Goal: Task Accomplishment & Management: Use online tool/utility

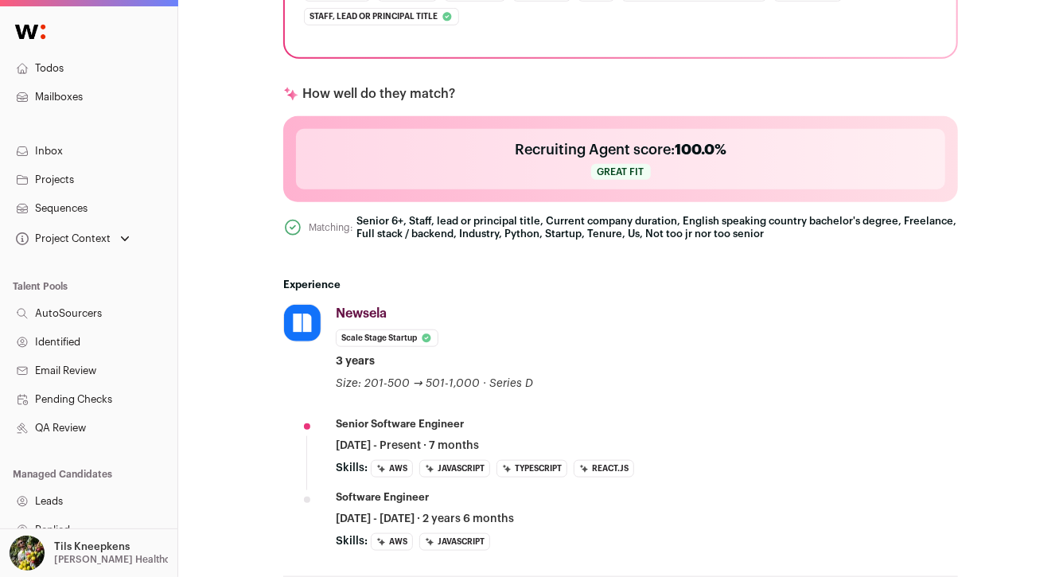
scroll to position [565, 0]
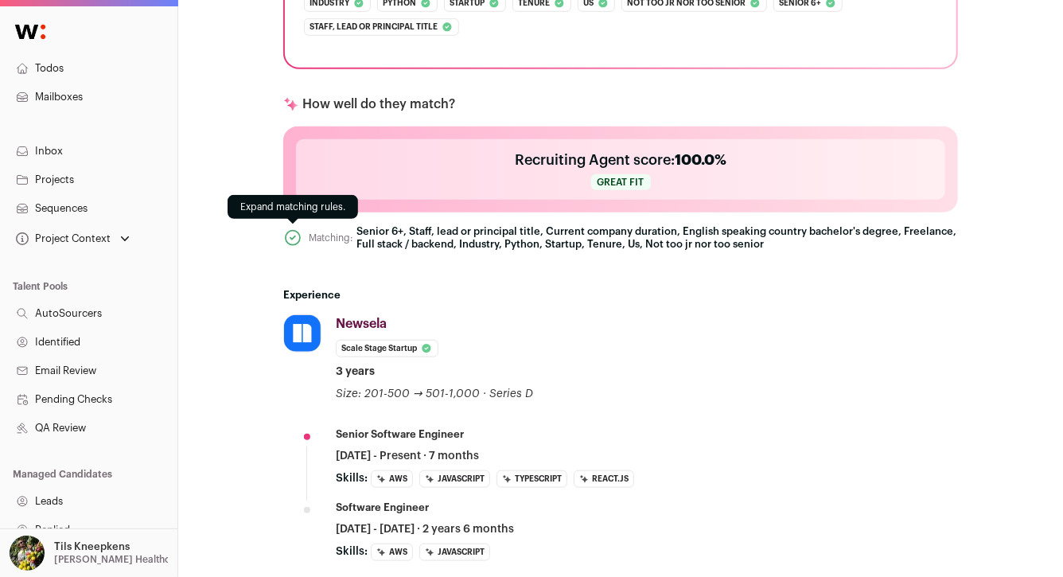
click at [293, 240] on icon at bounding box center [292, 237] width 19 height 19
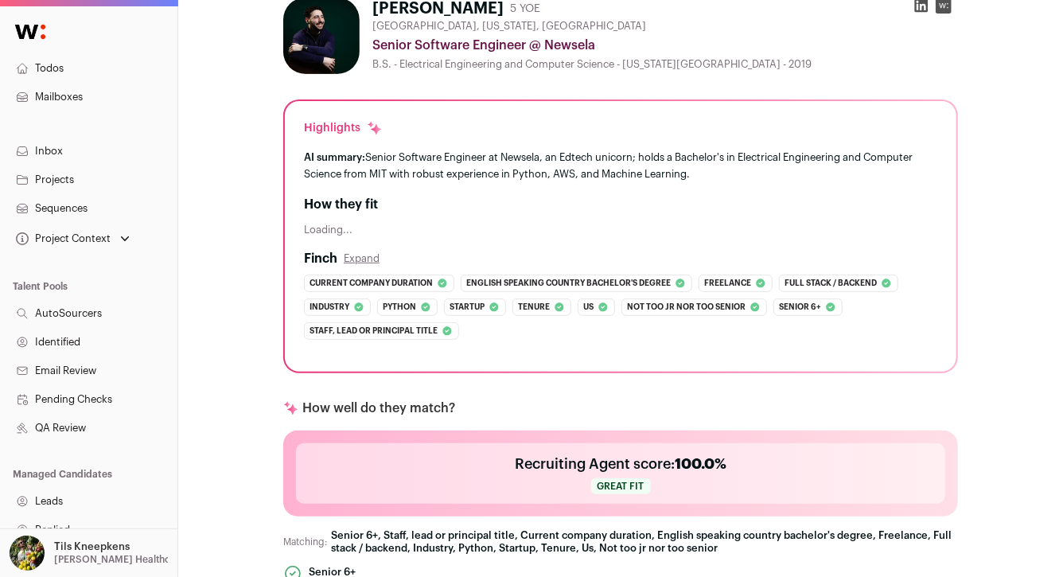
scroll to position [0, 0]
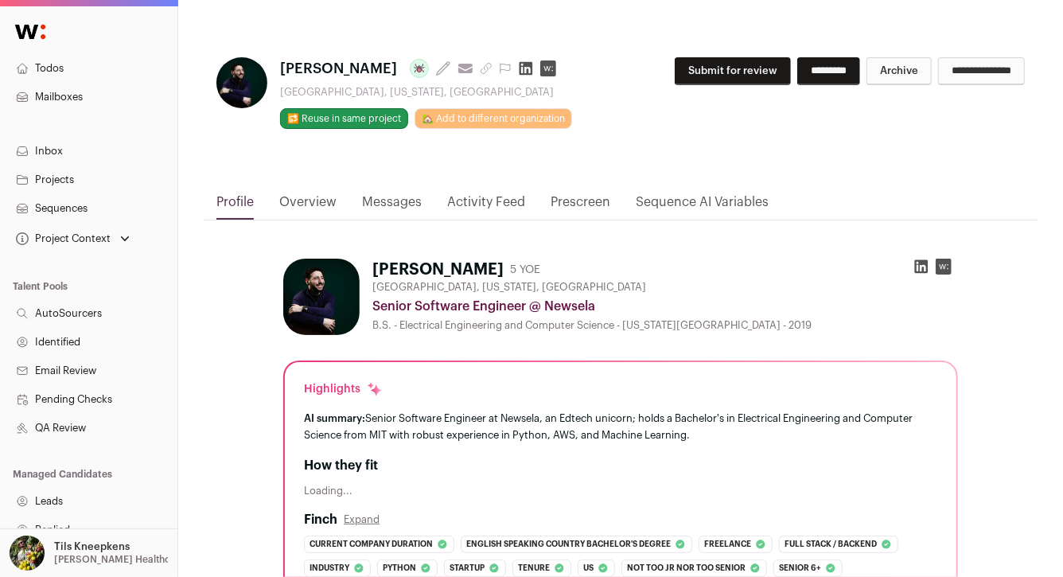
click at [923, 273] on icon at bounding box center [921, 267] width 16 height 16
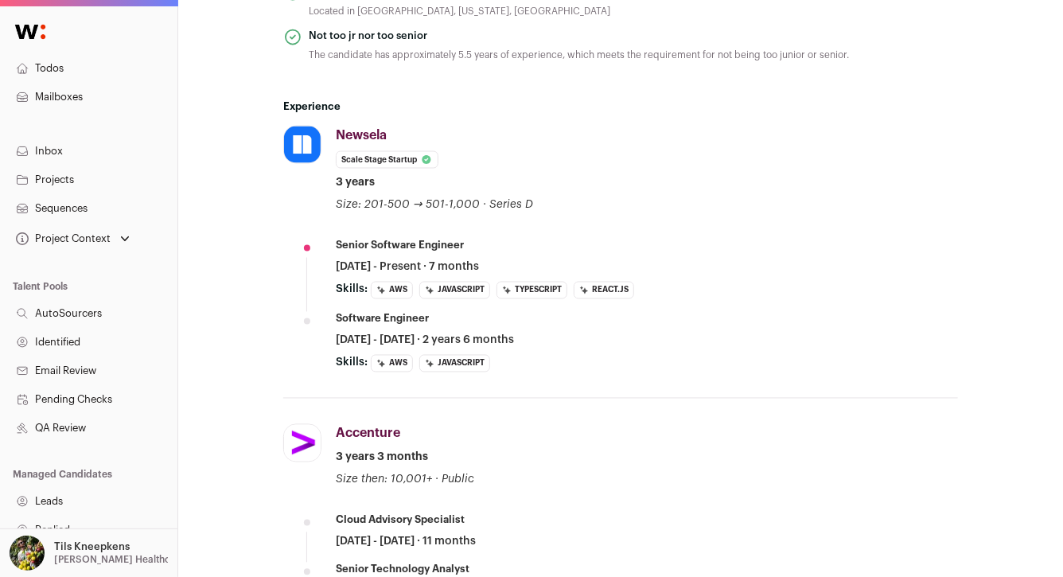
scroll to position [2076, 0]
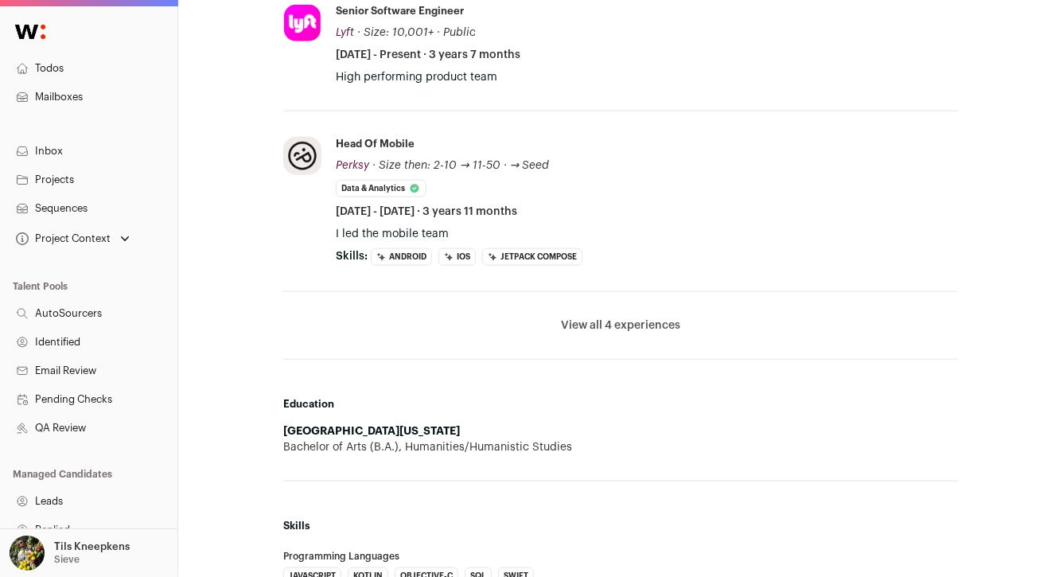
scroll to position [808, 0]
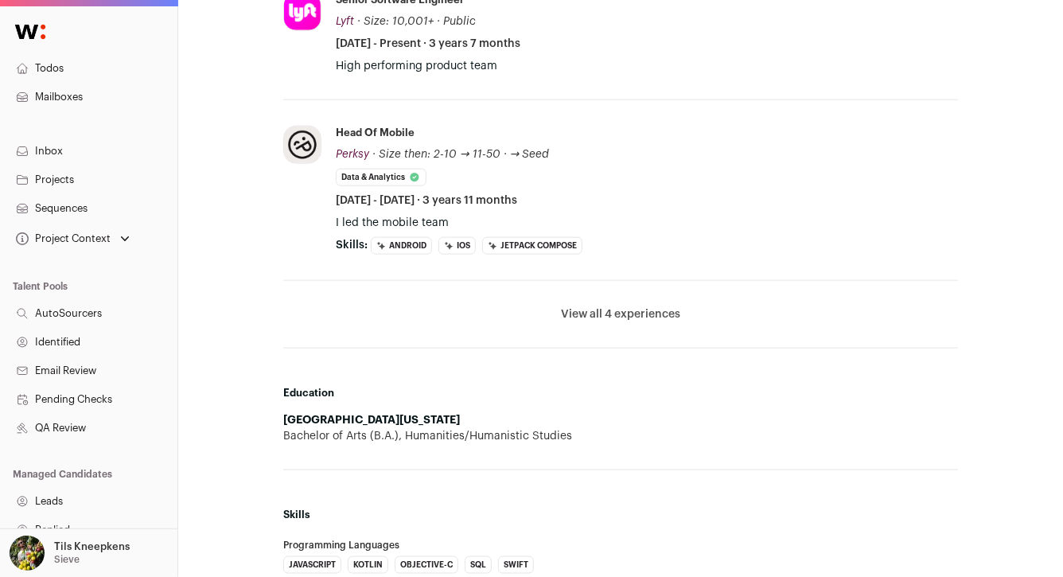
click at [581, 307] on button "View all 4 experiences" at bounding box center [620, 314] width 119 height 16
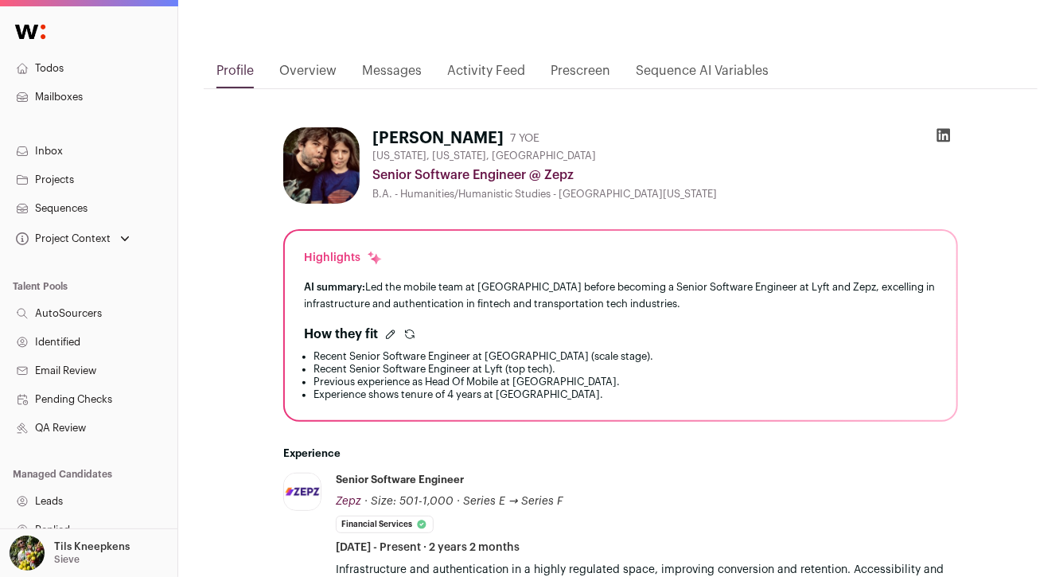
scroll to position [155, 0]
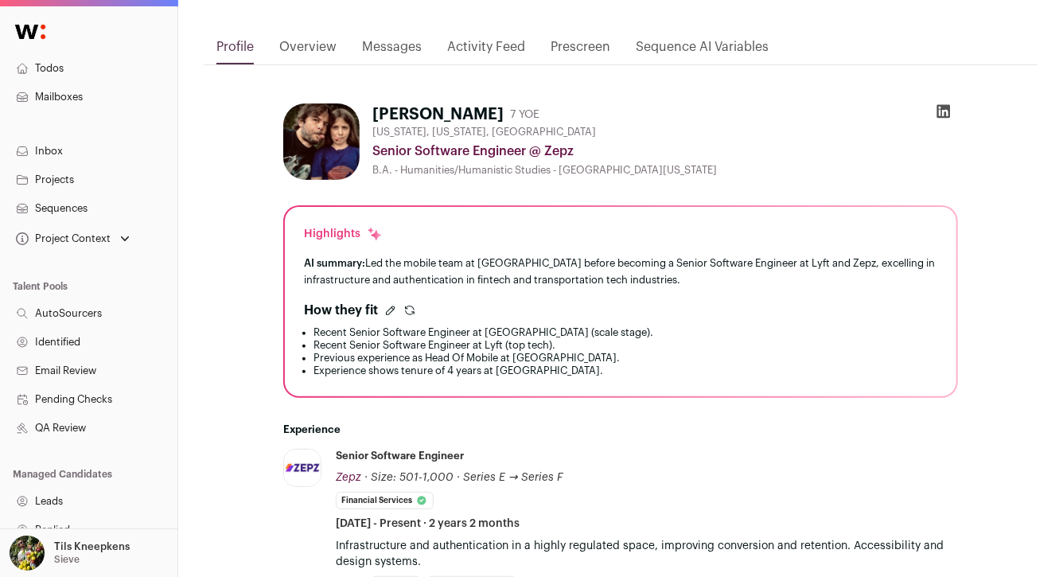
click at [945, 107] on icon at bounding box center [944, 112] width 14 height 14
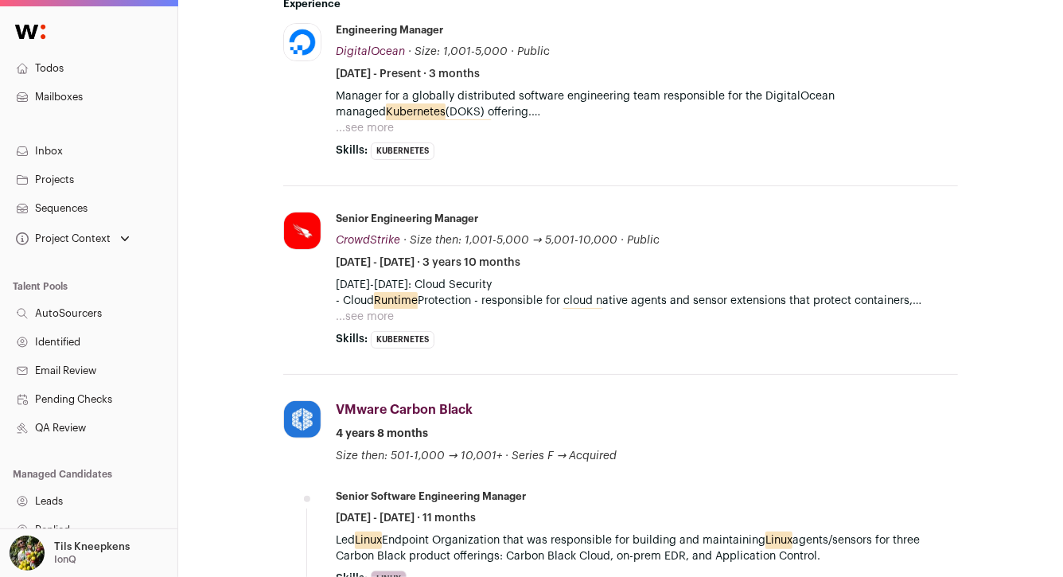
scroll to position [757, 0]
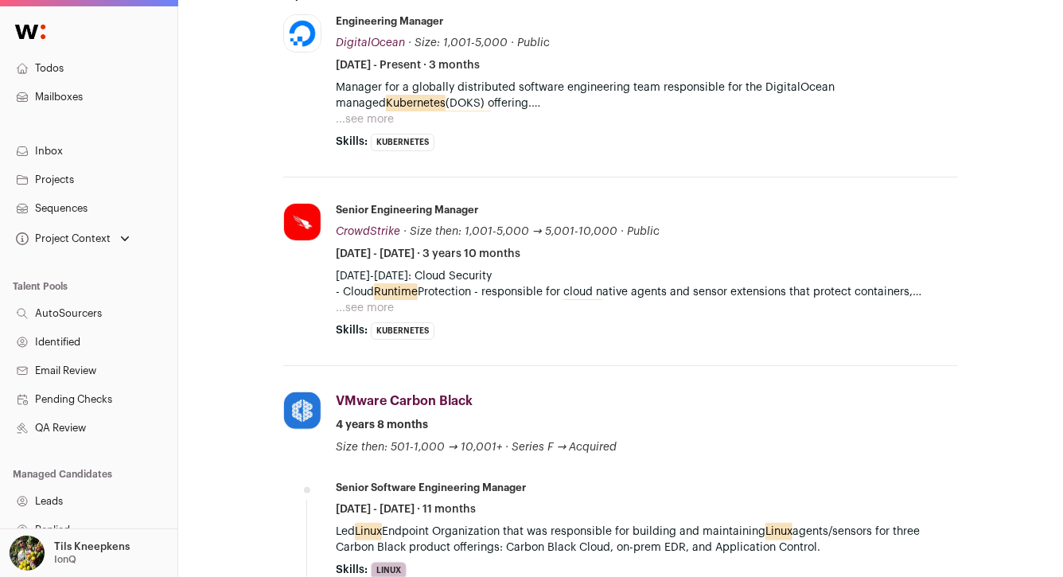
click at [380, 114] on button "...see more" at bounding box center [365, 119] width 58 height 16
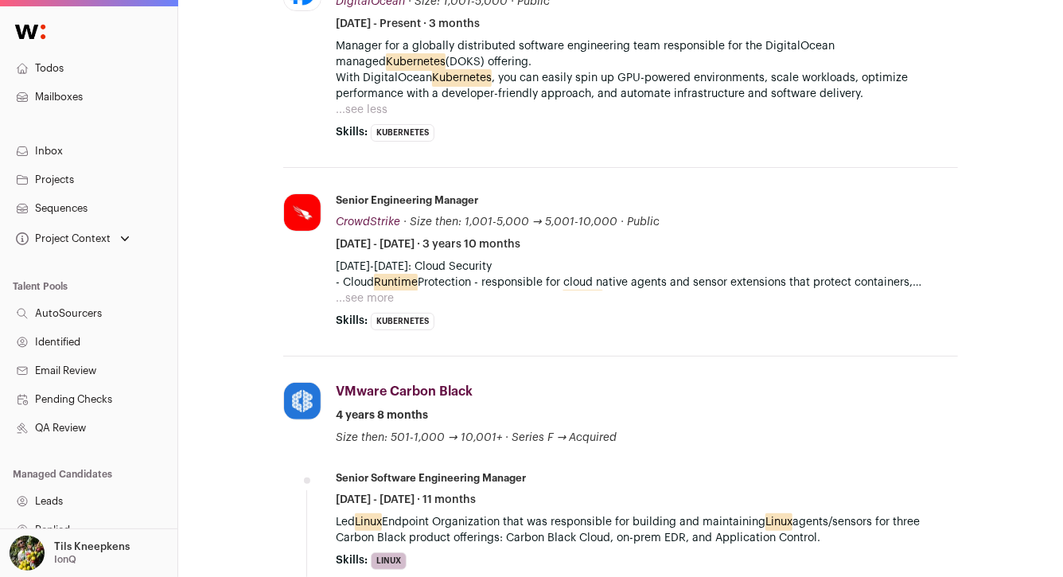
scroll to position [858, 0]
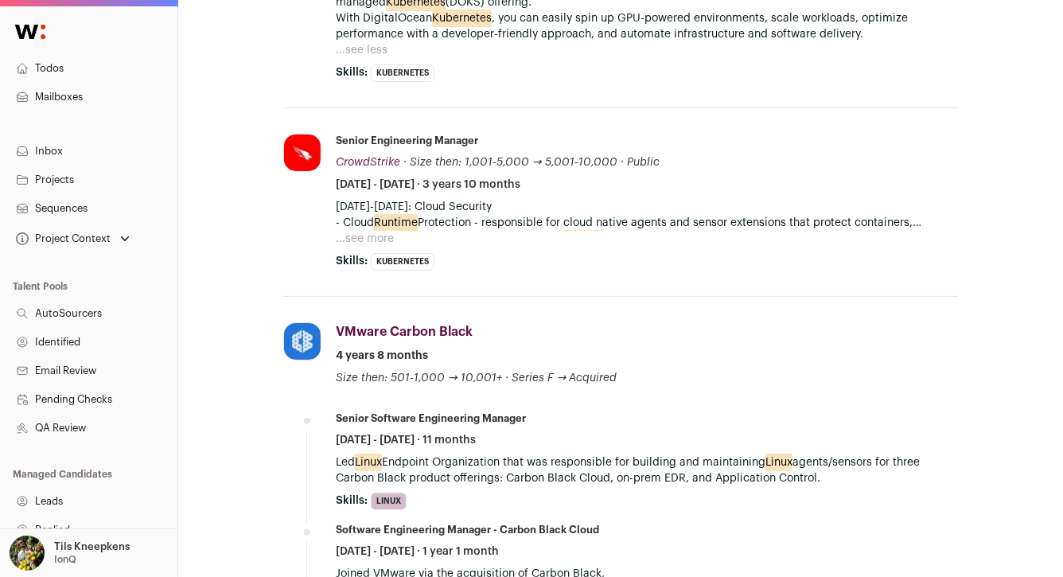
click at [380, 238] on button "...see more" at bounding box center [365, 239] width 58 height 16
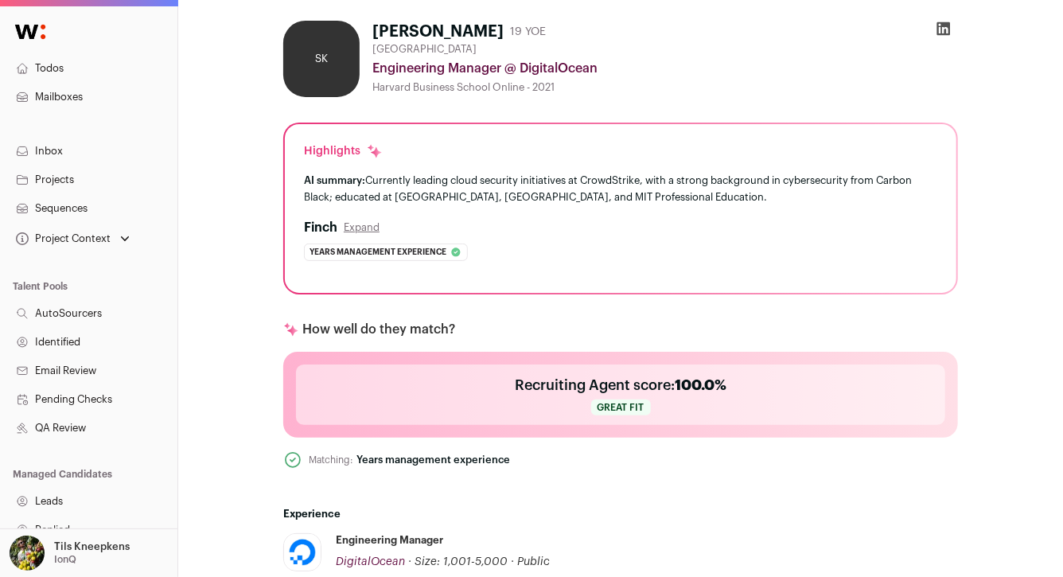
scroll to position [18, 0]
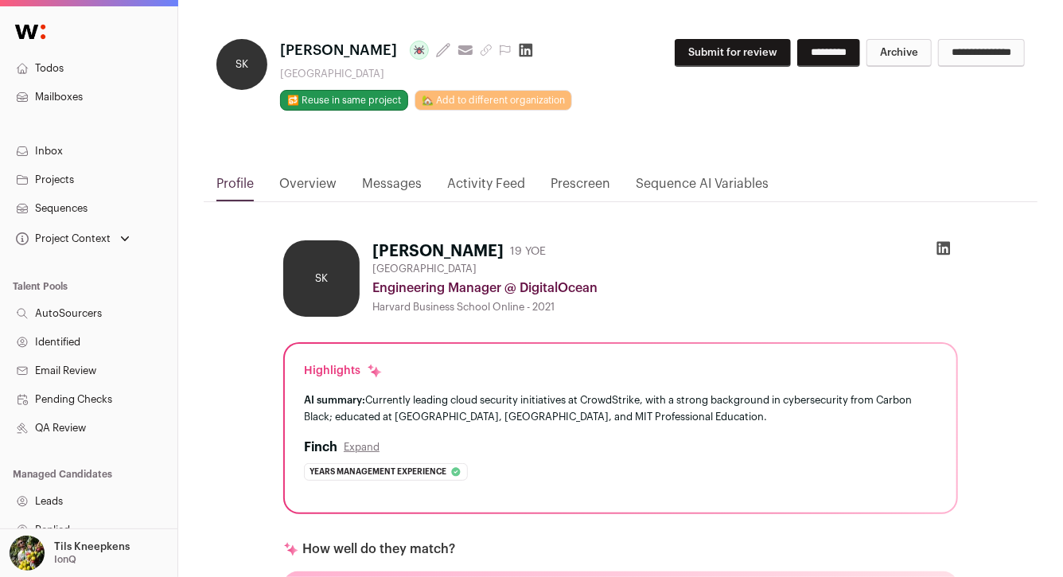
click at [941, 246] on icon at bounding box center [944, 249] width 14 height 14
click at [579, 291] on div "Engineering Manager @ DigitalOcean" at bounding box center [665, 287] width 586 height 19
copy div "DigitalOcean"
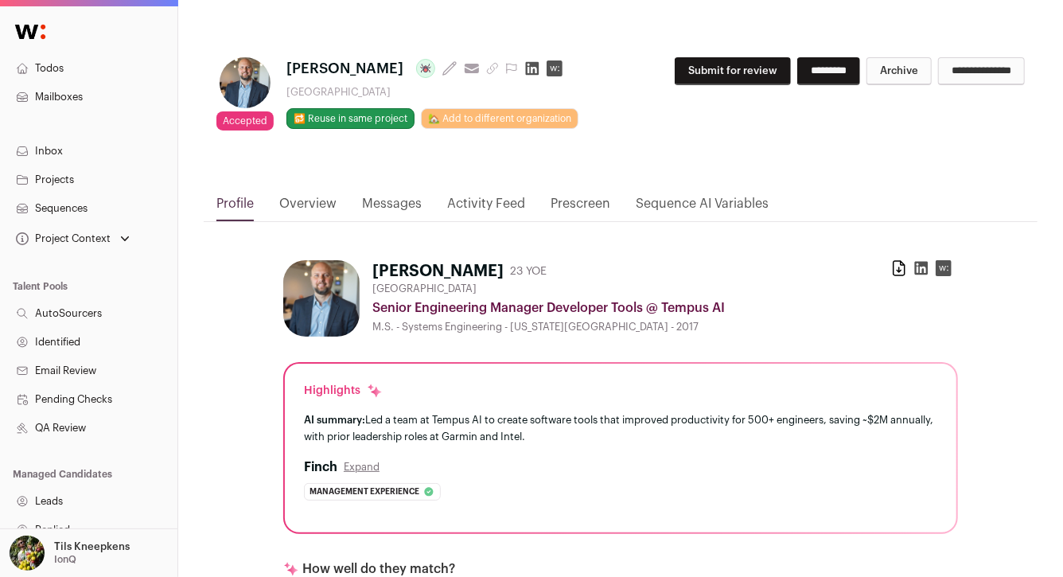
click at [316, 201] on link "Overview" at bounding box center [307, 207] width 57 height 27
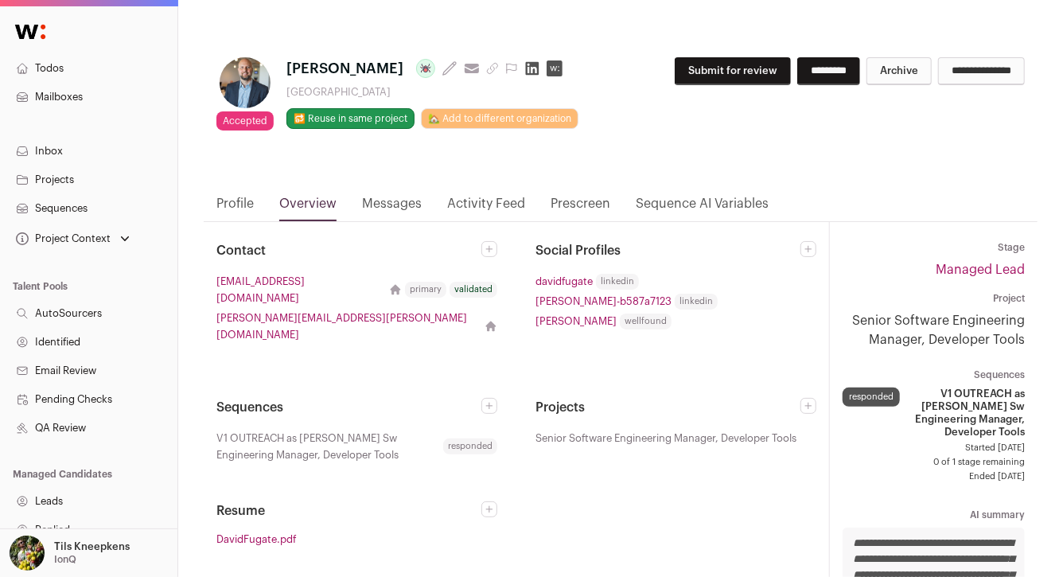
click at [715, 60] on button "Submit for review" at bounding box center [733, 71] width 116 height 28
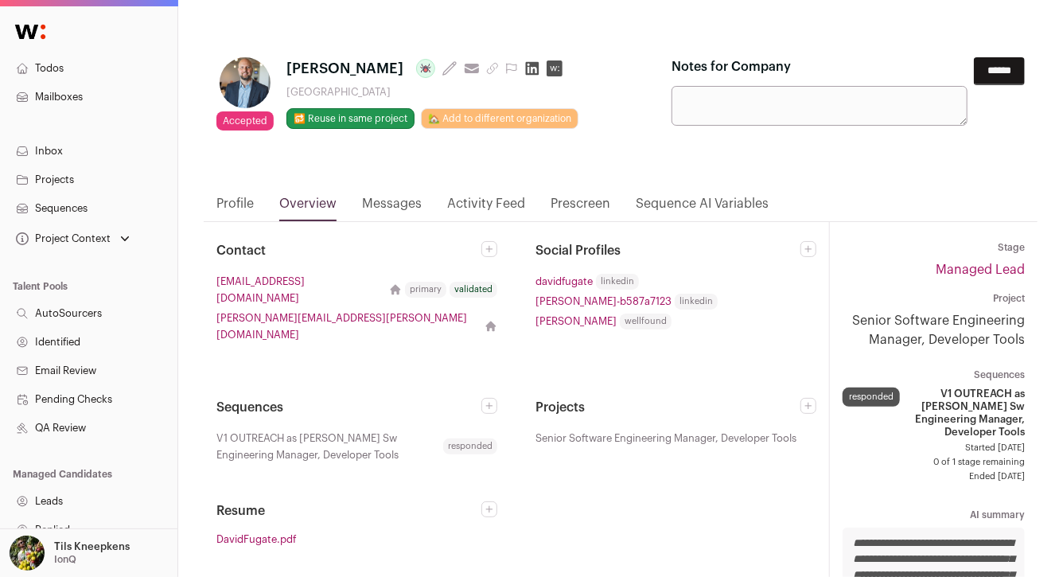
click at [1002, 77] on input "******" at bounding box center [999, 71] width 51 height 28
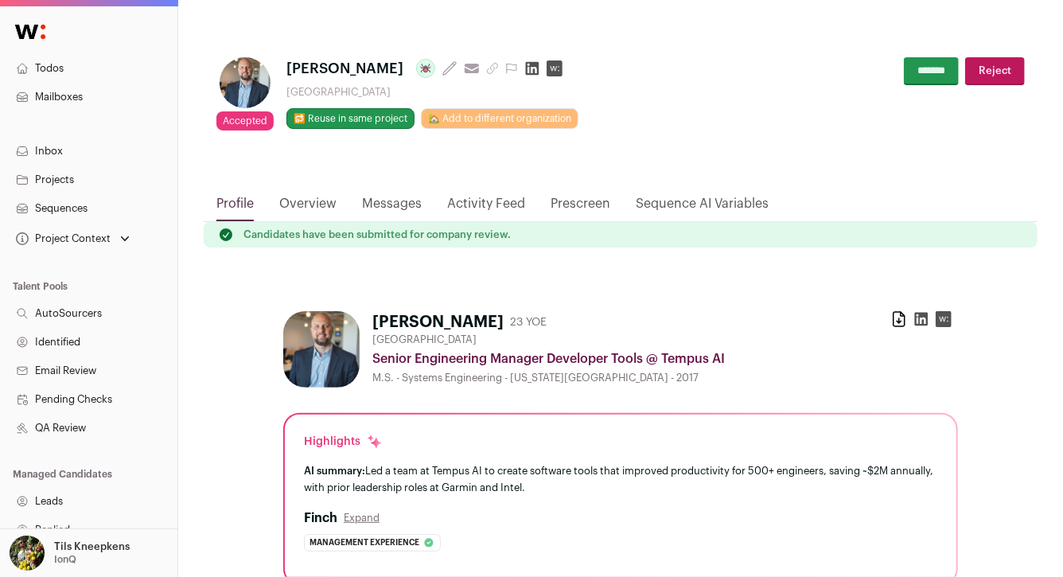
click at [504, 203] on link "Activity Feed" at bounding box center [486, 207] width 78 height 27
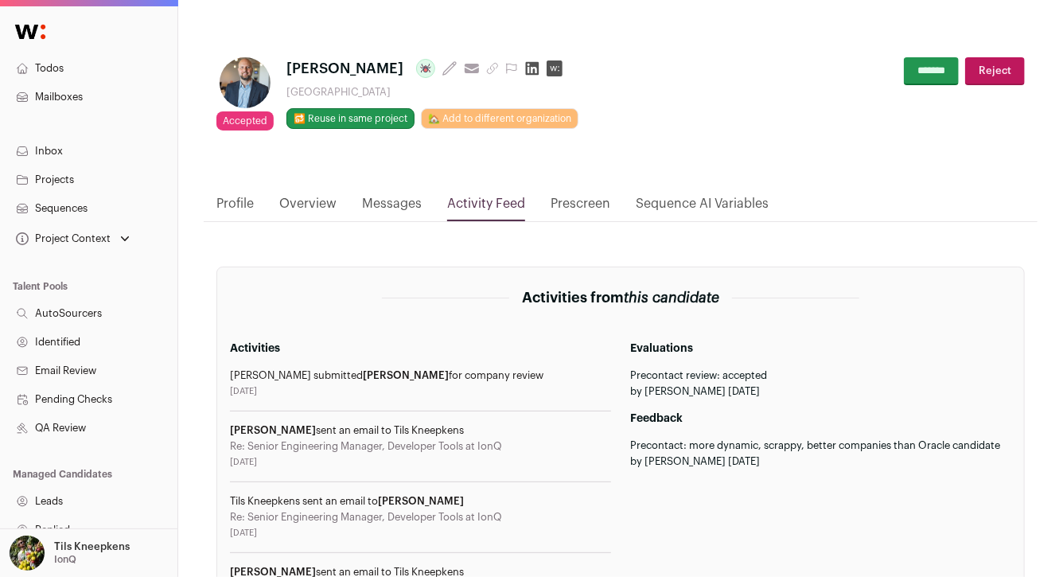
click at [939, 73] on input "*******" at bounding box center [931, 71] width 55 height 28
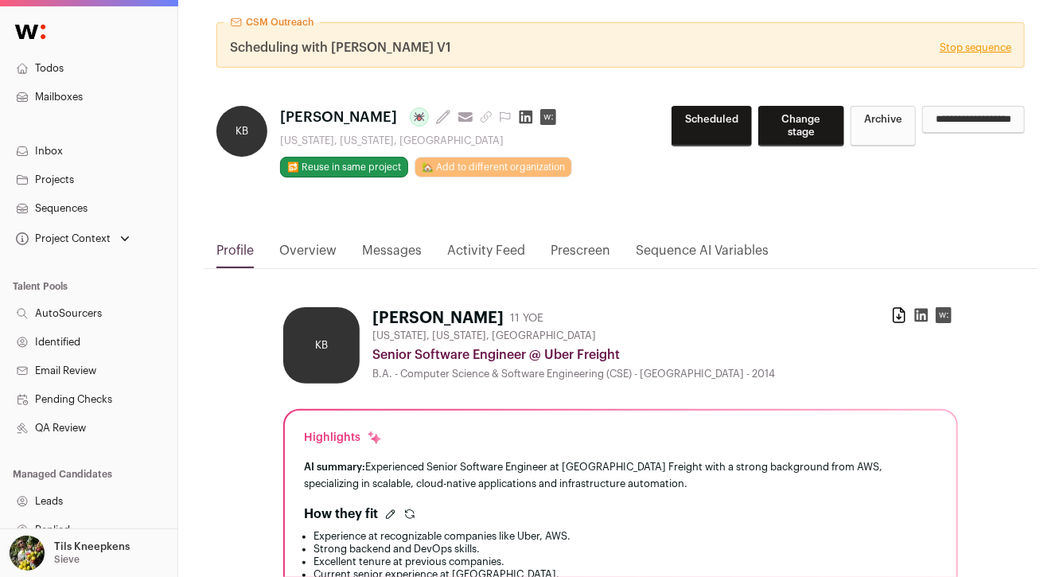
scroll to position [67, 0]
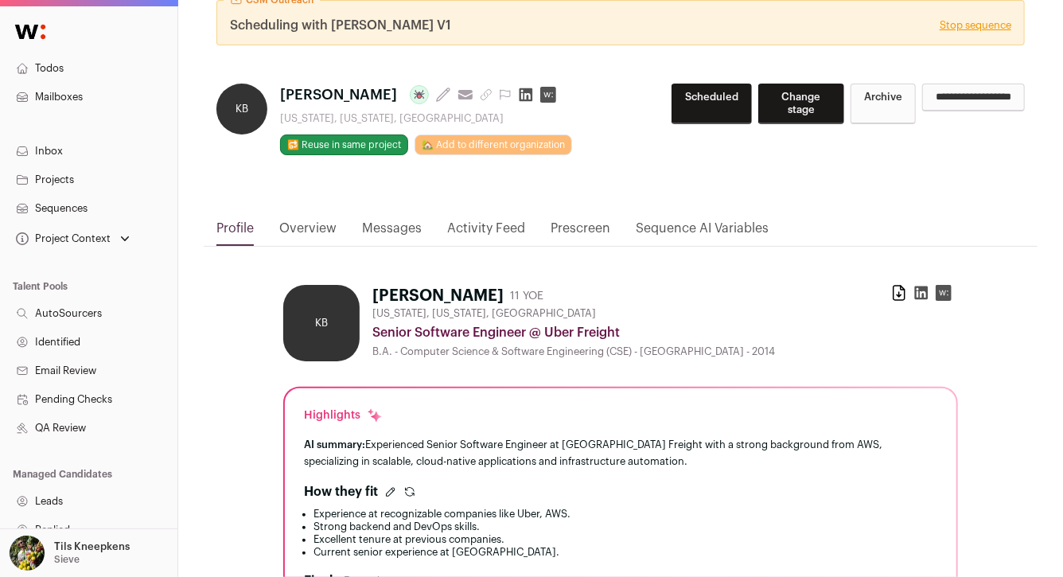
click at [496, 220] on link "Activity Feed" at bounding box center [486, 232] width 78 height 27
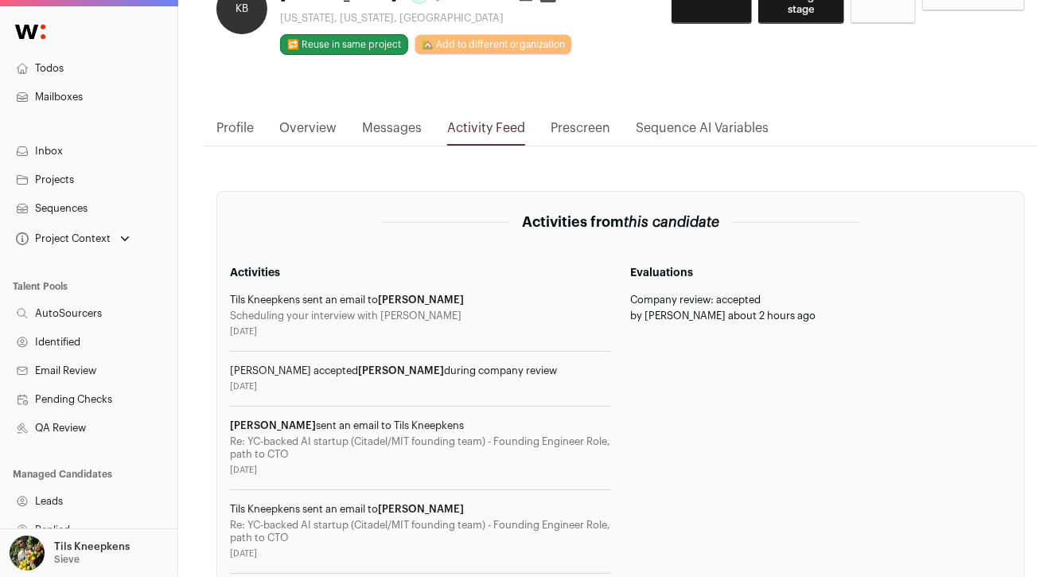
scroll to position [171, 0]
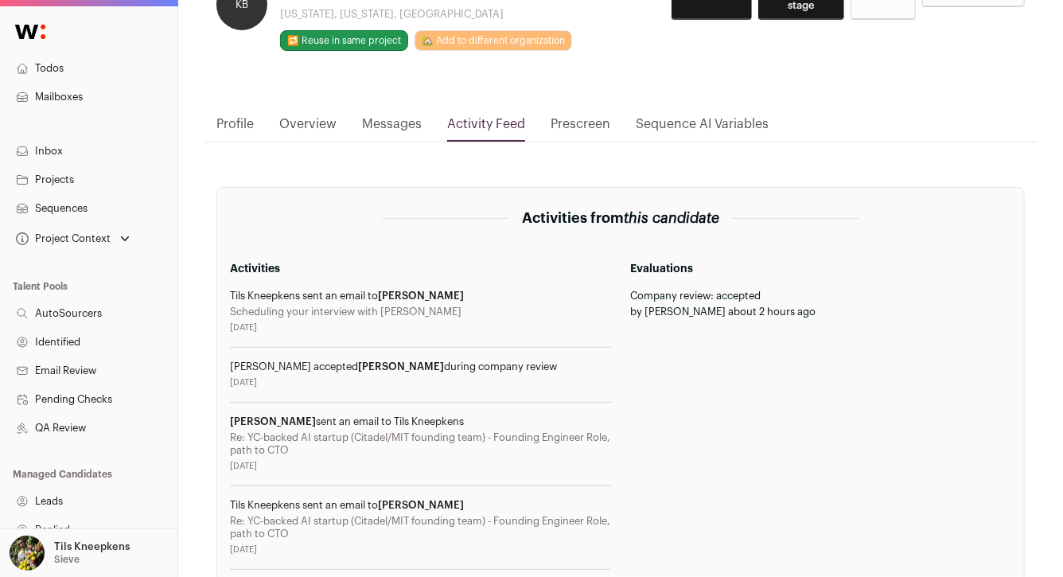
click at [399, 126] on link "Messages" at bounding box center [392, 128] width 60 height 27
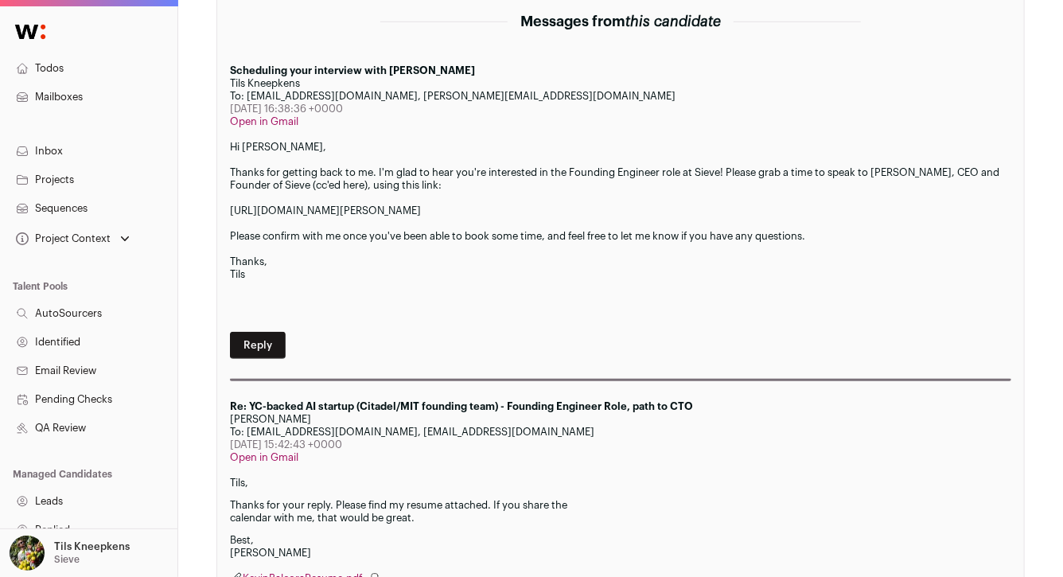
scroll to position [391, 0]
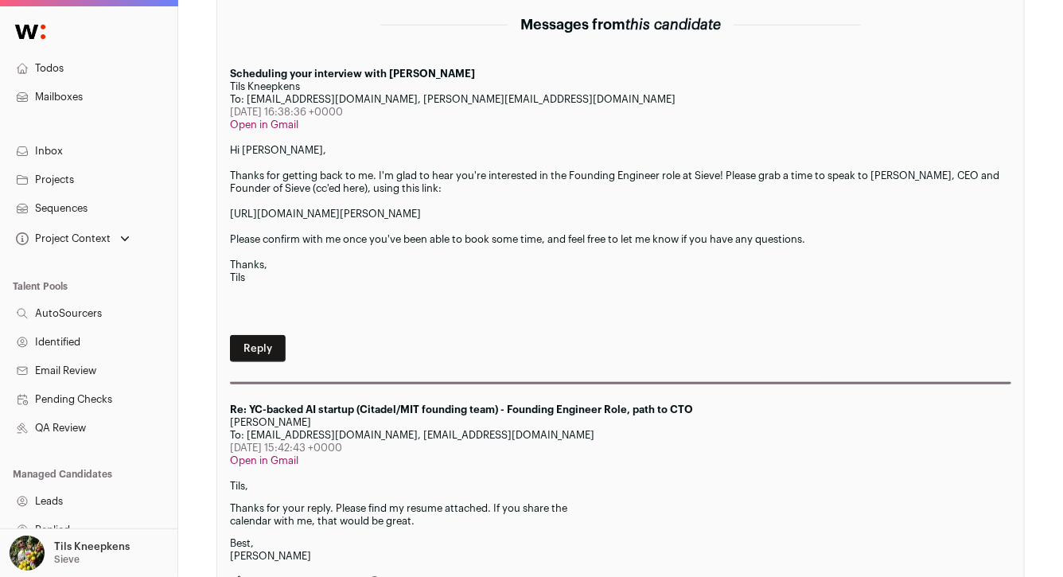
drag, startPoint x: 407, startPoint y: 111, endPoint x: 320, endPoint y: 115, distance: 86.9
click at [320, 115] on div "Wed, 17 Sep 2025 16:38:36 +0000" at bounding box center [620, 112] width 781 height 13
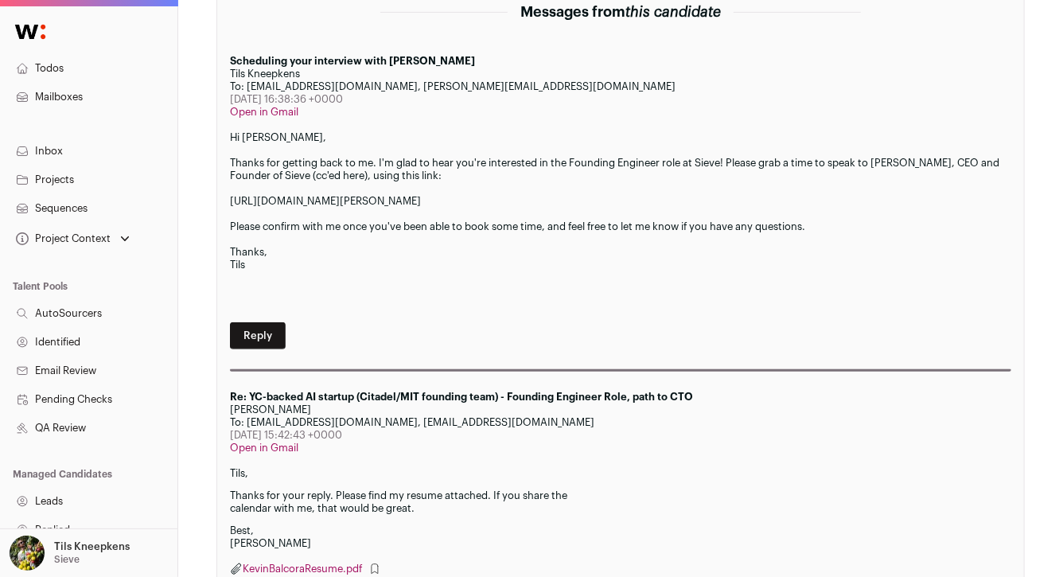
scroll to position [408, 0]
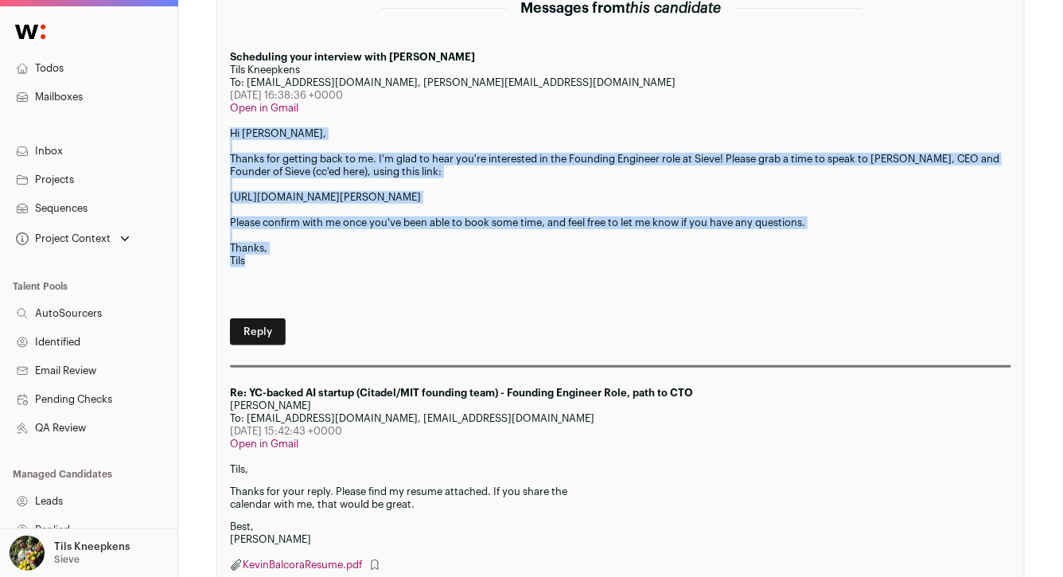
drag, startPoint x: 255, startPoint y: 258, endPoint x: 229, endPoint y: 133, distance: 127.6
click at [272, 143] on div at bounding box center [620, 146] width 781 height 13
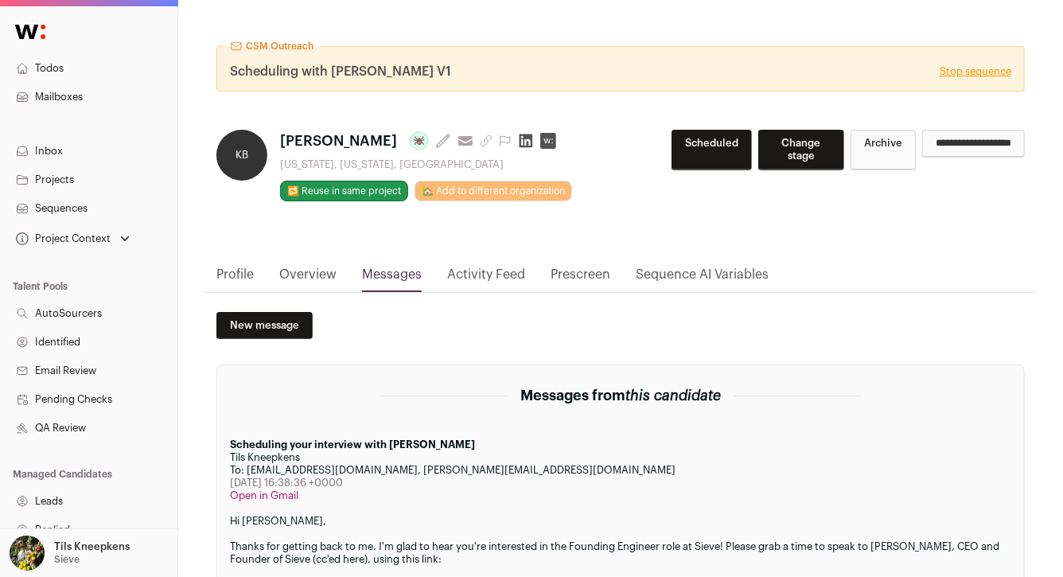
scroll to position [46, 0]
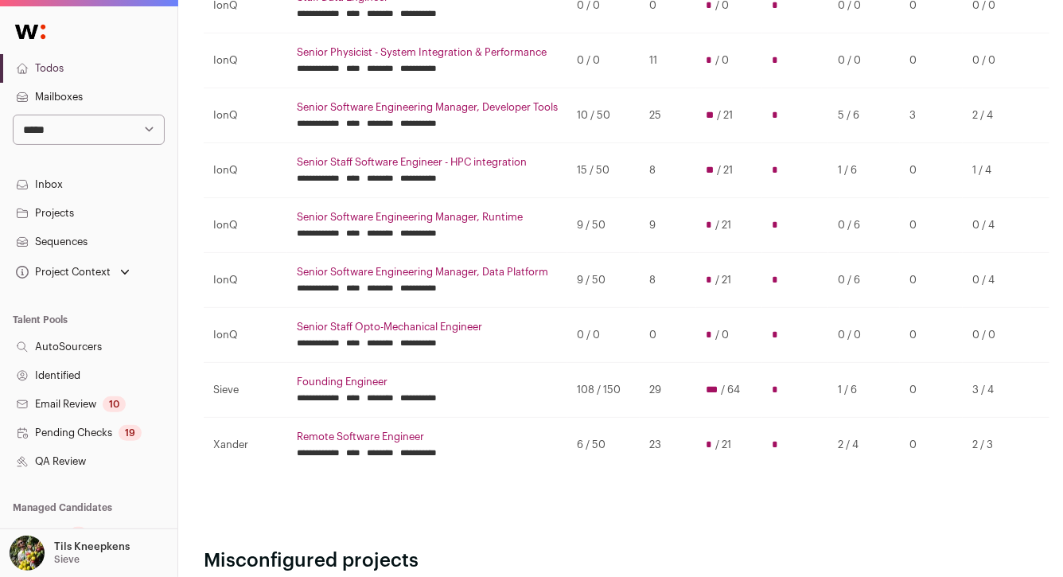
scroll to position [539, 0]
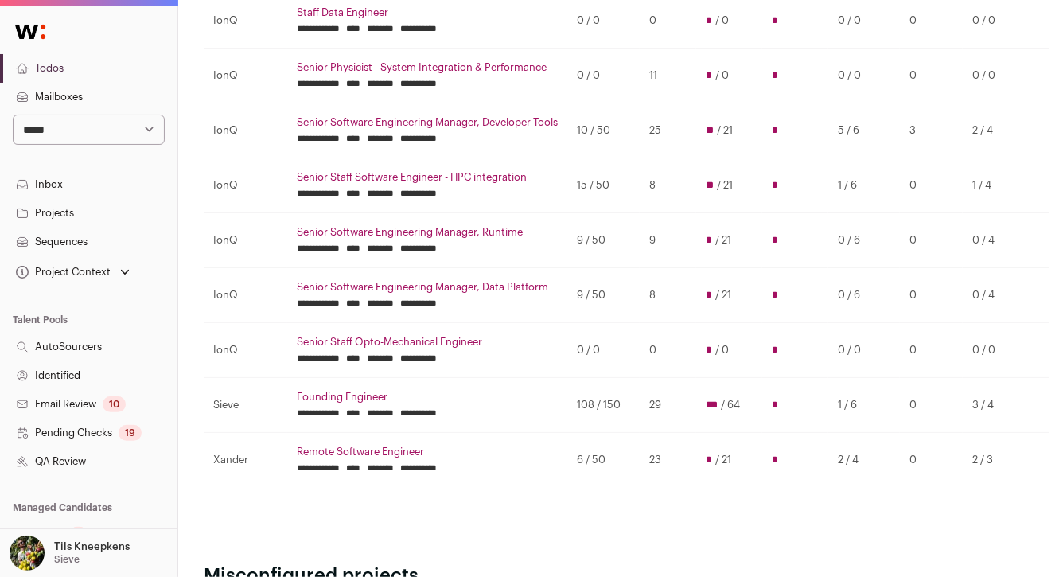
click at [403, 449] on link "Remote Software Engineer" at bounding box center [427, 452] width 261 height 13
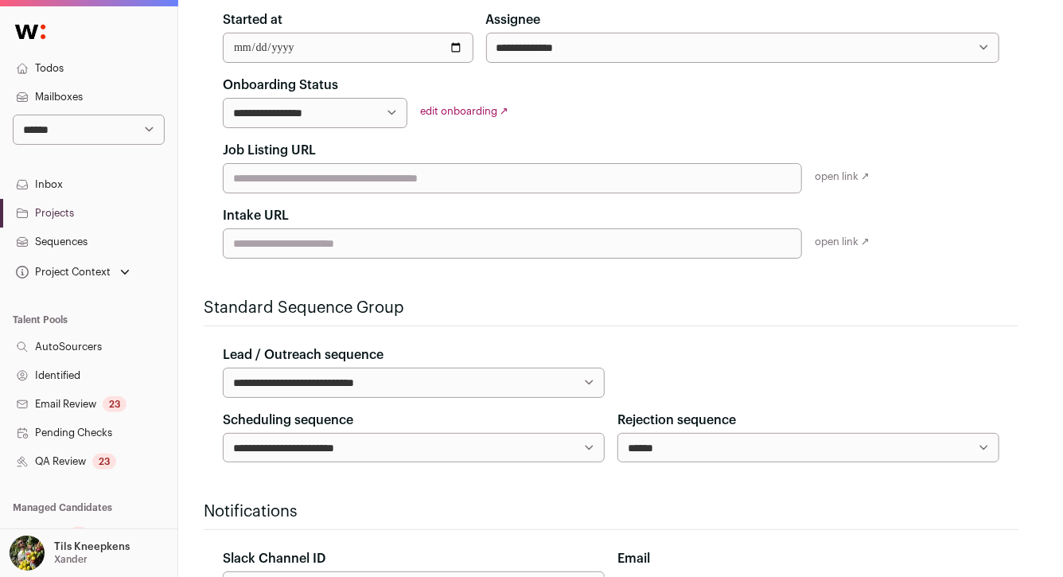
scroll to position [387, 0]
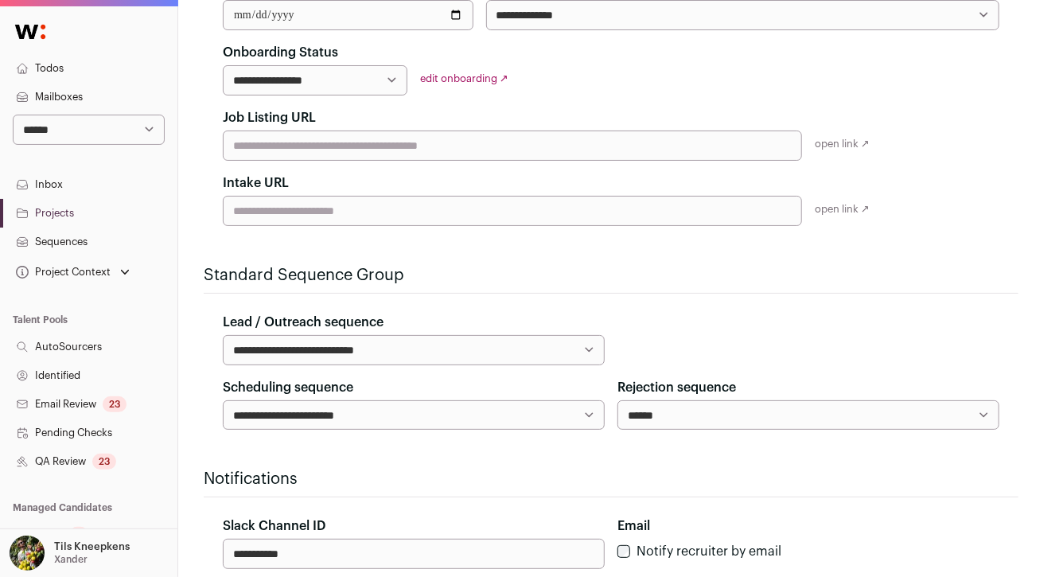
click at [130, 450] on link "QA Review 23" at bounding box center [88, 461] width 177 height 29
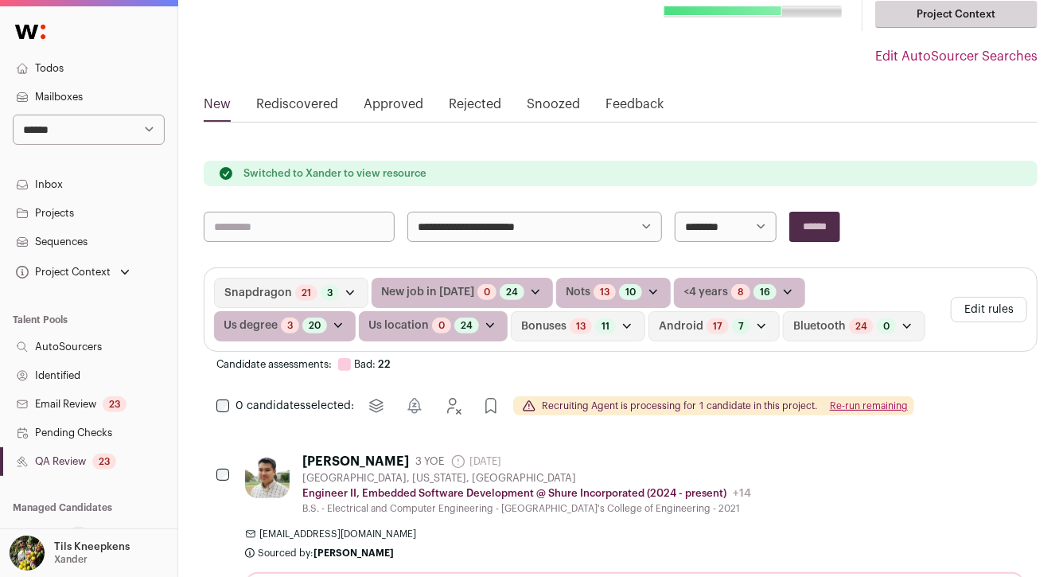
scroll to position [144, 0]
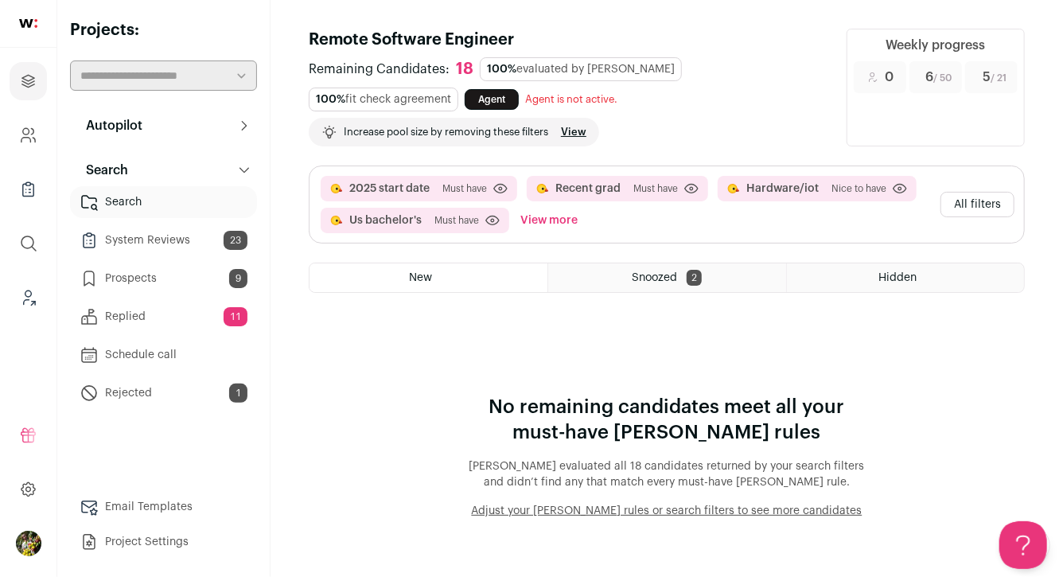
click at [555, 215] on button "View more" at bounding box center [549, 220] width 64 height 25
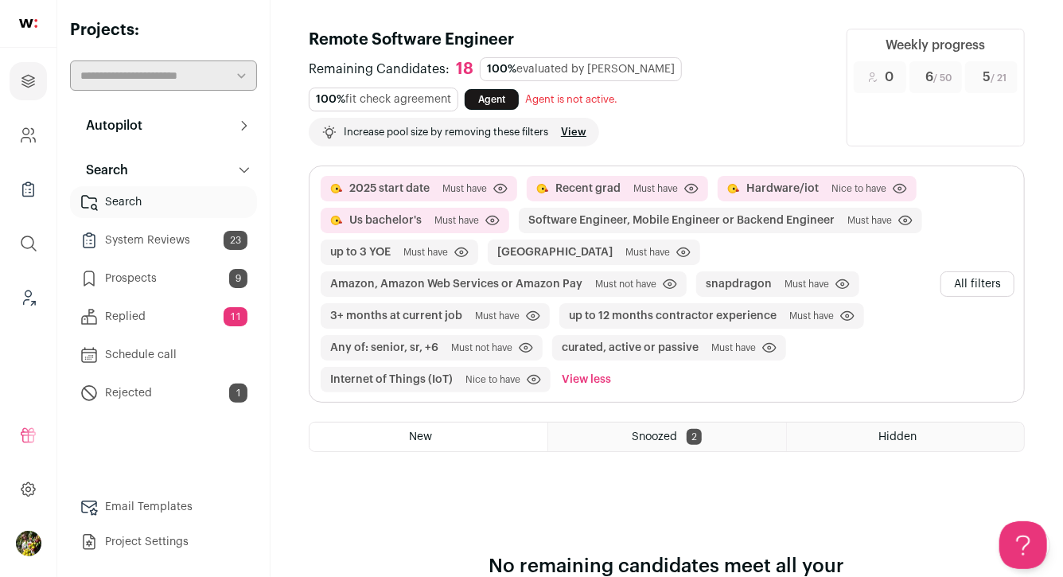
click at [977, 282] on button "All filters" at bounding box center [977, 283] width 74 height 25
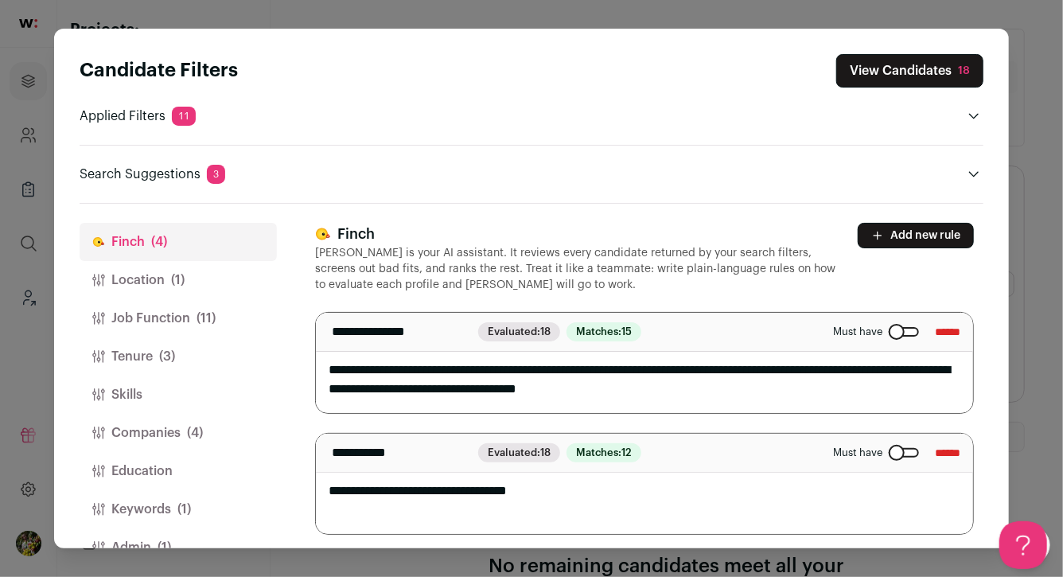
scroll to position [37, 0]
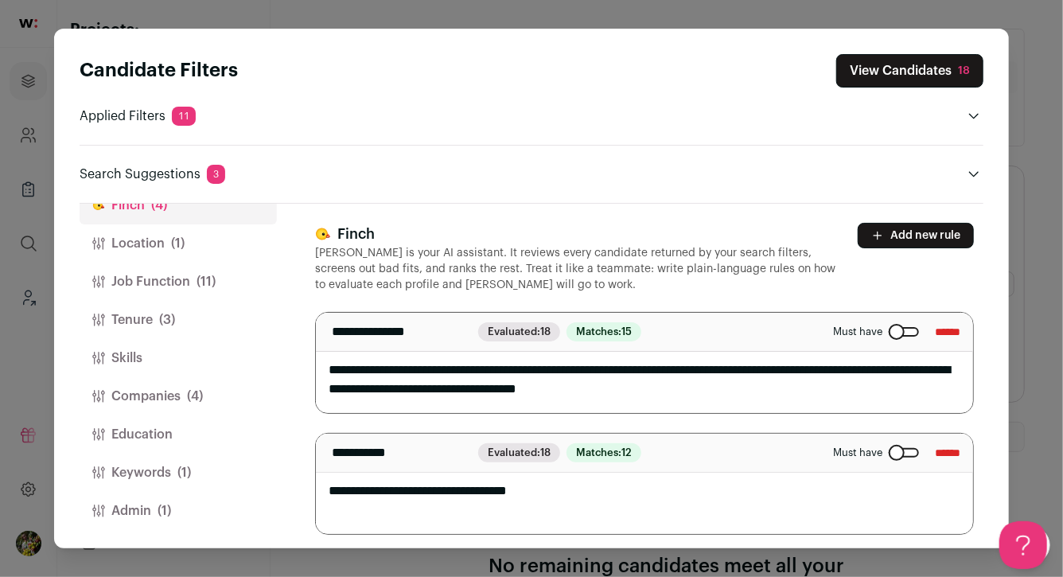
click at [165, 519] on span "(1)" at bounding box center [165, 510] width 14 height 19
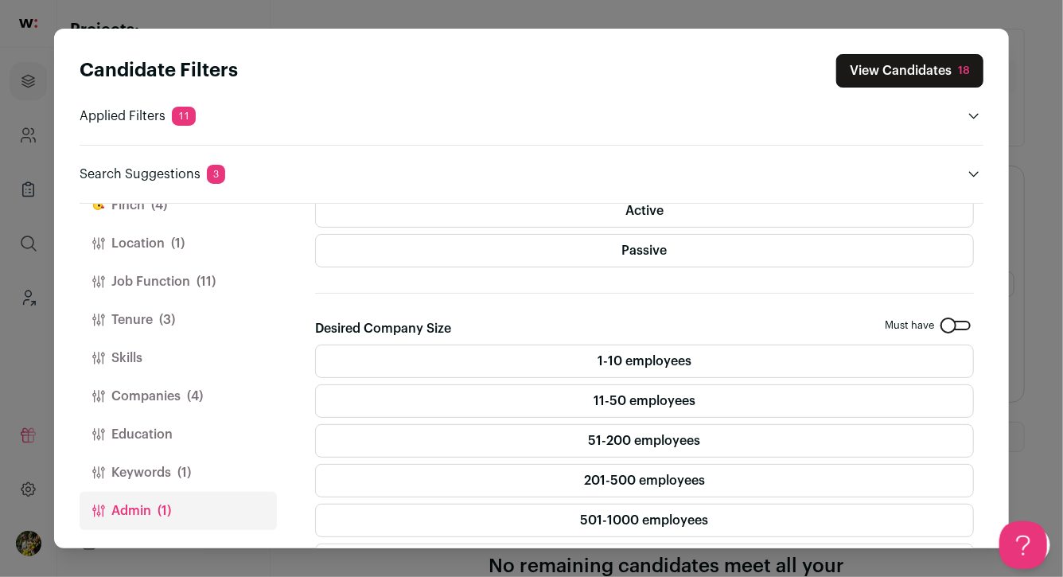
scroll to position [357, 0]
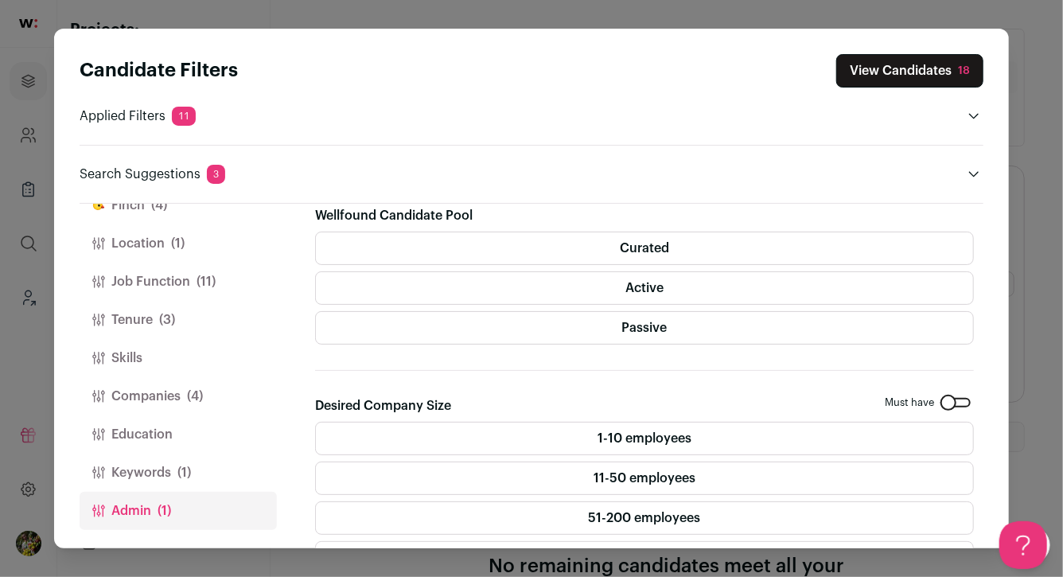
click at [481, 314] on label "Passive" at bounding box center [644, 327] width 659 height 33
click at [489, 286] on label "Active" at bounding box center [644, 287] width 659 height 33
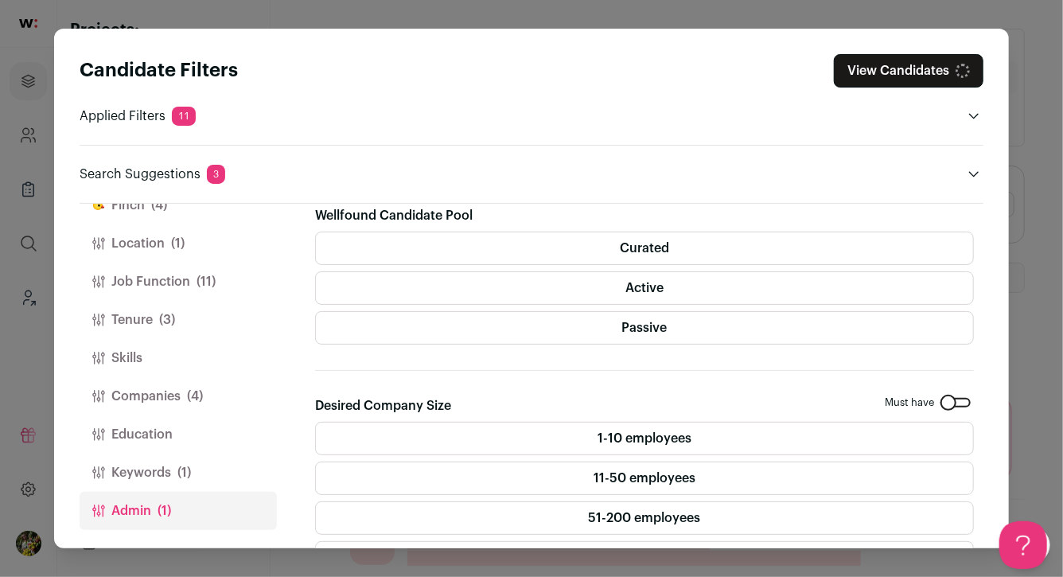
click at [501, 251] on label "Curated" at bounding box center [644, 248] width 659 height 33
click at [209, 469] on button "Keywords (1)" at bounding box center [178, 473] width 197 height 38
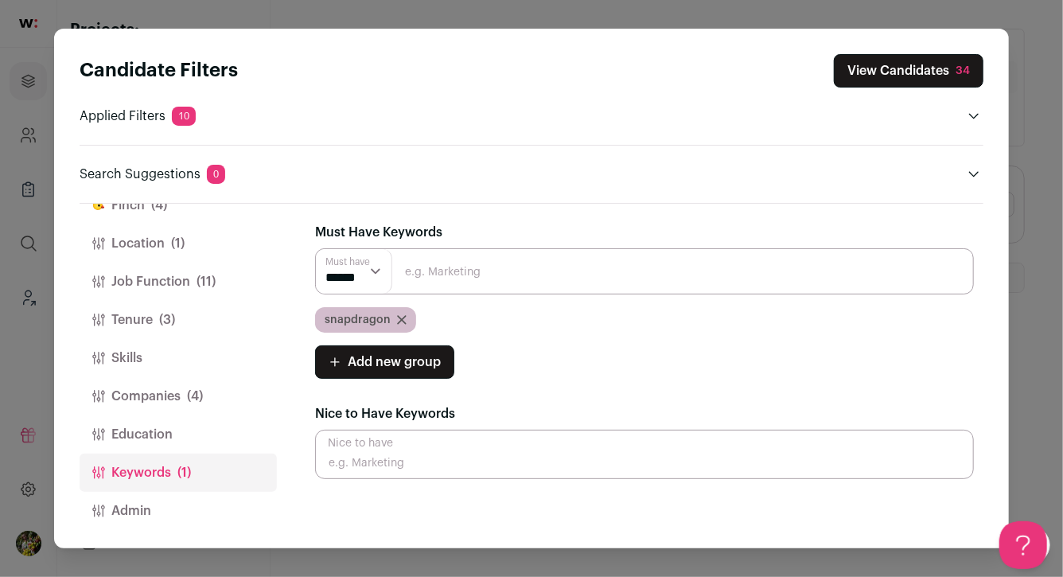
scroll to position [0, 0]
click at [869, 74] on button "View Candidates 34" at bounding box center [909, 70] width 150 height 33
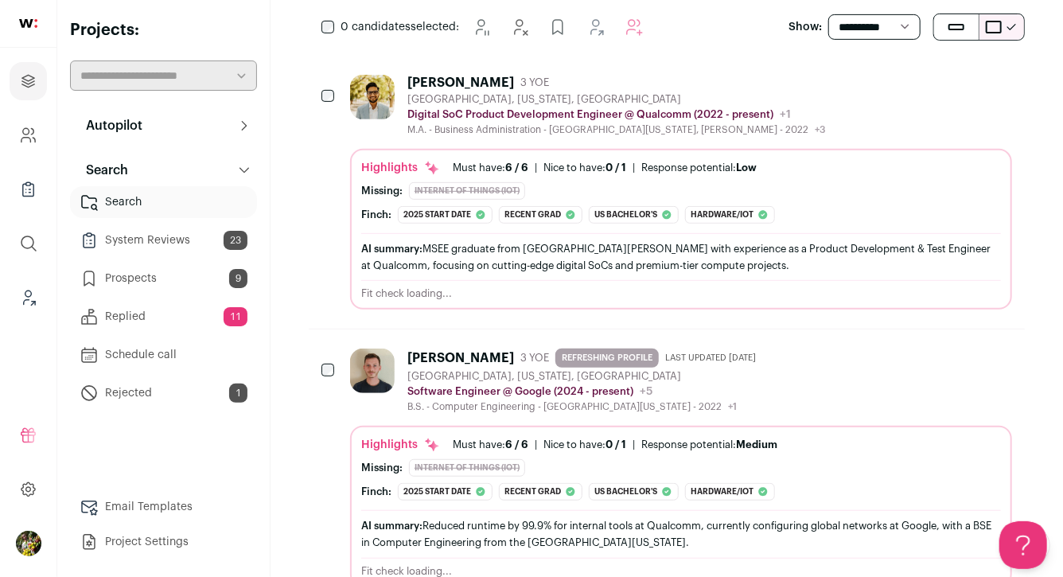
scroll to position [321, 0]
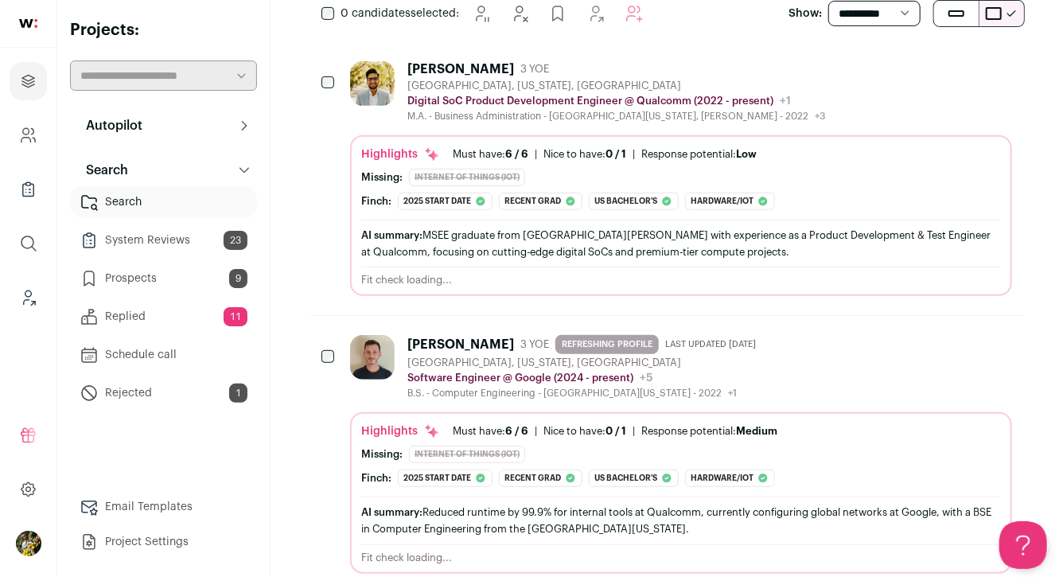
click at [836, 197] on div "[PERSON_NAME]: 2025 start date The candidate has been working at [GEOGRAPHIC_DA…" at bounding box center [681, 202] width 640 height 18
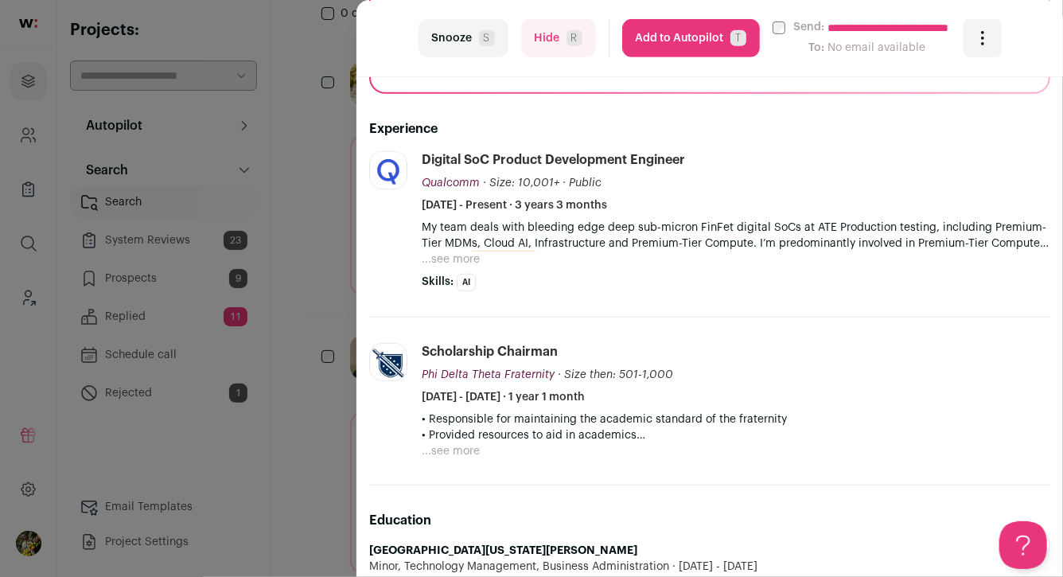
scroll to position [395, 0]
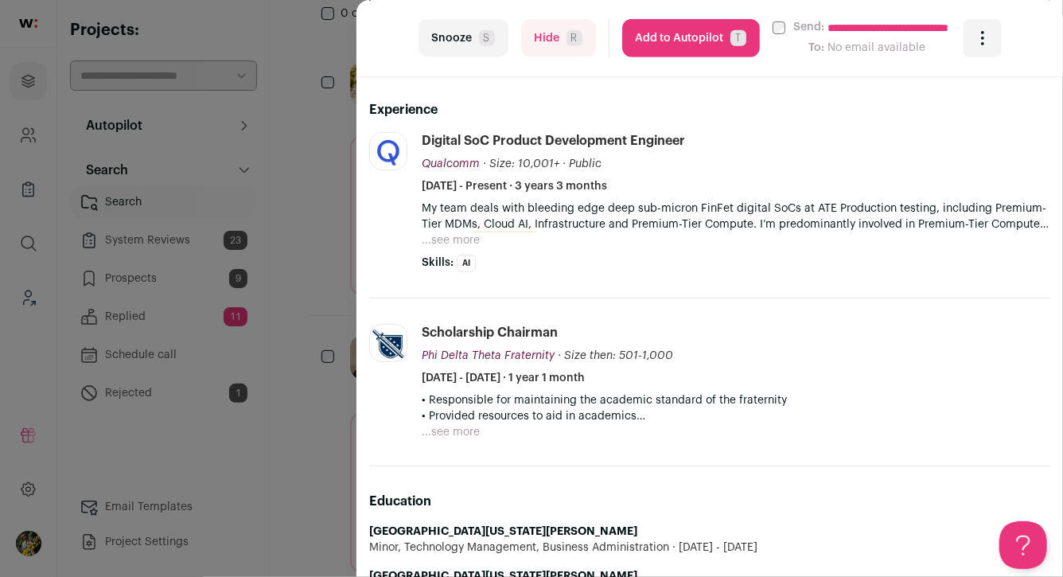
click at [455, 245] on button "...see more" at bounding box center [451, 240] width 58 height 16
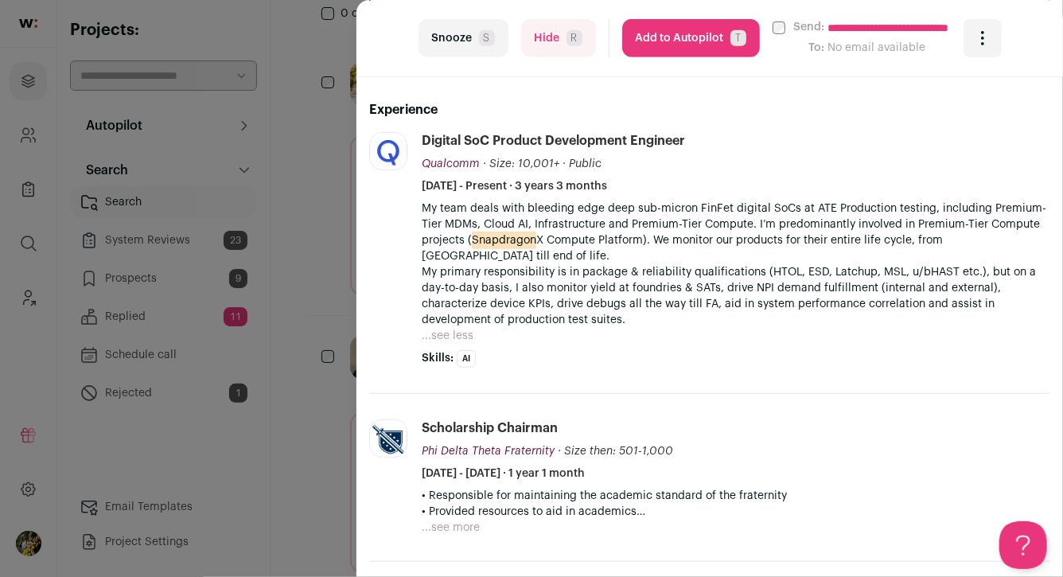
click at [582, 37] on button "Hide R" at bounding box center [558, 38] width 75 height 38
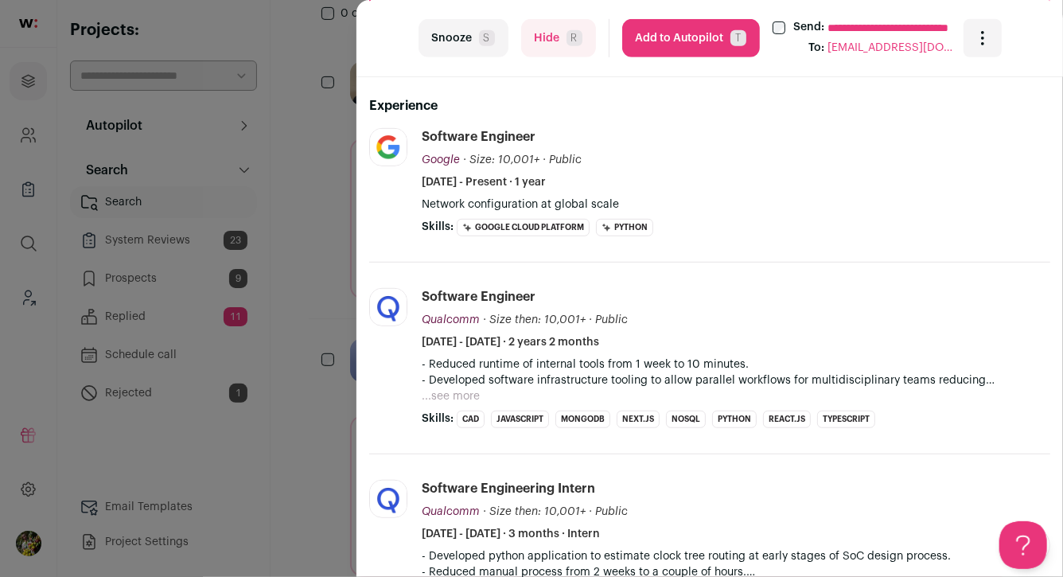
scroll to position [0, 0]
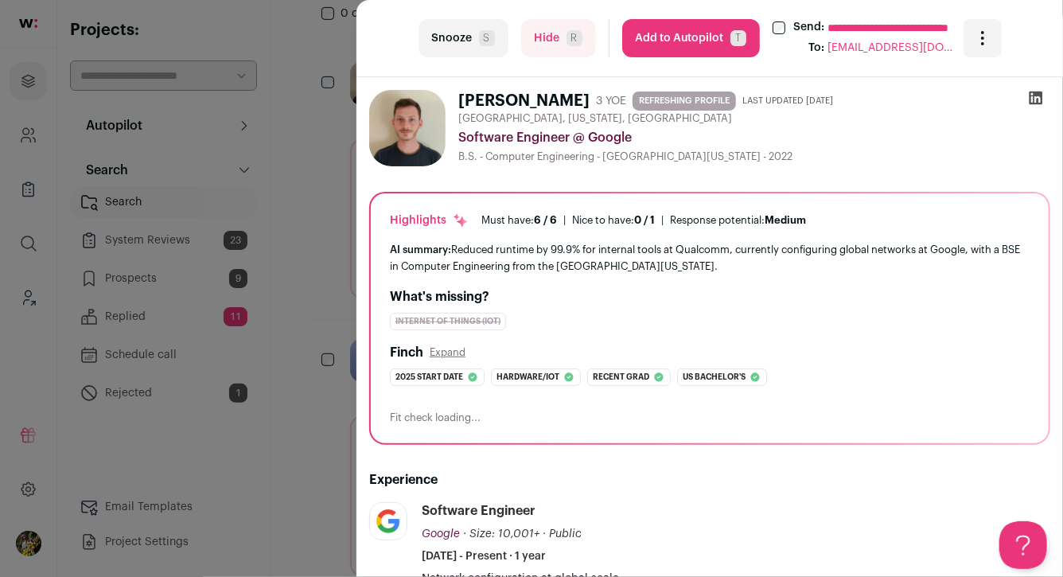
click at [739, 33] on span "T" at bounding box center [738, 38] width 16 height 16
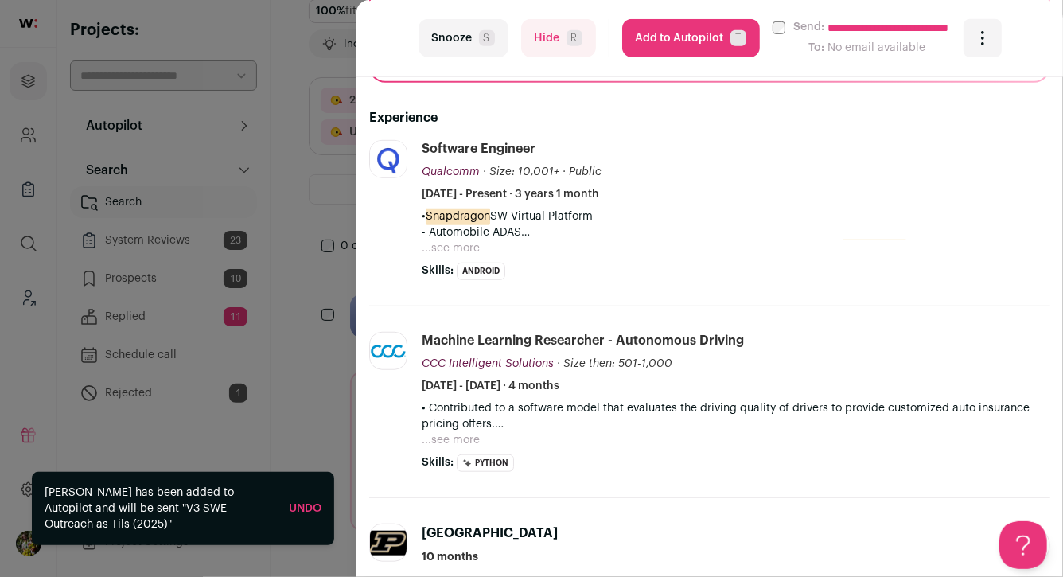
scroll to position [401, 0]
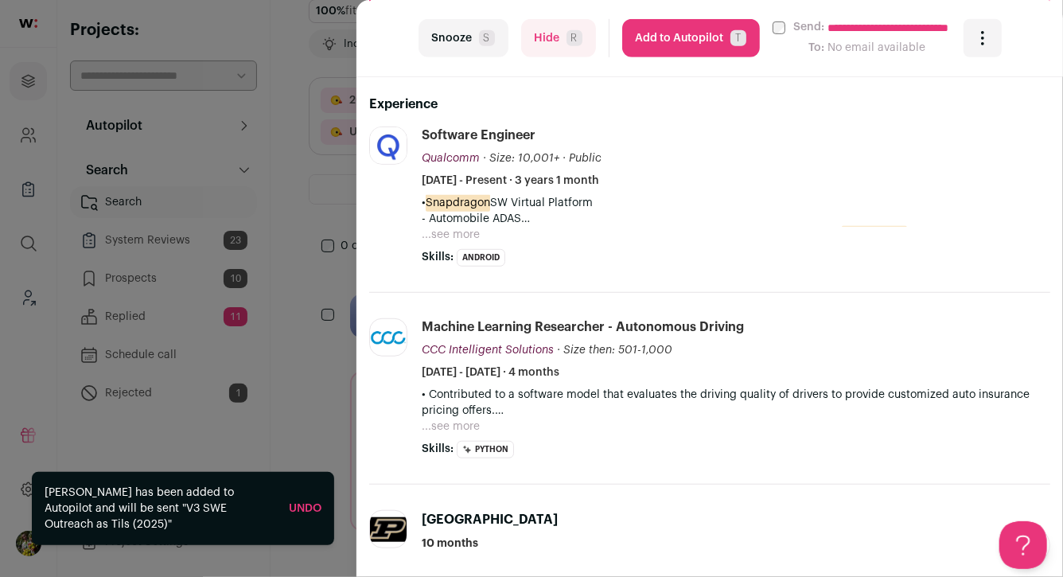
click at [731, 29] on button "Add to Autopilot T" at bounding box center [691, 38] width 138 height 38
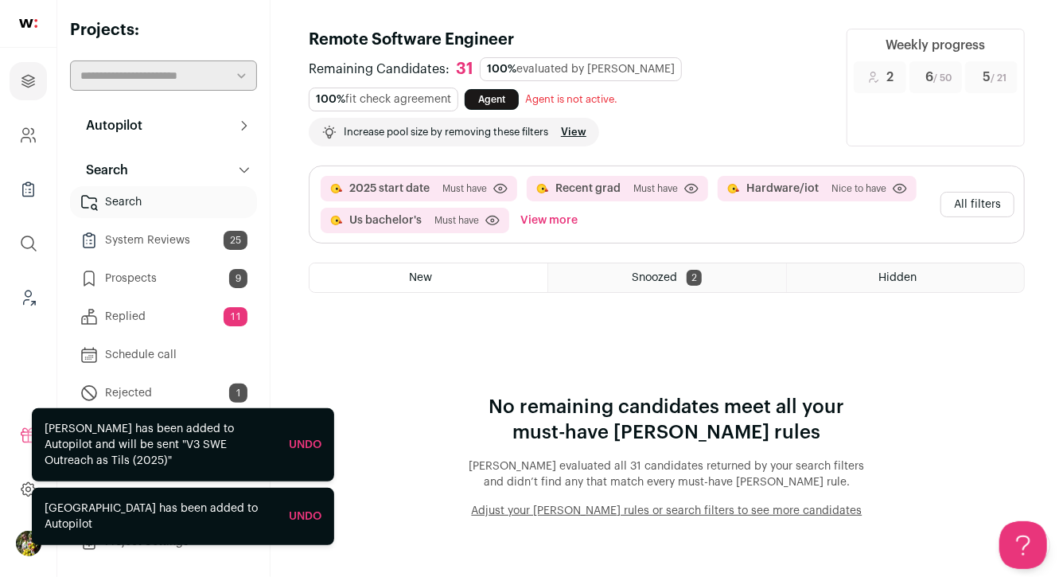
scroll to position [0, 0]
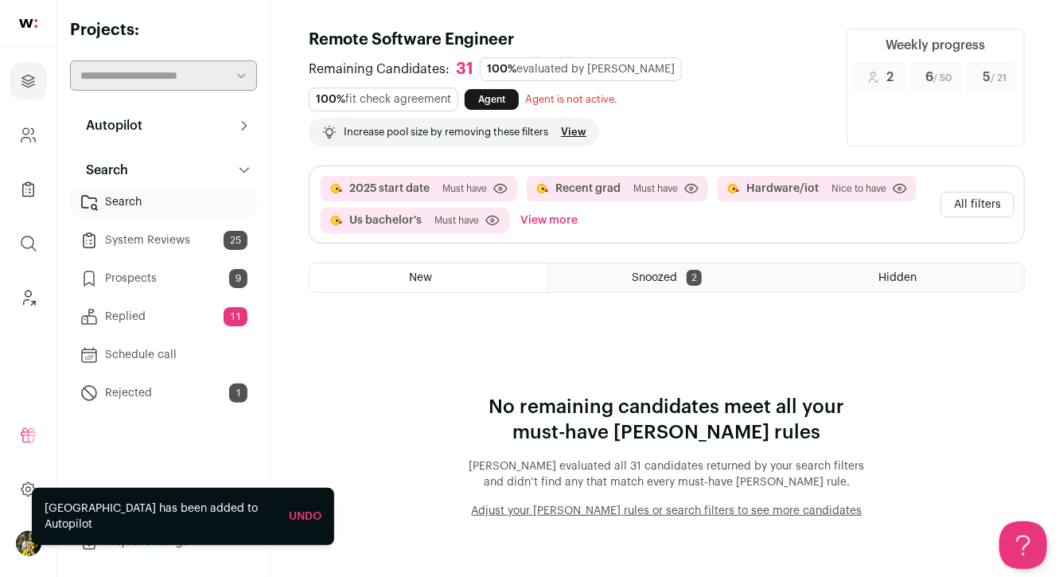
click at [972, 206] on button "All filters" at bounding box center [977, 204] width 74 height 25
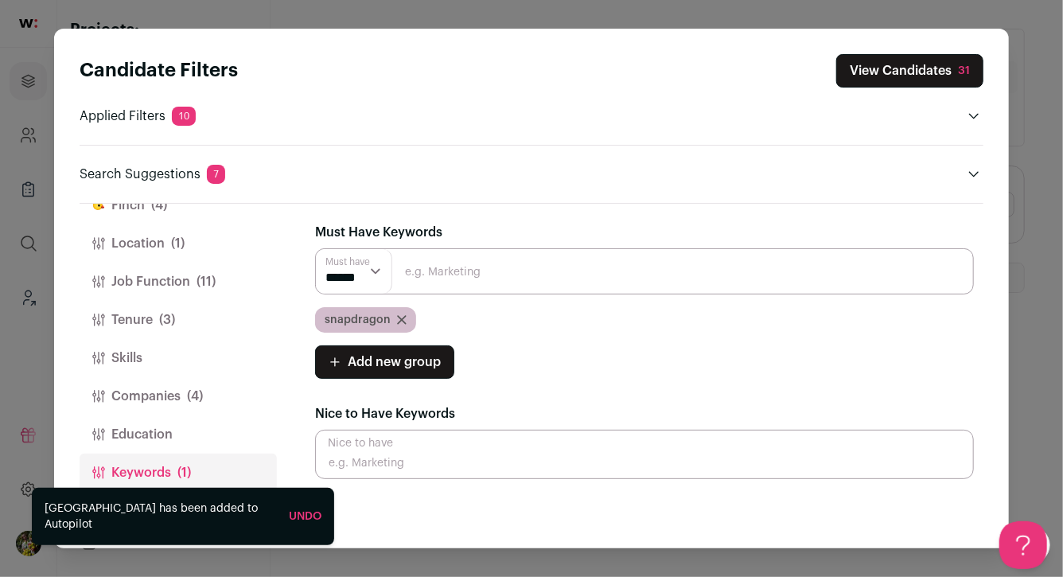
click at [204, 393] on button "Companies (4)" at bounding box center [178, 396] width 197 height 38
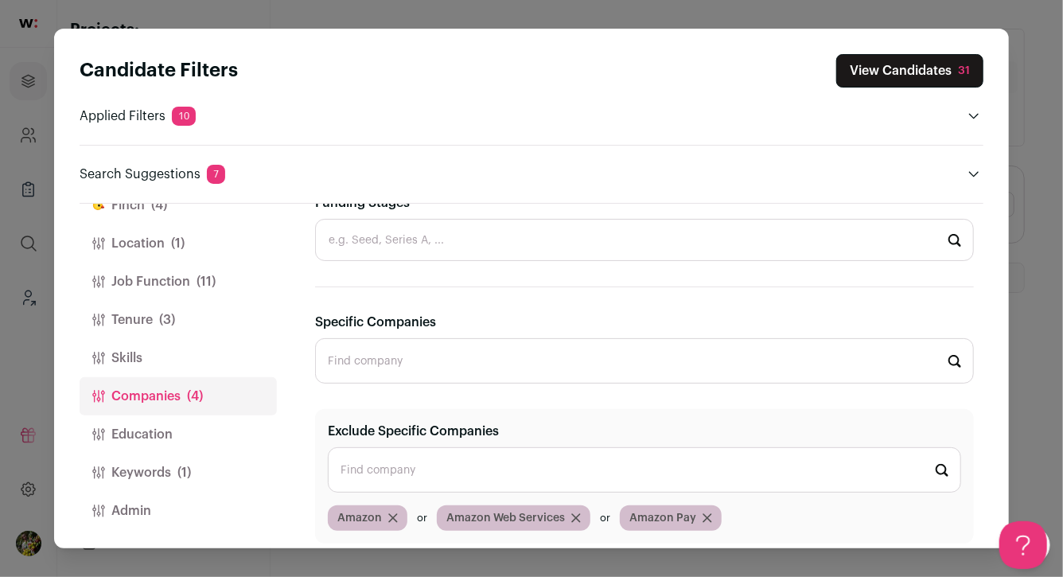
scroll to position [668, 0]
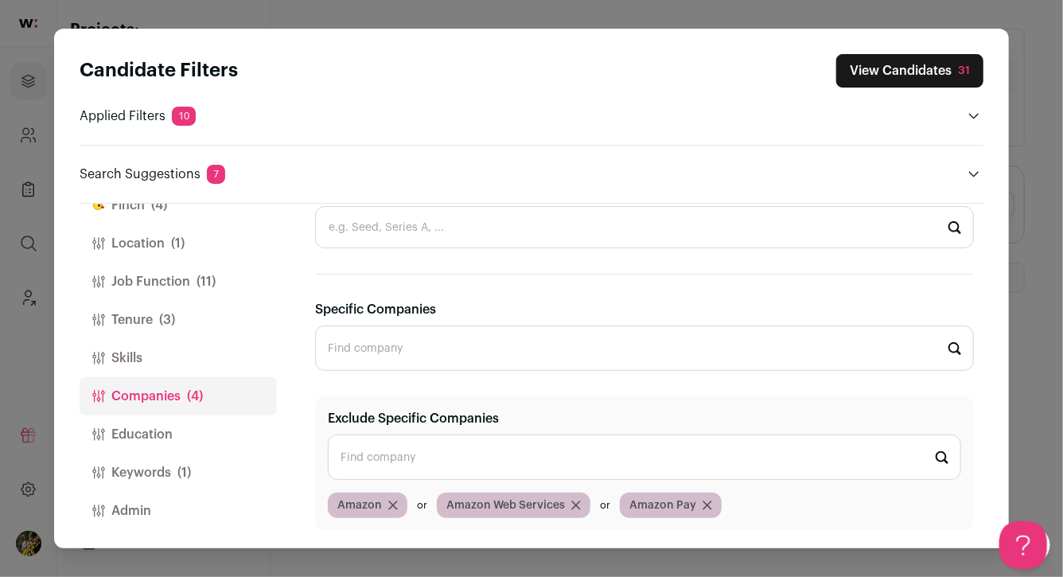
click at [194, 323] on button "Tenure (3)" at bounding box center [178, 320] width 197 height 38
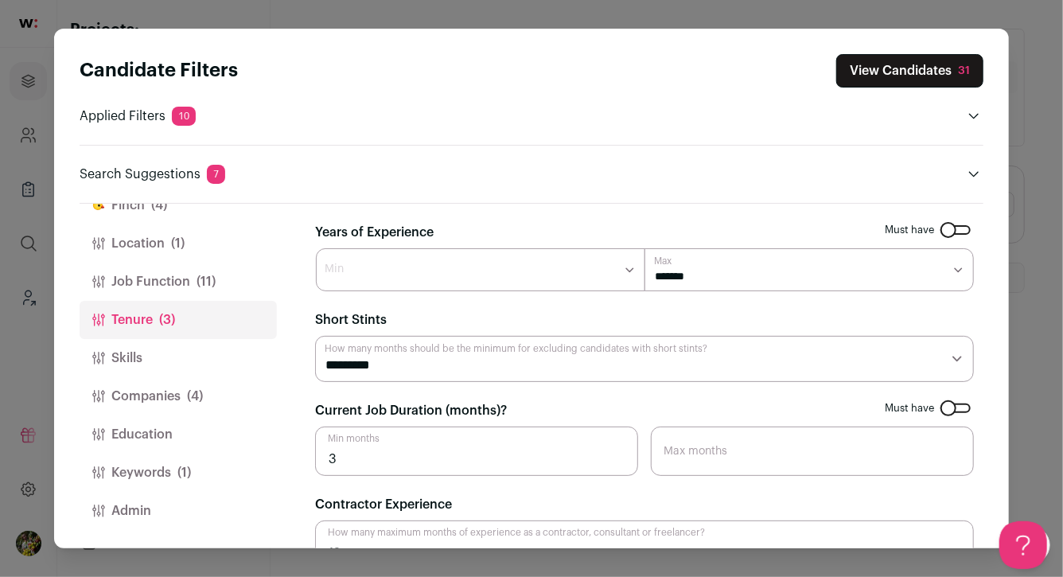
scroll to position [40, 0]
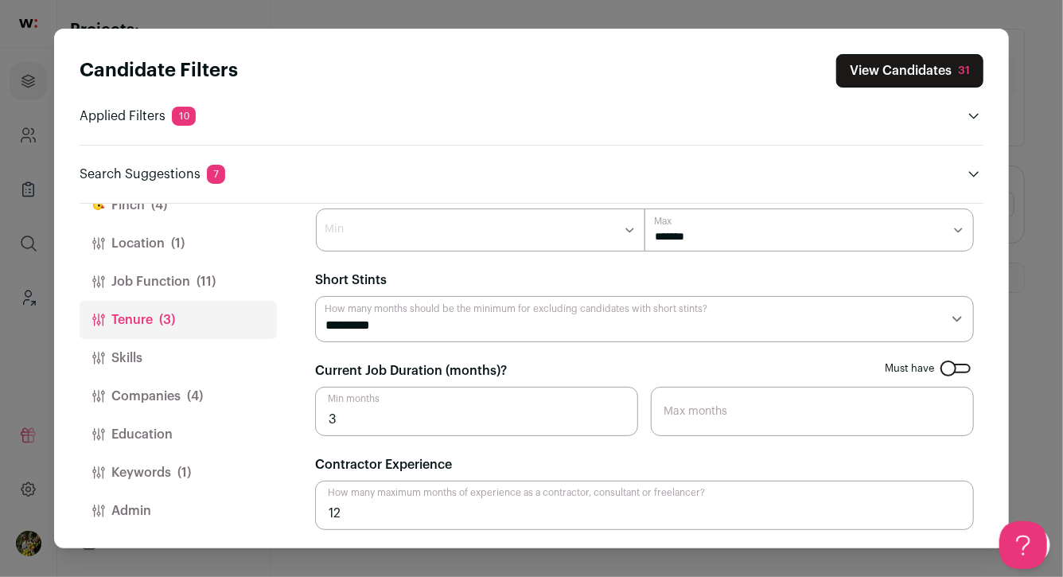
click at [206, 293] on button "Job Function (11)" at bounding box center [178, 282] width 197 height 38
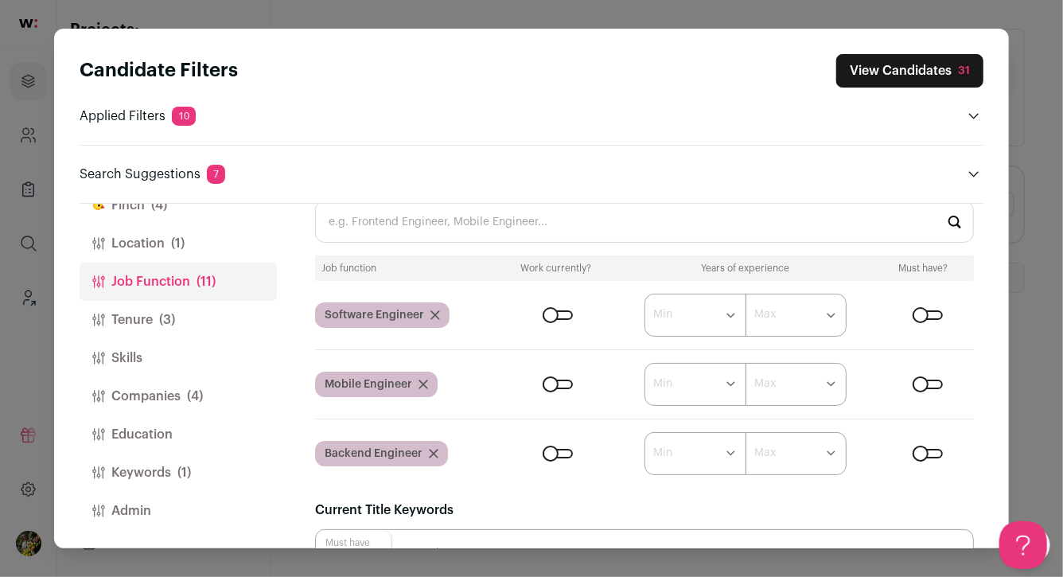
scroll to position [0, 0]
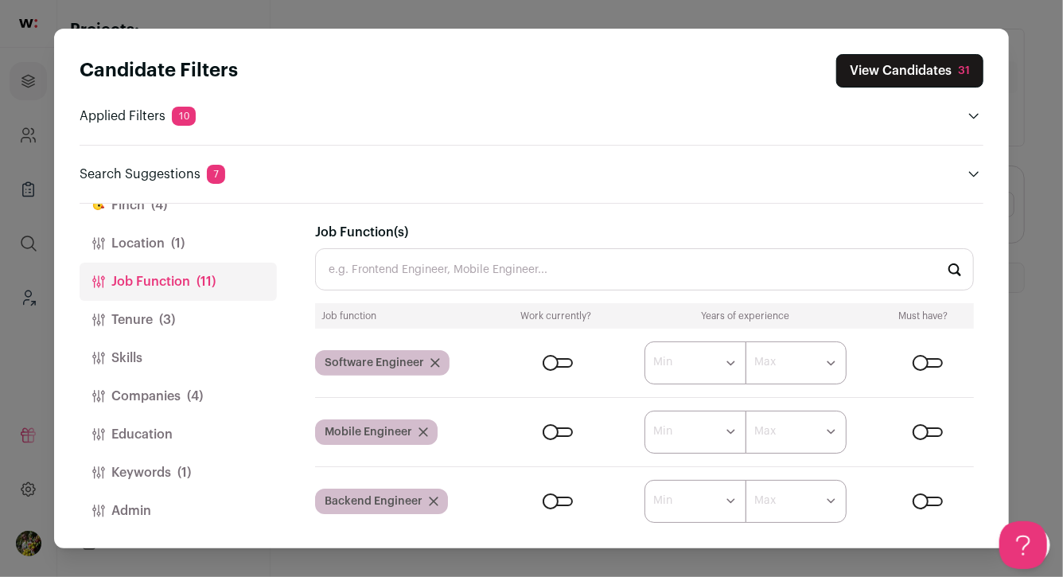
click at [208, 243] on button "Location (1)" at bounding box center [178, 243] width 197 height 38
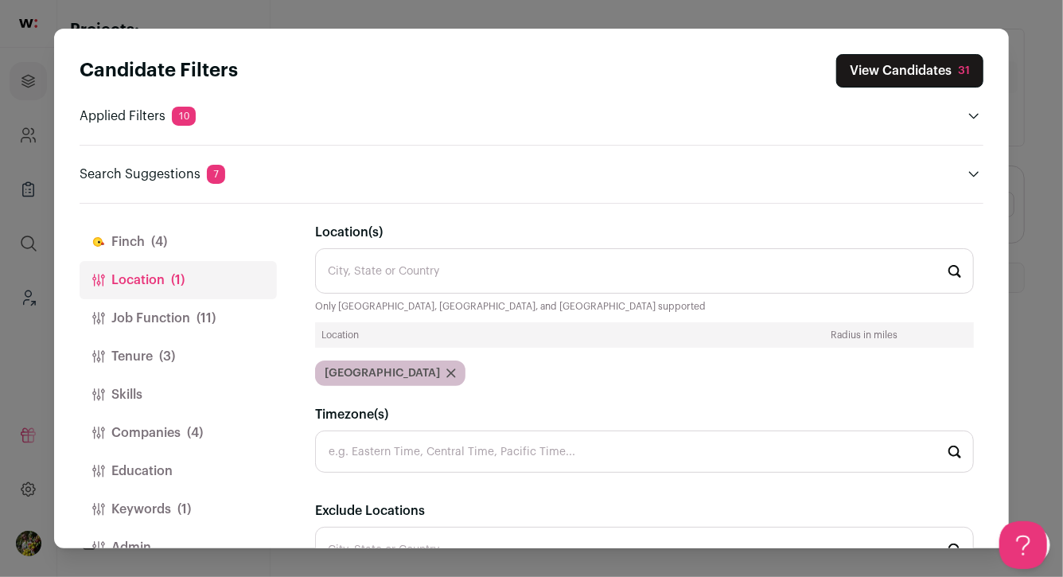
click at [208, 243] on button "[PERSON_NAME] (4)" at bounding box center [178, 242] width 197 height 38
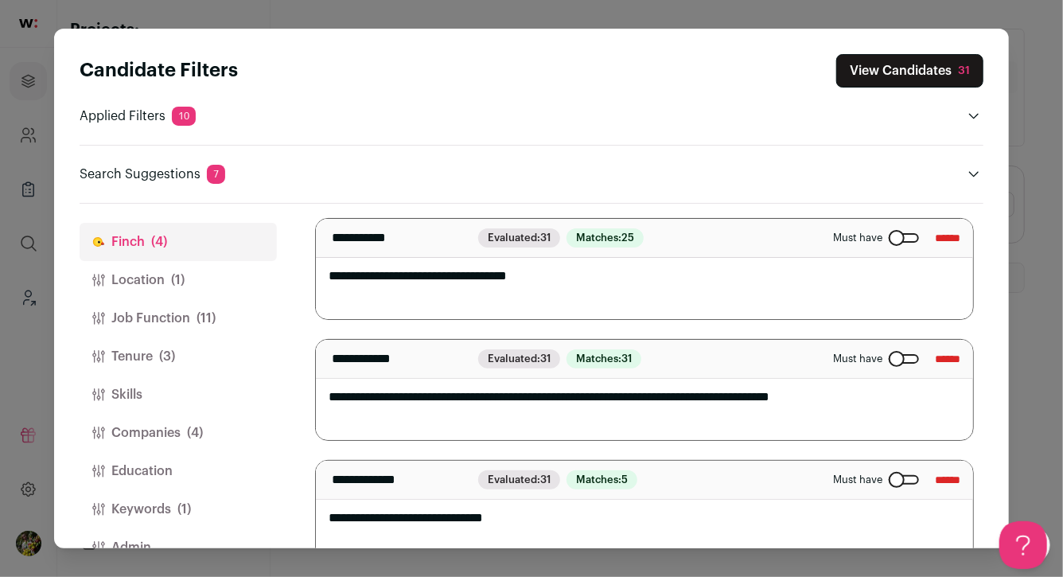
scroll to position [247, 0]
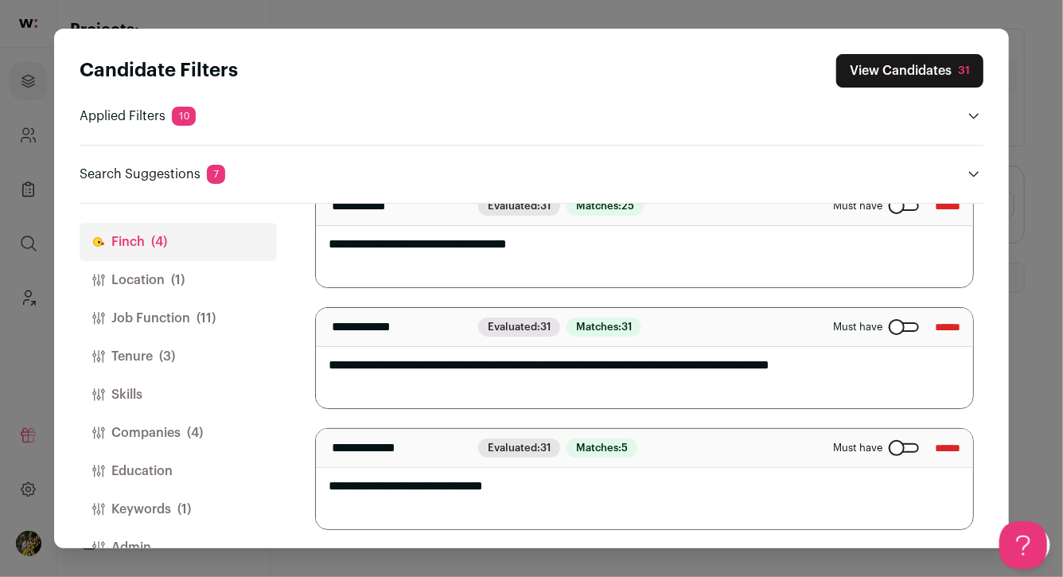
click at [635, 485] on textarea "**********" at bounding box center [644, 479] width 657 height 100
click at [628, 493] on textarea "**********" at bounding box center [644, 479] width 657 height 100
type textarea "**********"
click at [588, 420] on div "**********" at bounding box center [644, 297] width 659 height 465
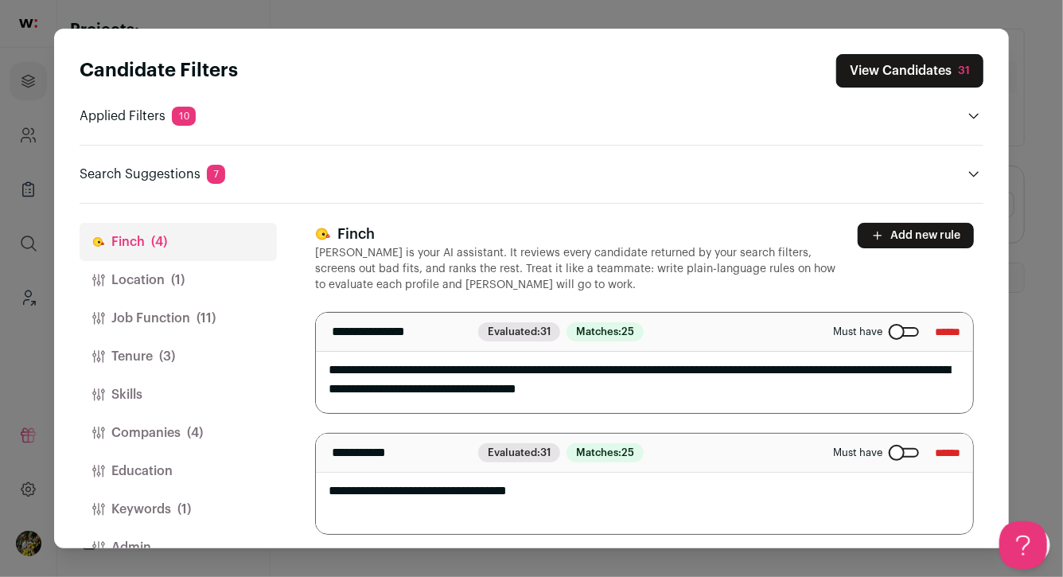
scroll to position [0, 0]
click at [221, 508] on button "Keywords (1)" at bounding box center [178, 509] width 197 height 38
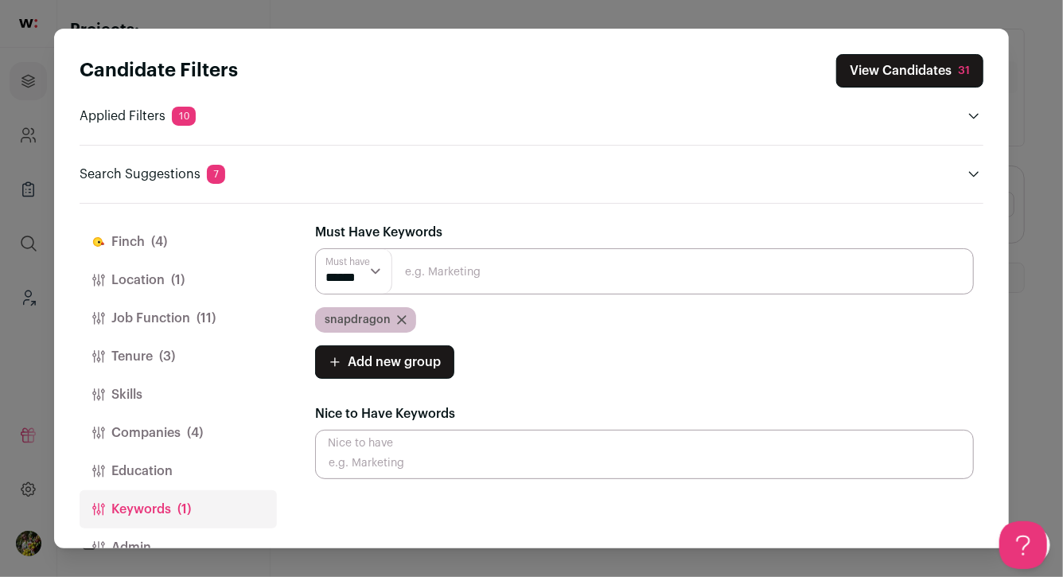
click at [402, 318] on icon "Close modal via background" at bounding box center [402, 320] width 10 height 10
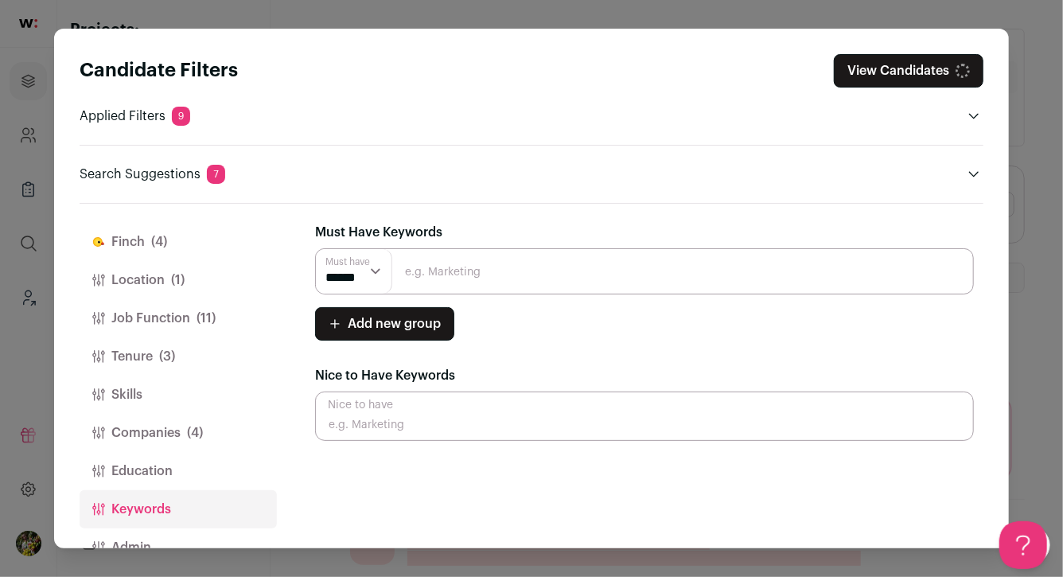
click at [224, 283] on button "Location (1)" at bounding box center [178, 280] width 197 height 38
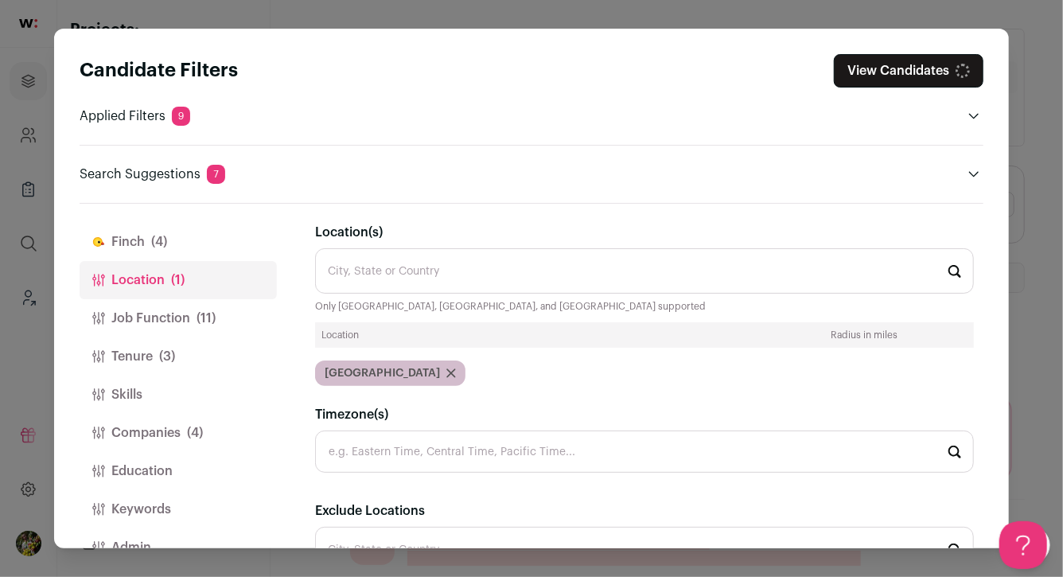
click at [217, 323] on button "Job Function (11)" at bounding box center [178, 318] width 197 height 38
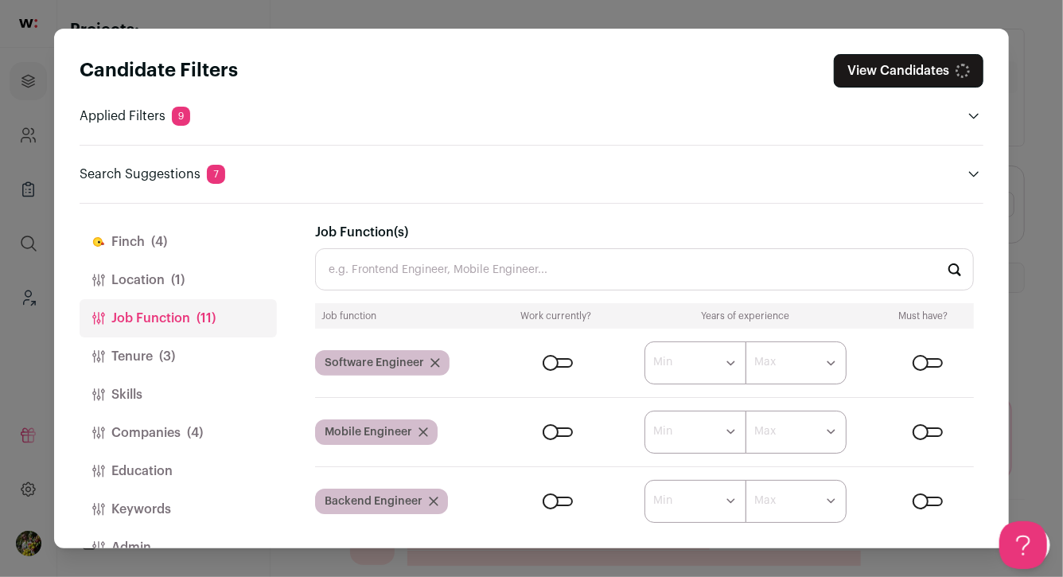
click at [414, 278] on input "Job Function(s)" at bounding box center [644, 269] width 659 height 42
type input "android"
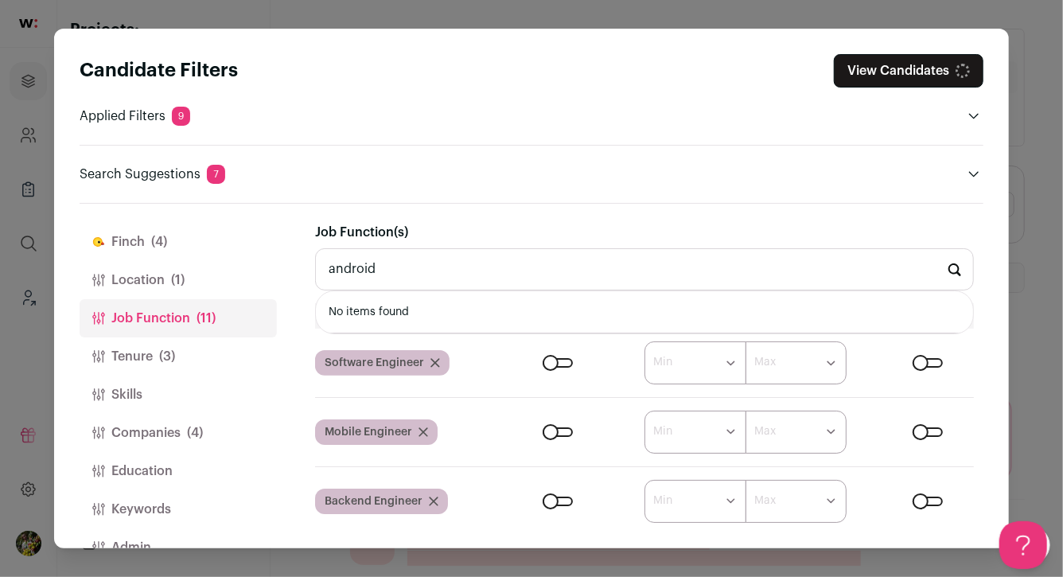
click at [333, 273] on input "android" at bounding box center [644, 269] width 659 height 42
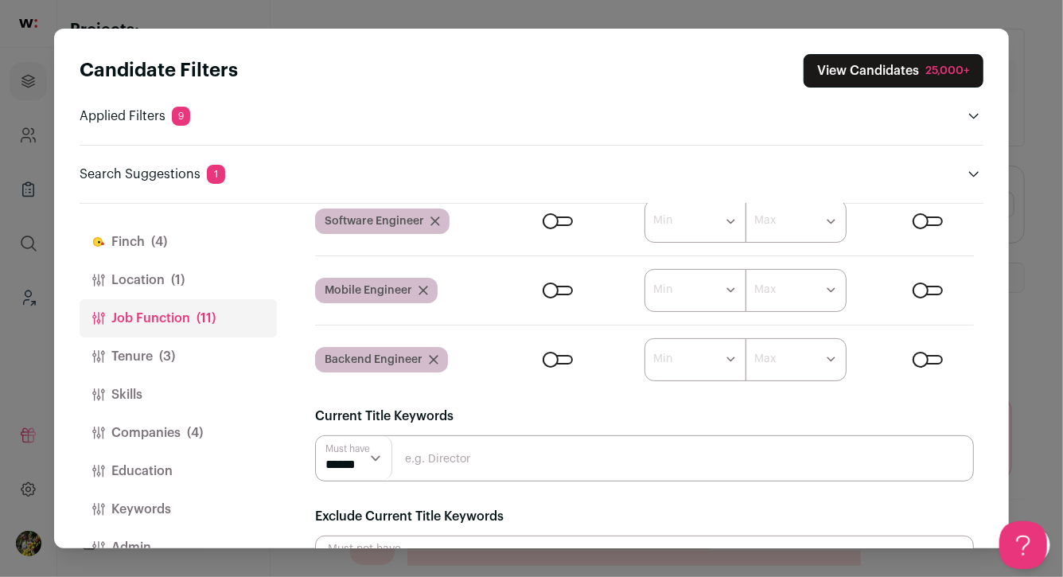
scroll to position [143, 0]
click at [426, 451] on input "Close modal via background" at bounding box center [644, 457] width 659 height 46
type input "android"
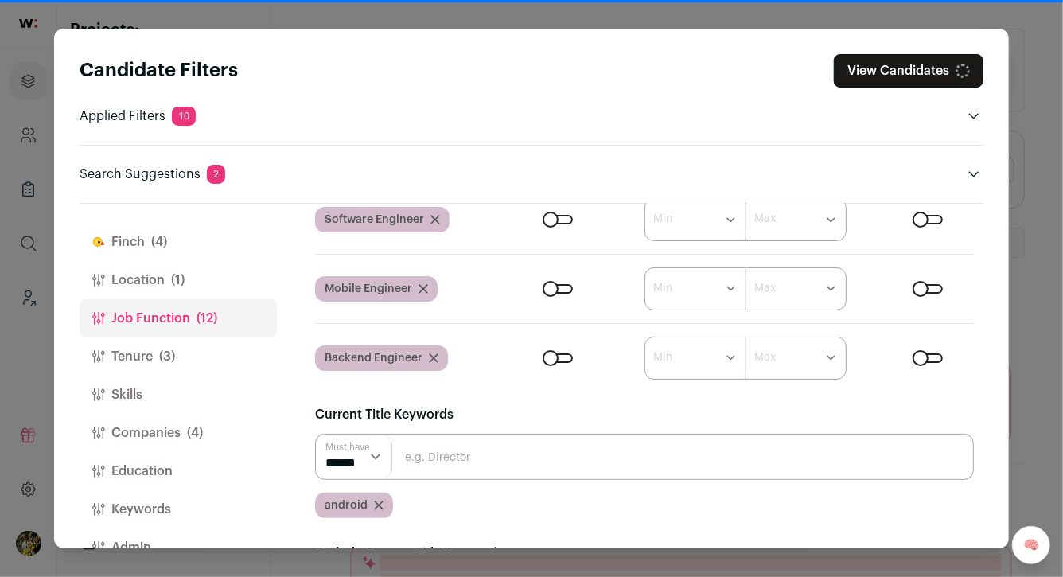
click at [437, 458] on input "Close modal via background" at bounding box center [644, 457] width 659 height 46
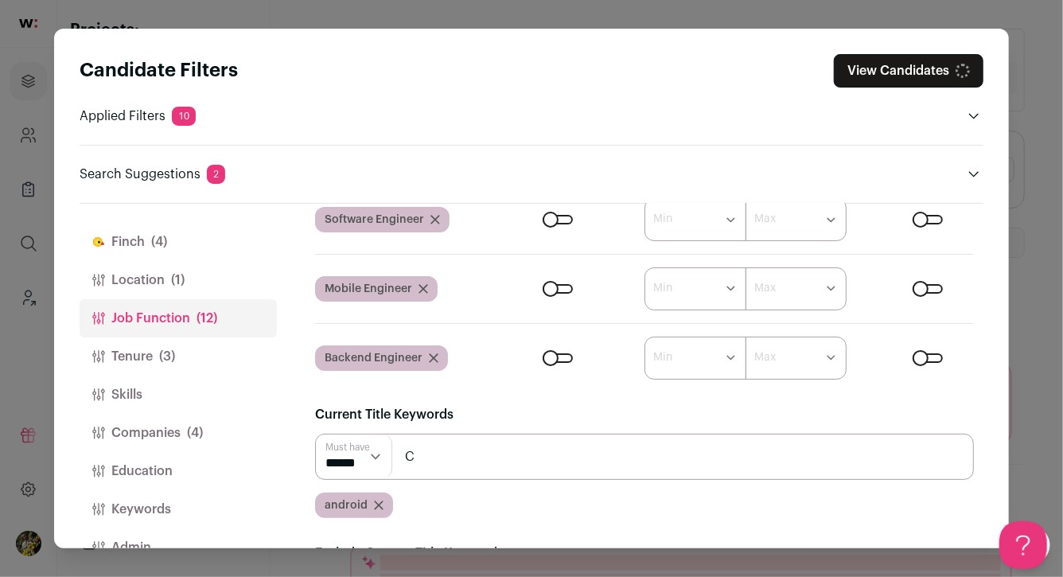
scroll to position [0, 0]
type input "C++"
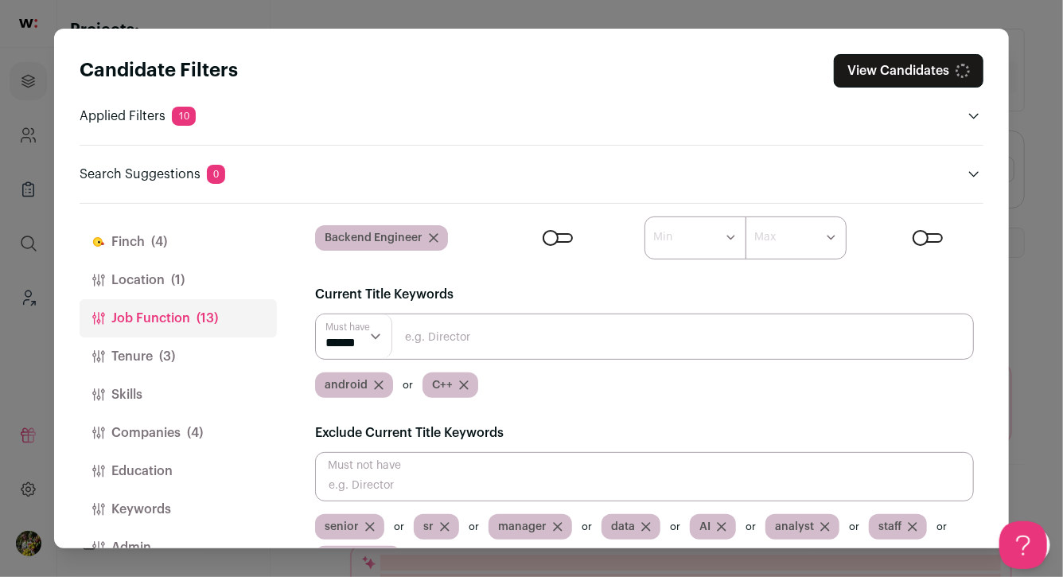
scroll to position [275, 0]
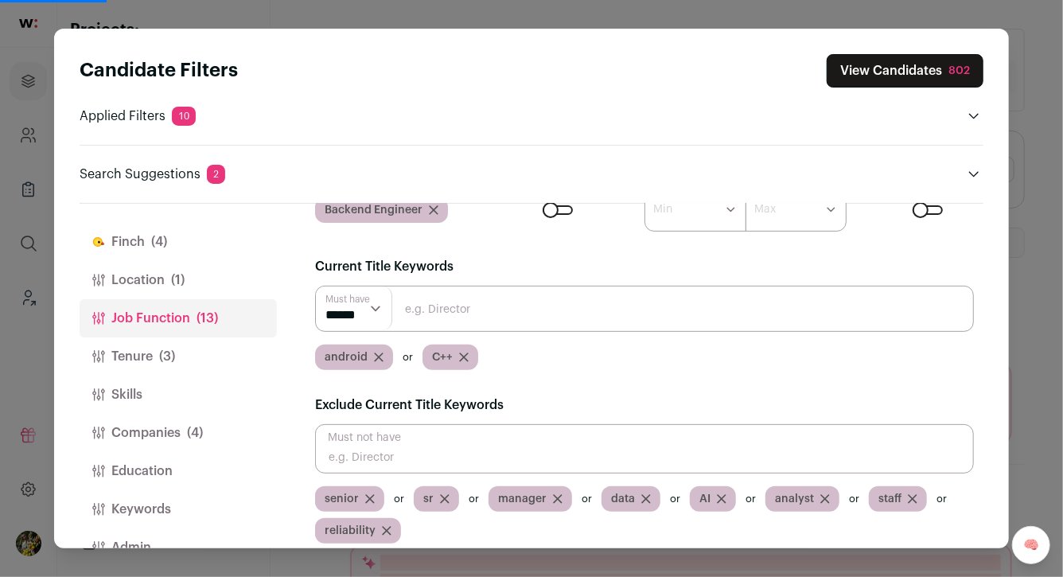
click at [201, 368] on button "Tenure (3)" at bounding box center [178, 356] width 197 height 38
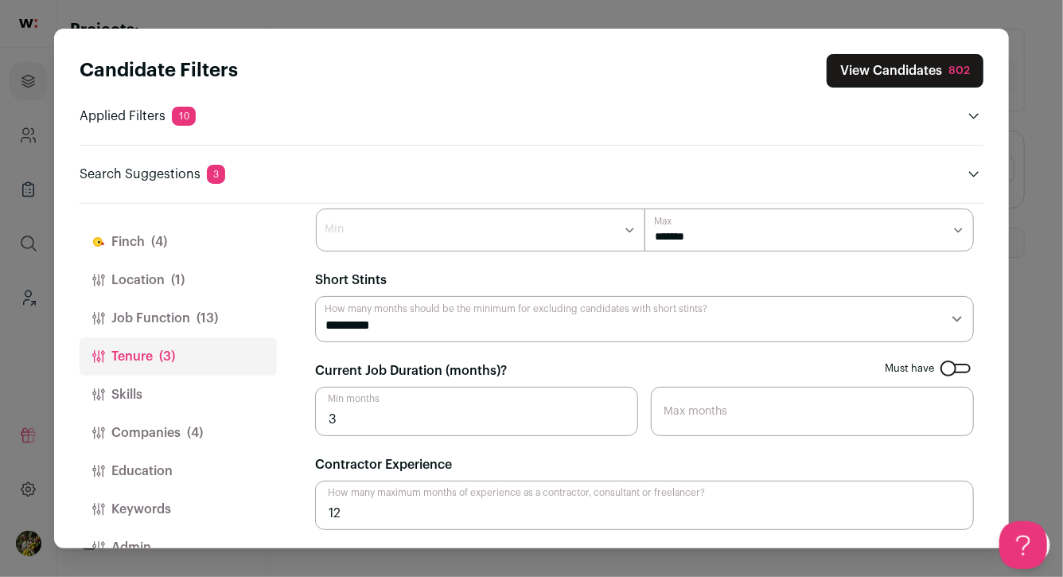
scroll to position [0, 0]
click at [200, 381] on button "Skills" at bounding box center [178, 395] width 197 height 38
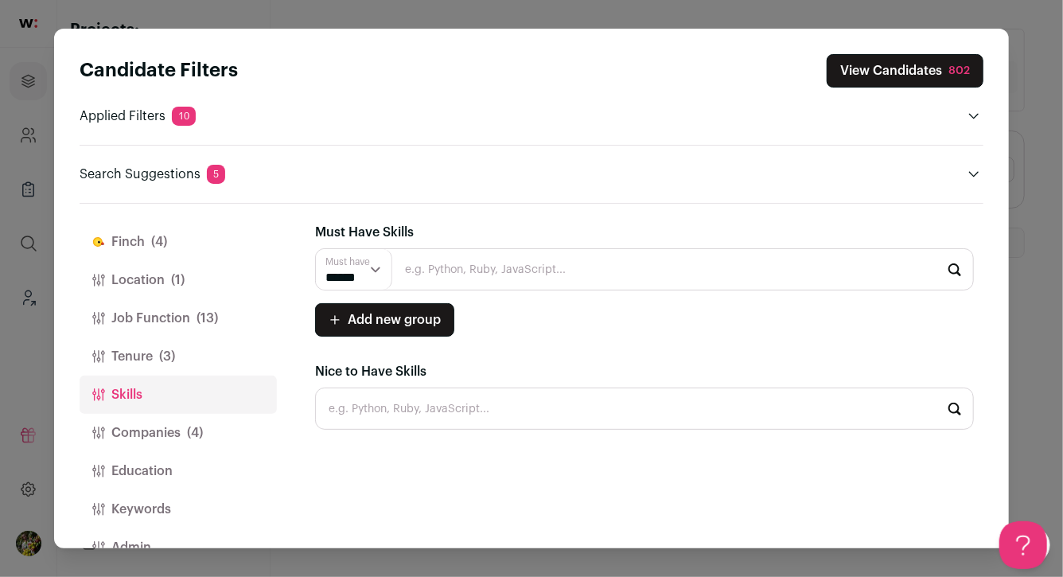
click at [204, 422] on button "Companies (4)" at bounding box center [178, 433] width 197 height 38
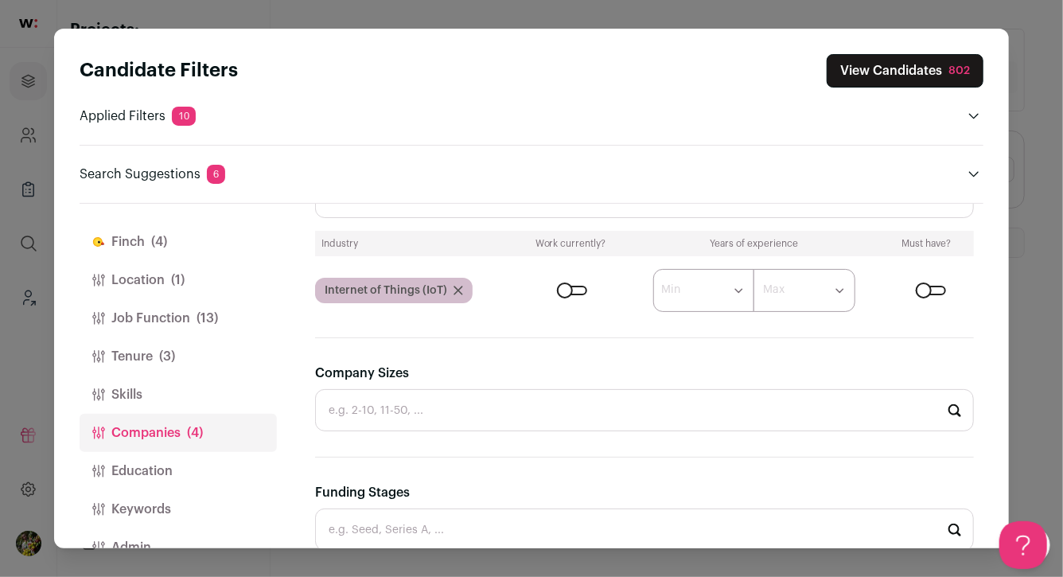
scroll to position [371, 0]
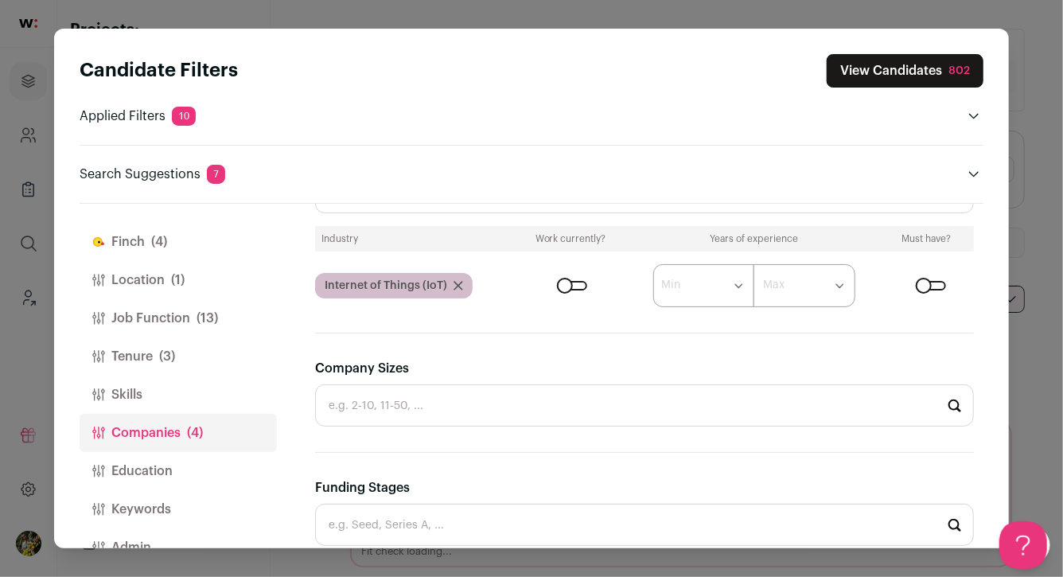
click at [939, 284] on div "Close modal via background" at bounding box center [931, 286] width 30 height 10
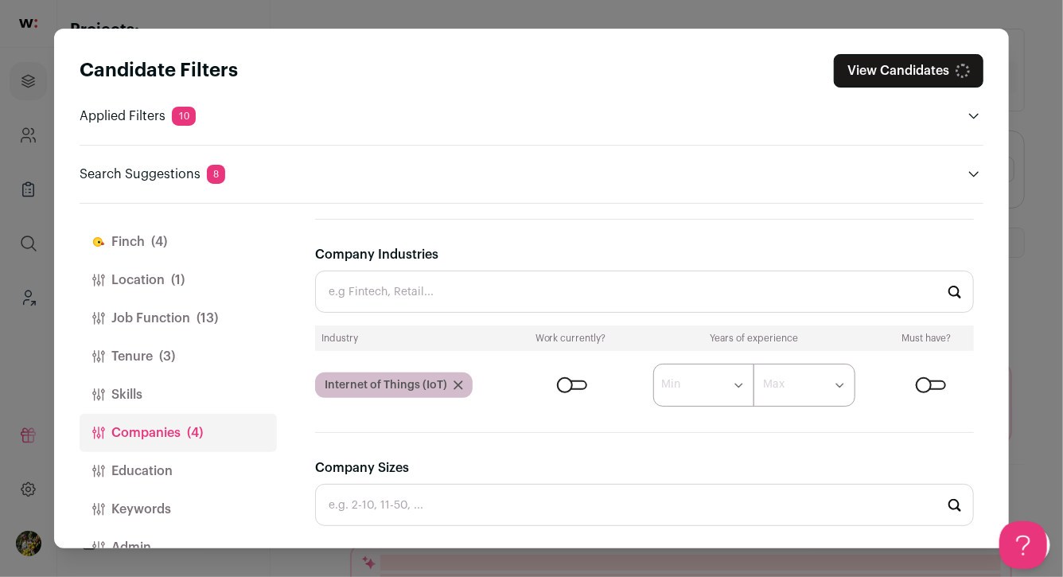
click at [839, 290] on input "Company Industries" at bounding box center [644, 292] width 659 height 42
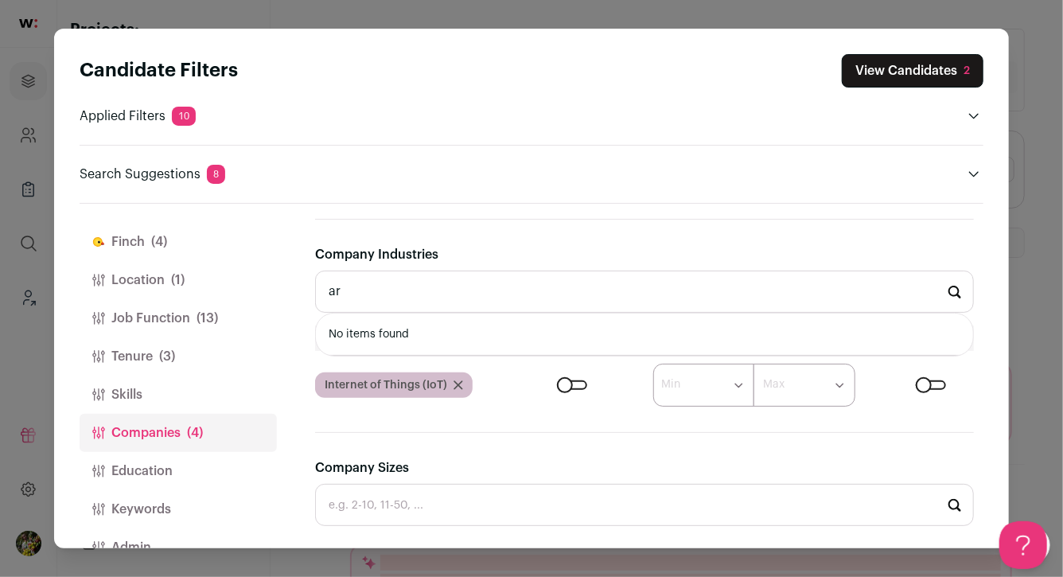
type input "a"
click at [567, 334] on li "Hardware" at bounding box center [644, 334] width 657 height 42
type input "Hardware"
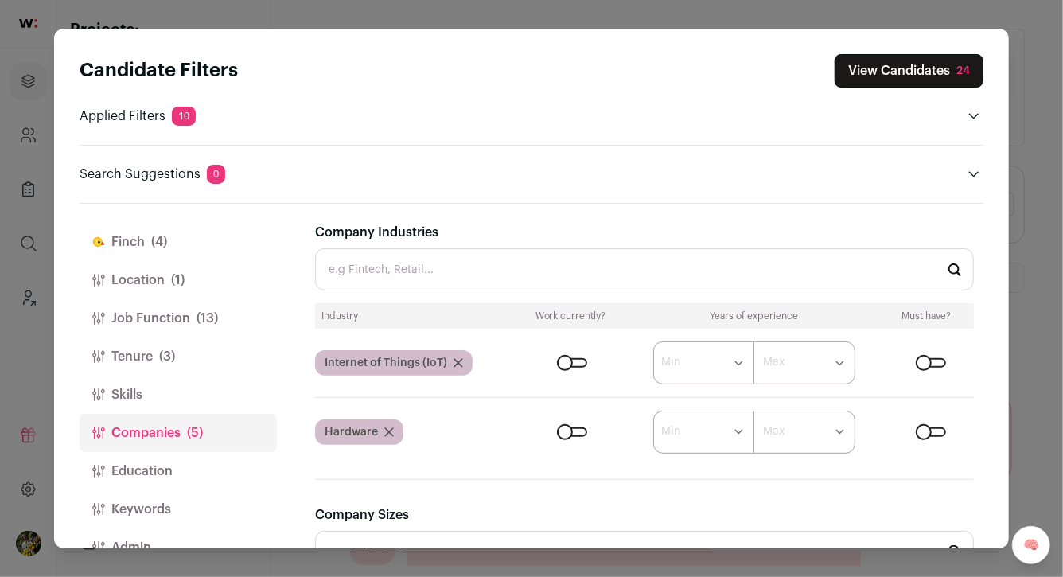
scroll to position [289, 0]
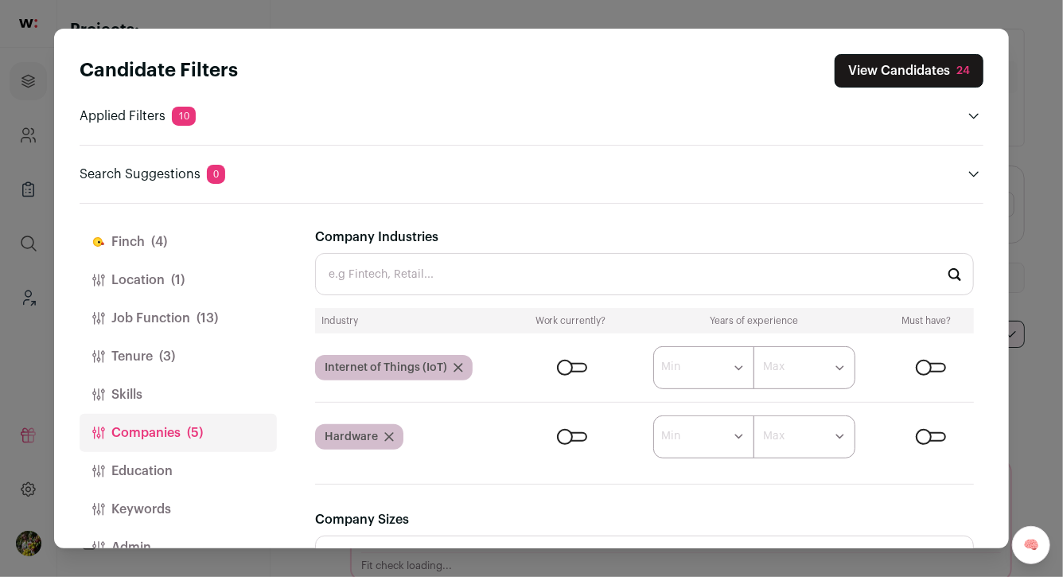
type input "a"
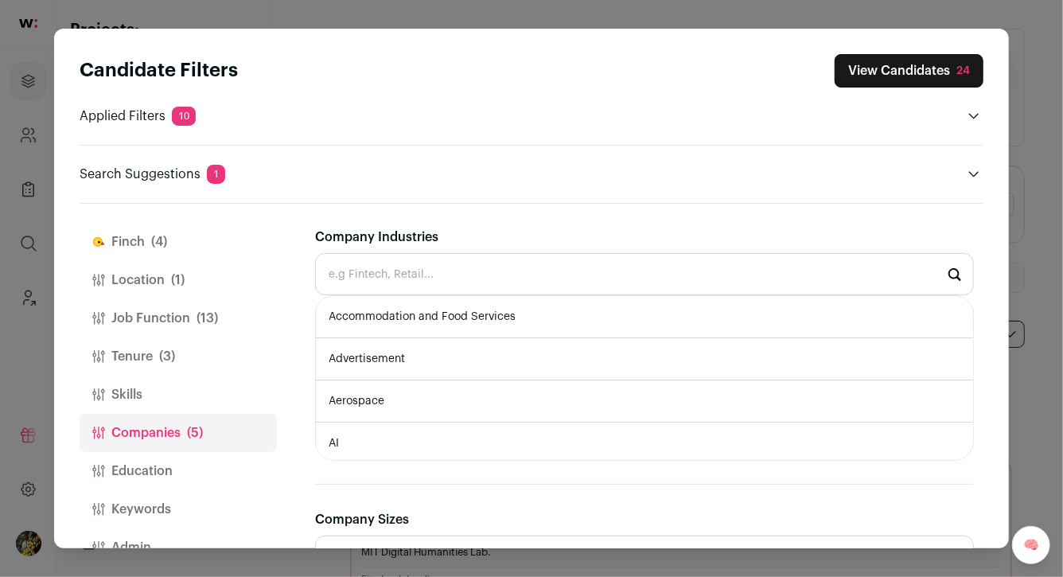
type input "b"
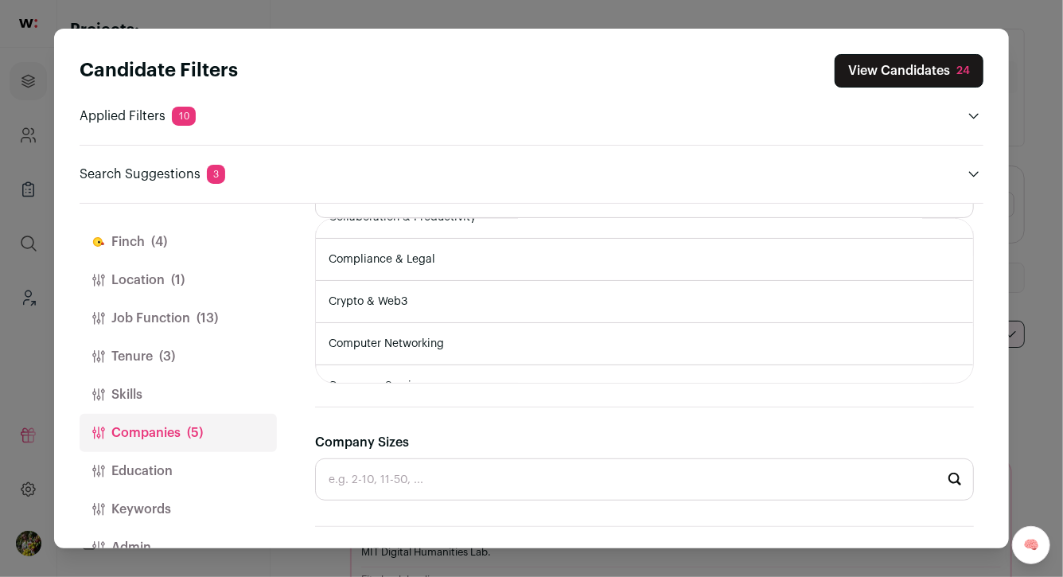
scroll to position [150, 0]
click at [590, 337] on li "Computer Networking" at bounding box center [644, 343] width 657 height 42
type input "Computer Networking"
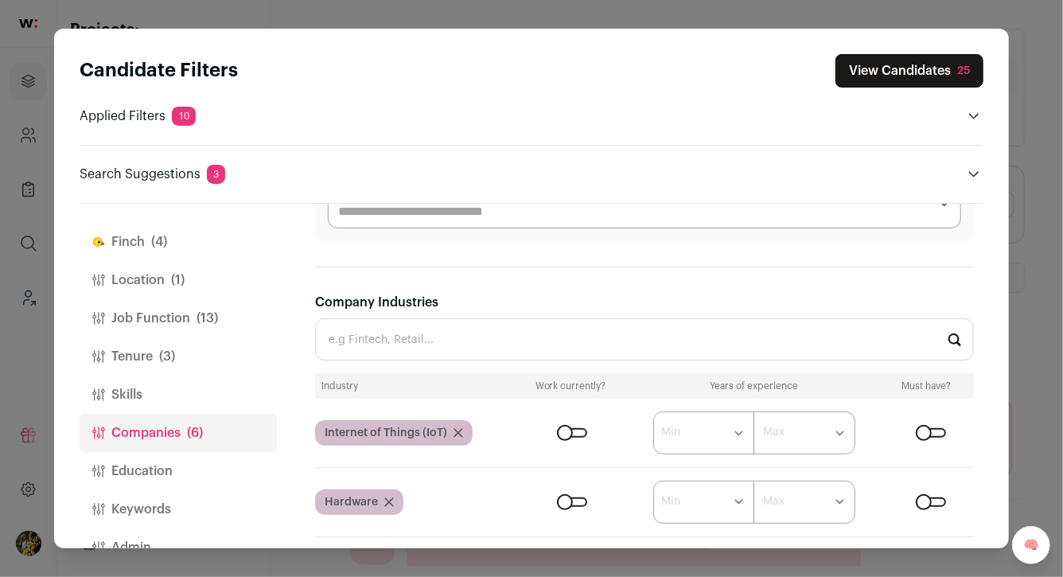
scroll to position [205, 0]
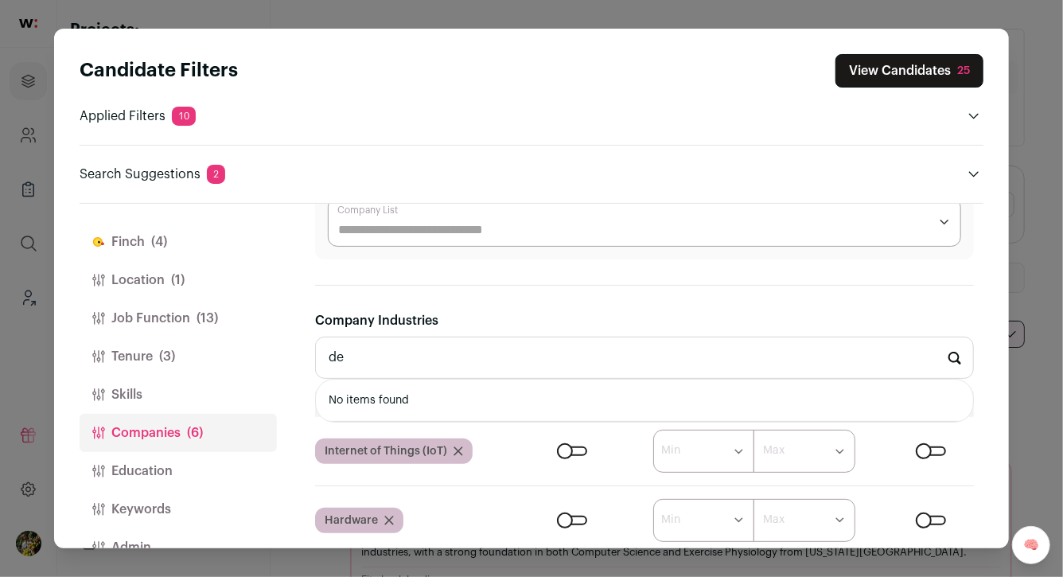
type input "d"
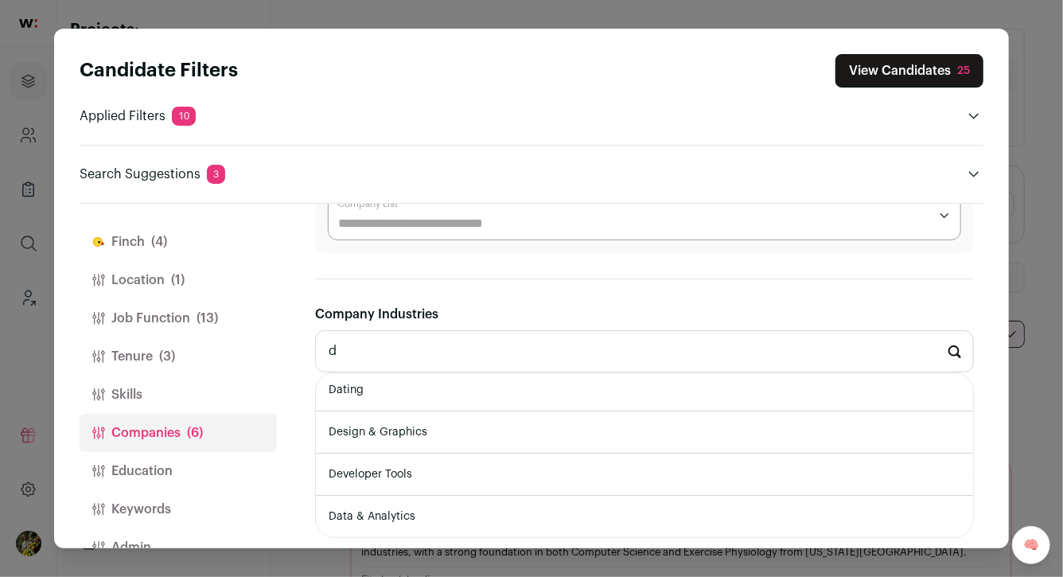
scroll to position [215, 0]
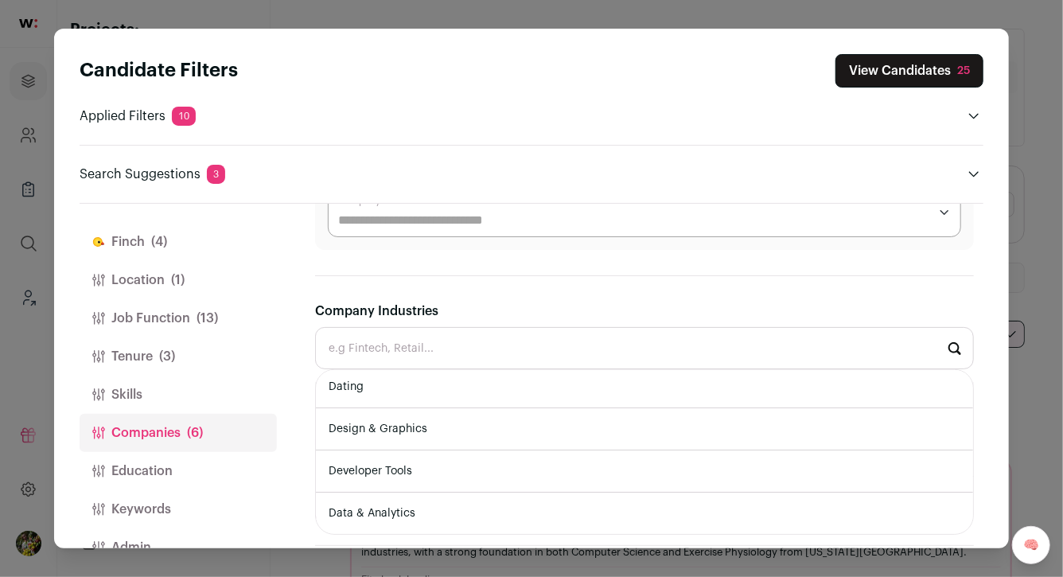
type input "e"
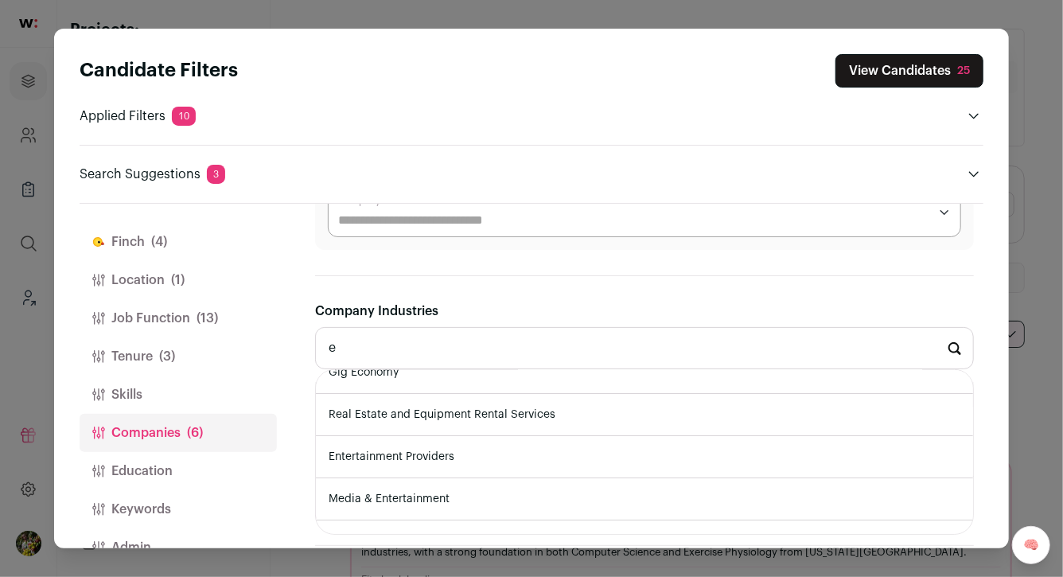
scroll to position [172, 0]
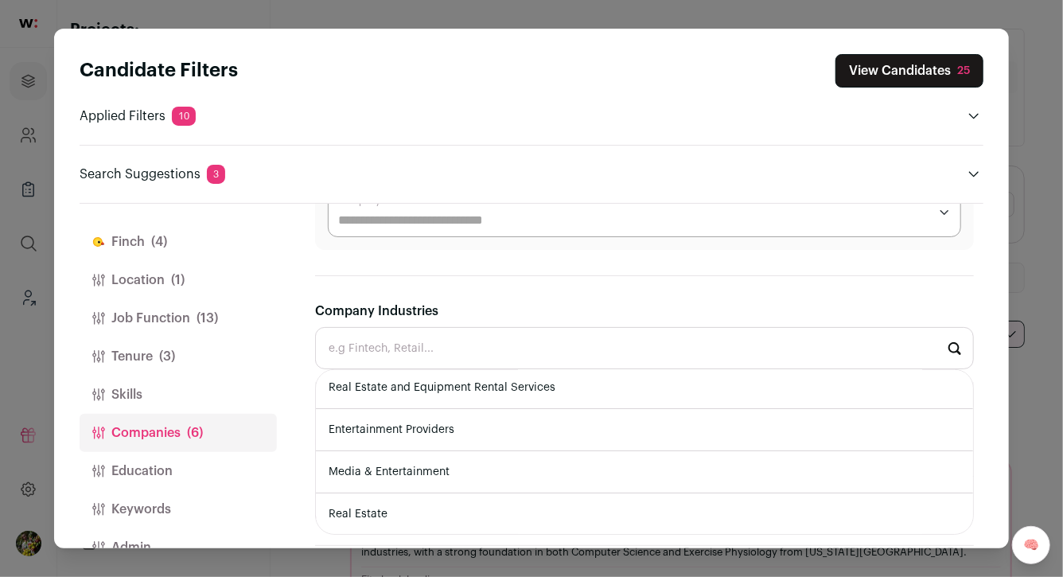
type input "f"
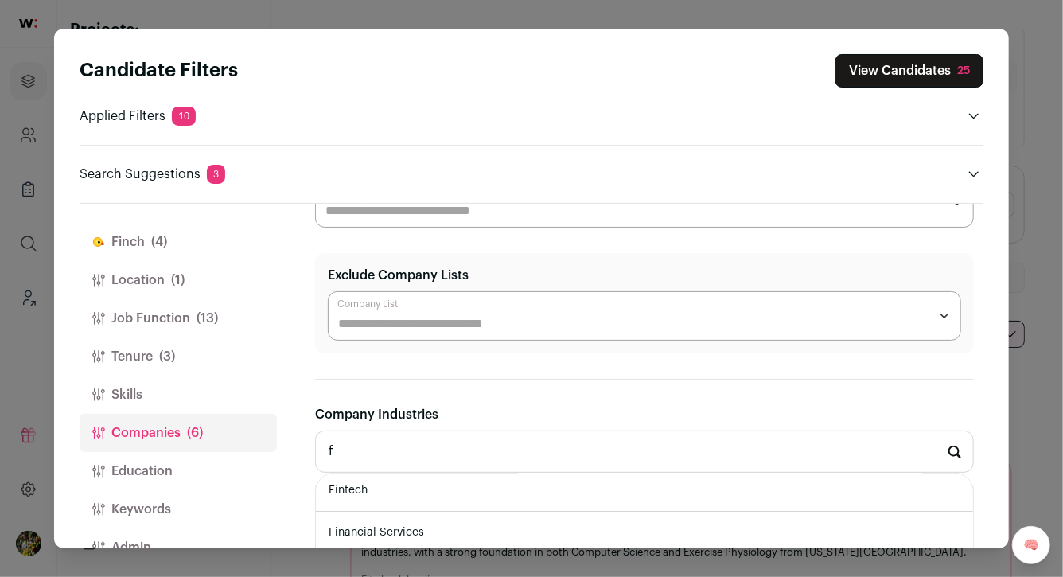
scroll to position [107, 0]
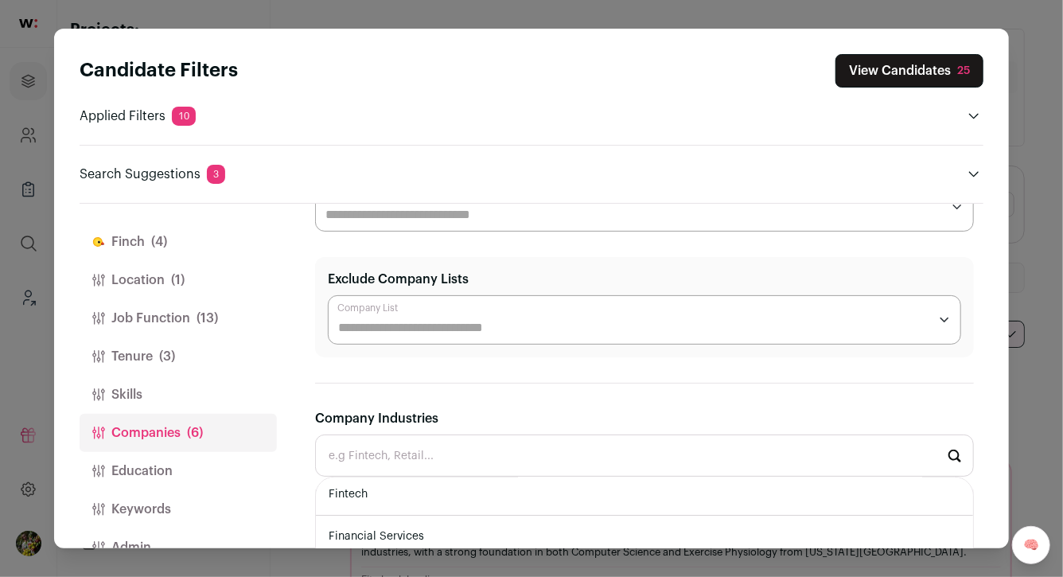
type input "g"
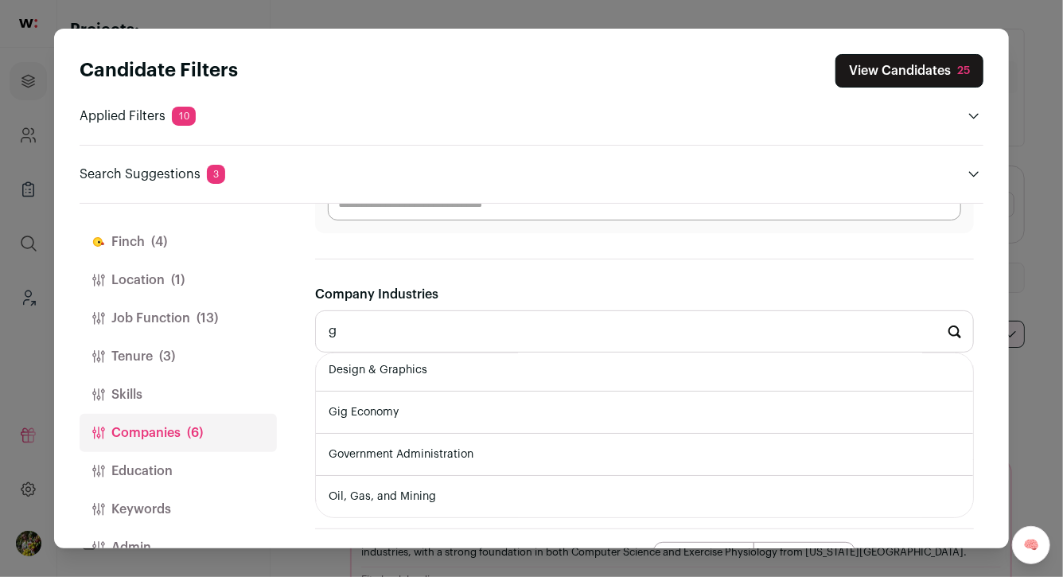
scroll to position [236, 0]
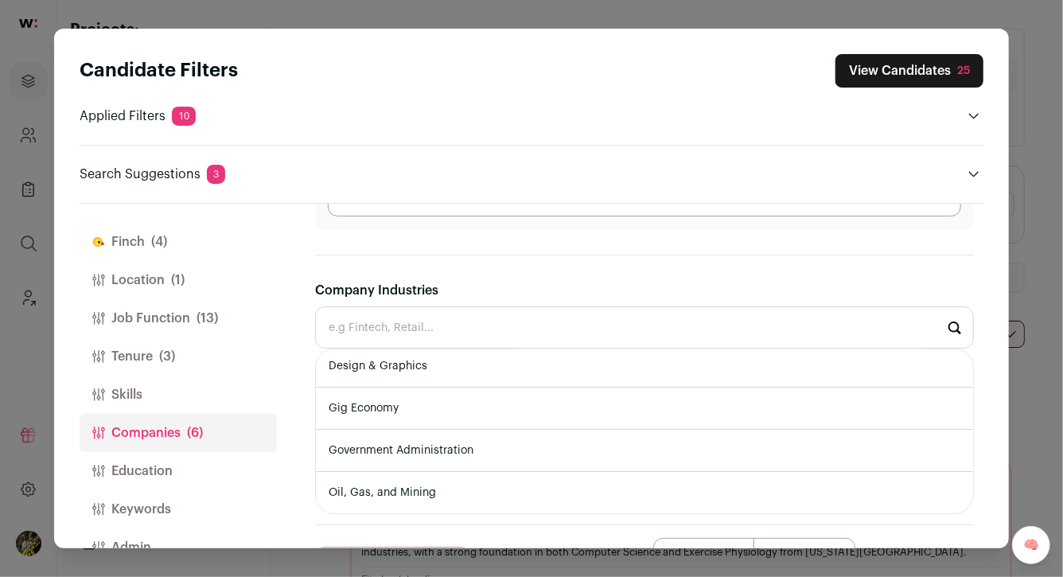
type input "h"
type input "i"
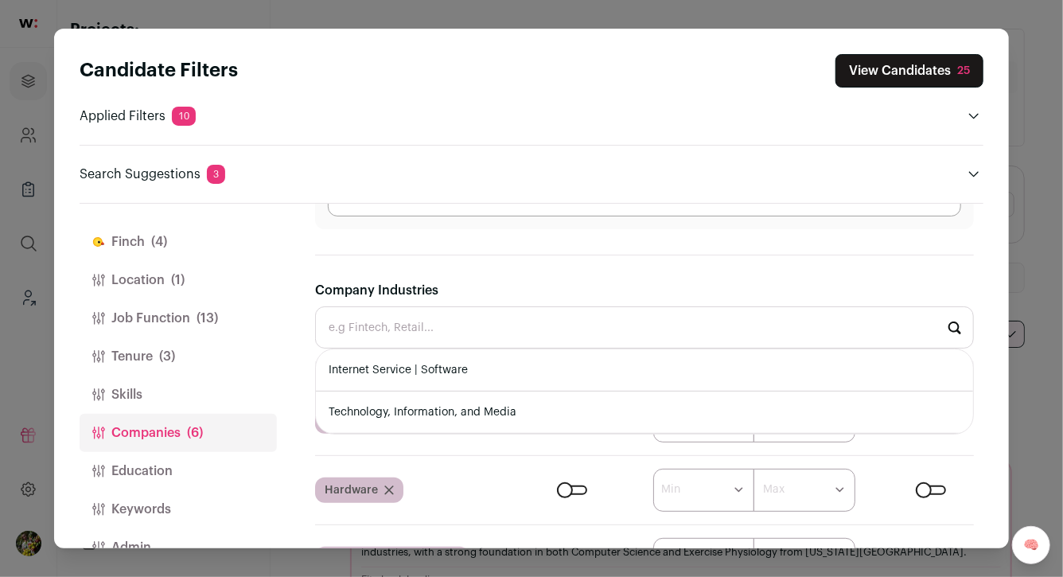
type input "j"
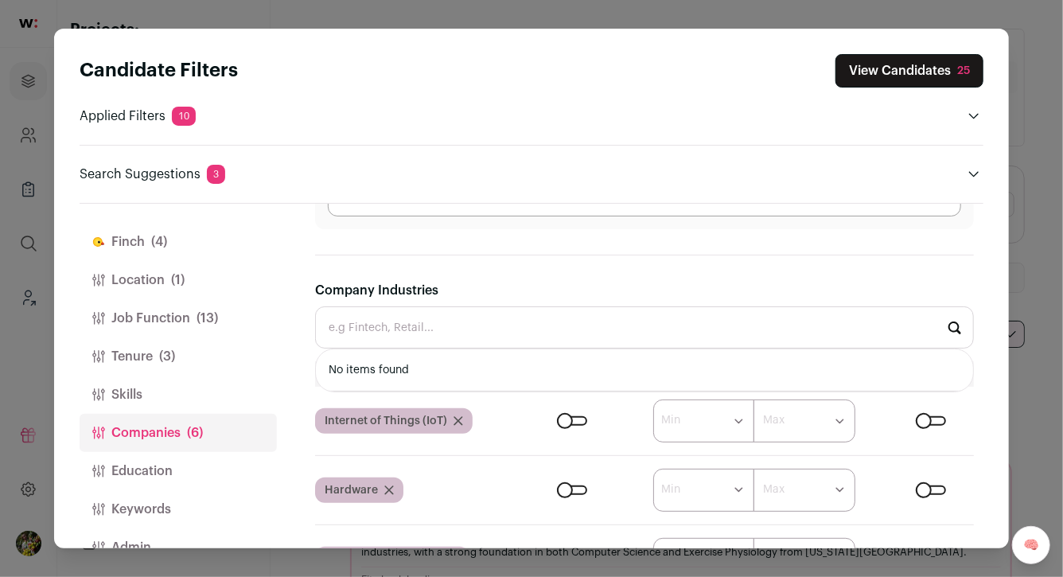
type input "k"
type input "l"
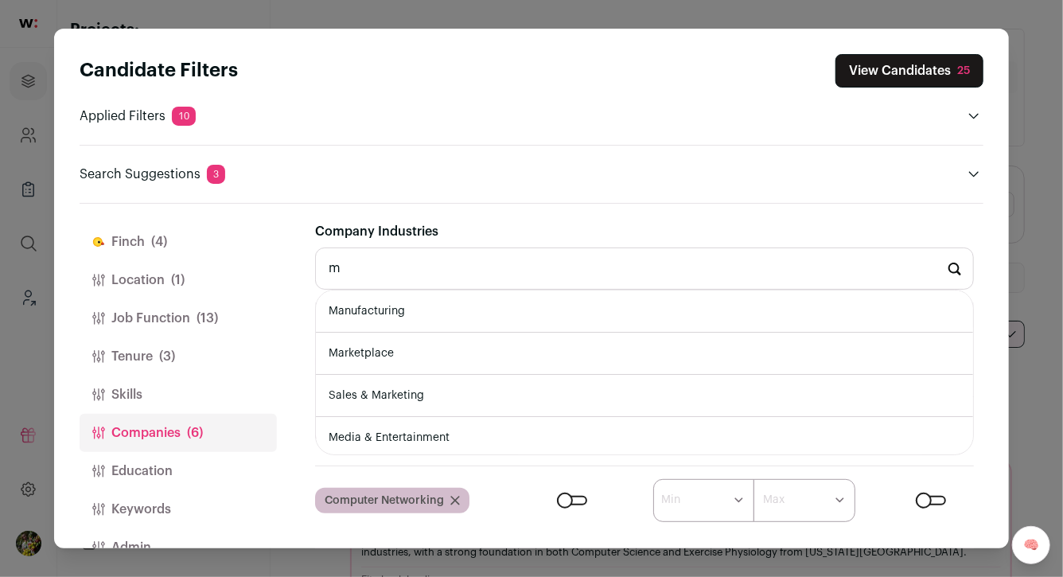
scroll to position [301, 0]
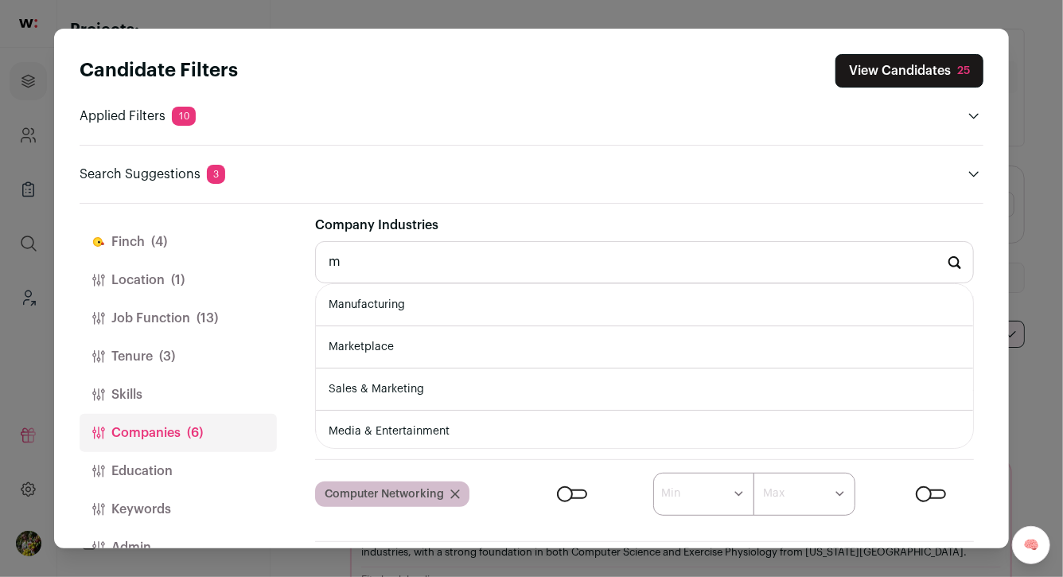
click at [512, 309] on li "Manufacturing" at bounding box center [644, 305] width 657 height 42
type input "Manufacturing"
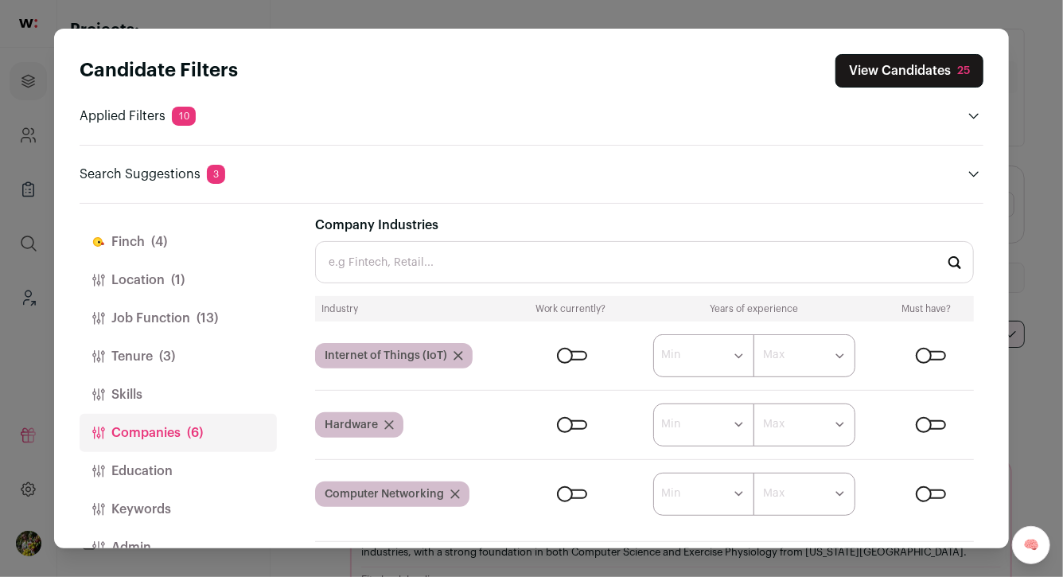
scroll to position [337, 0]
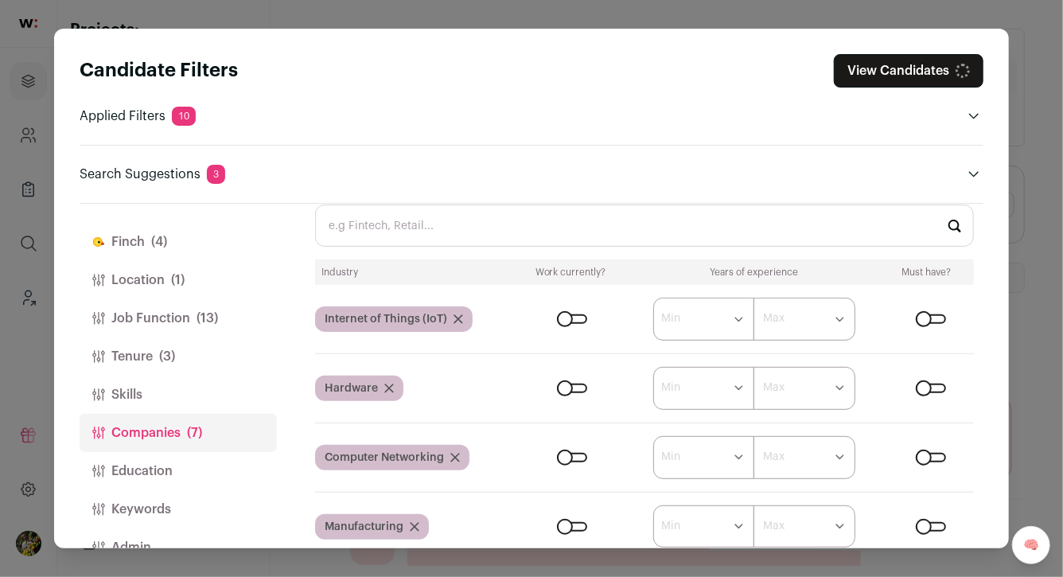
type input "n"
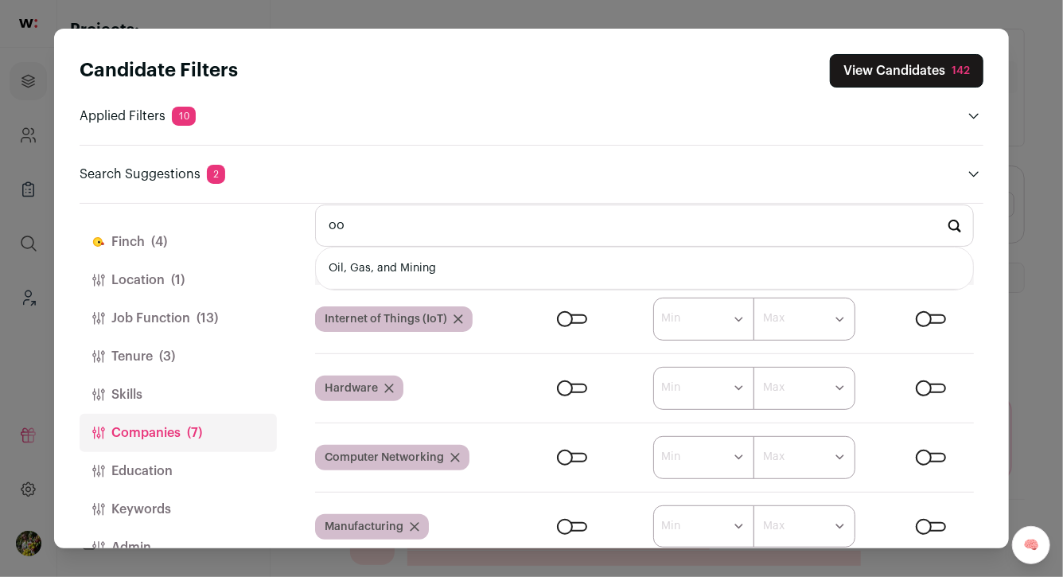
type input "o"
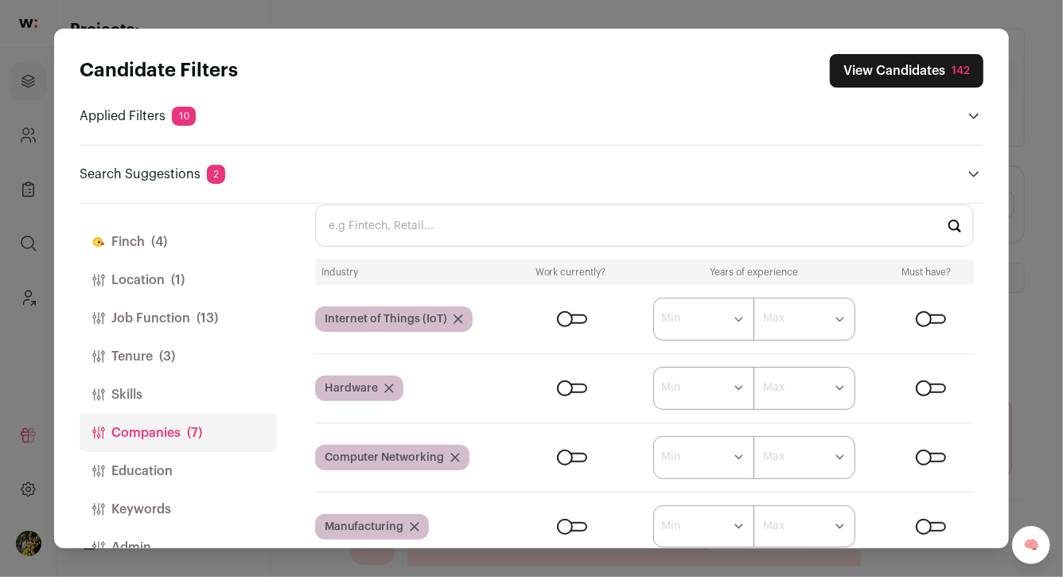
type input "p"
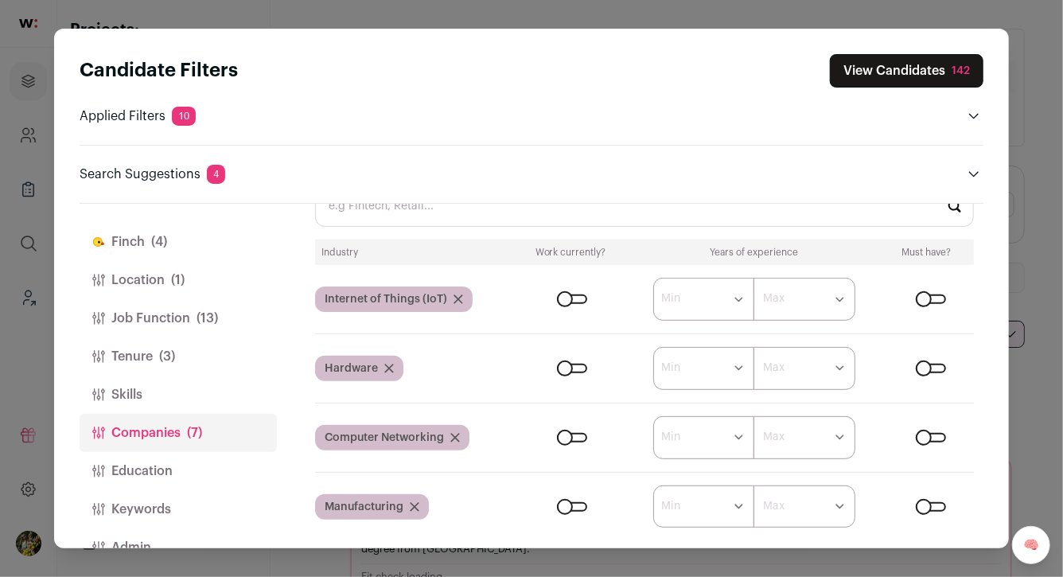
type input "q"
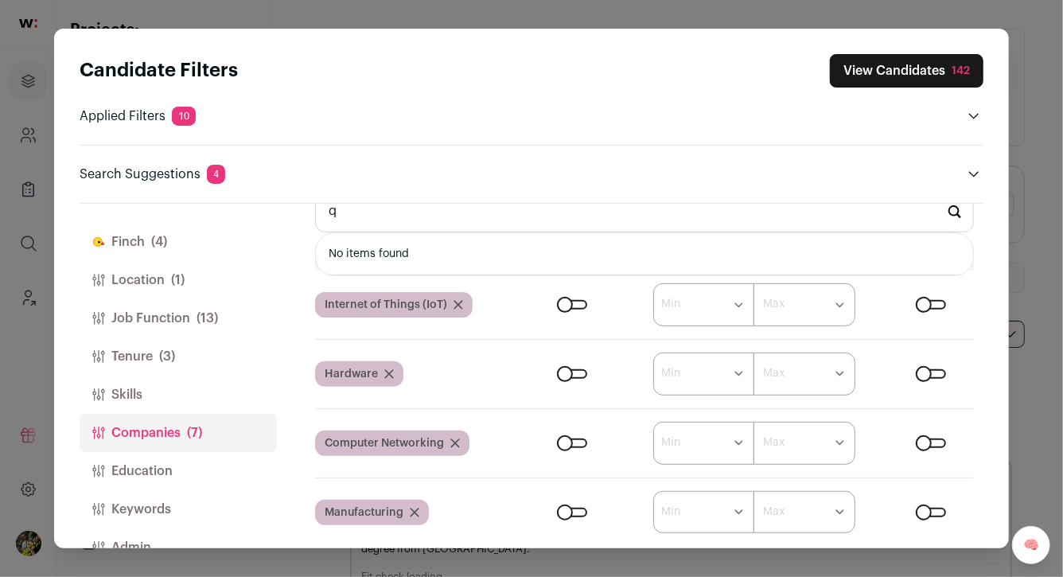
scroll to position [315, 0]
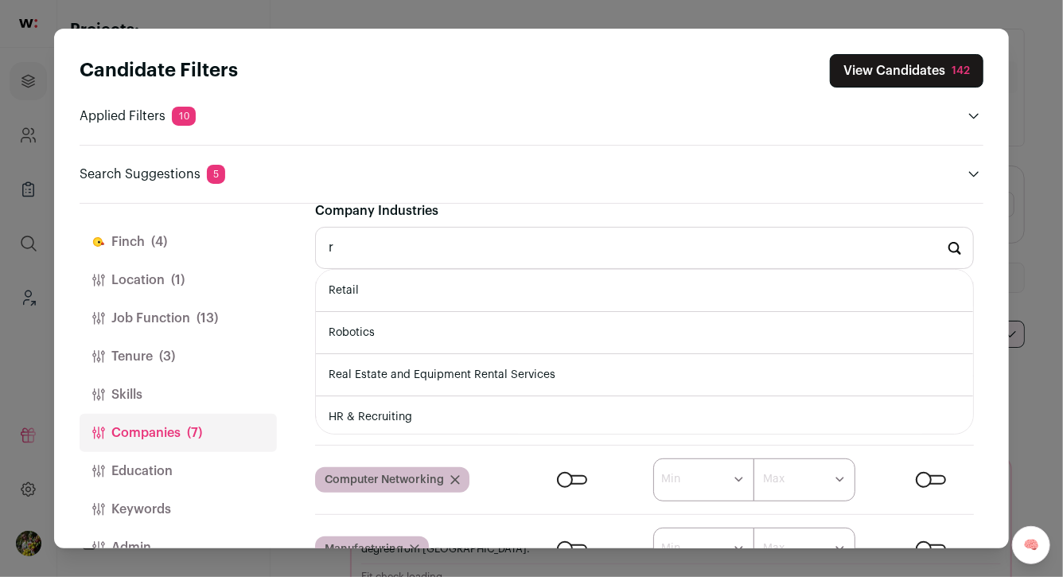
click at [521, 323] on li "Robotics" at bounding box center [644, 333] width 657 height 42
type input "Robotics"
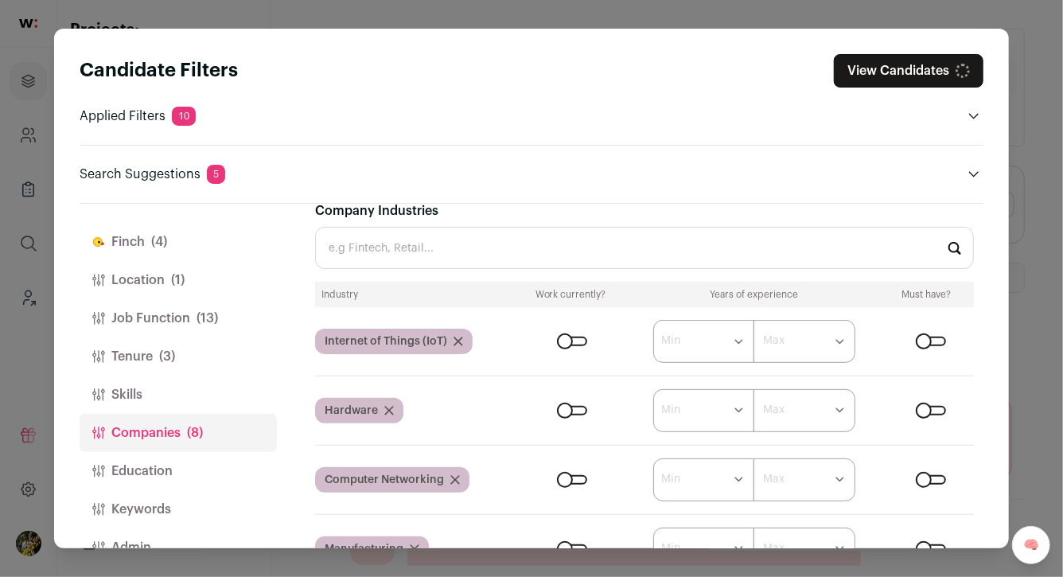
type input "s"
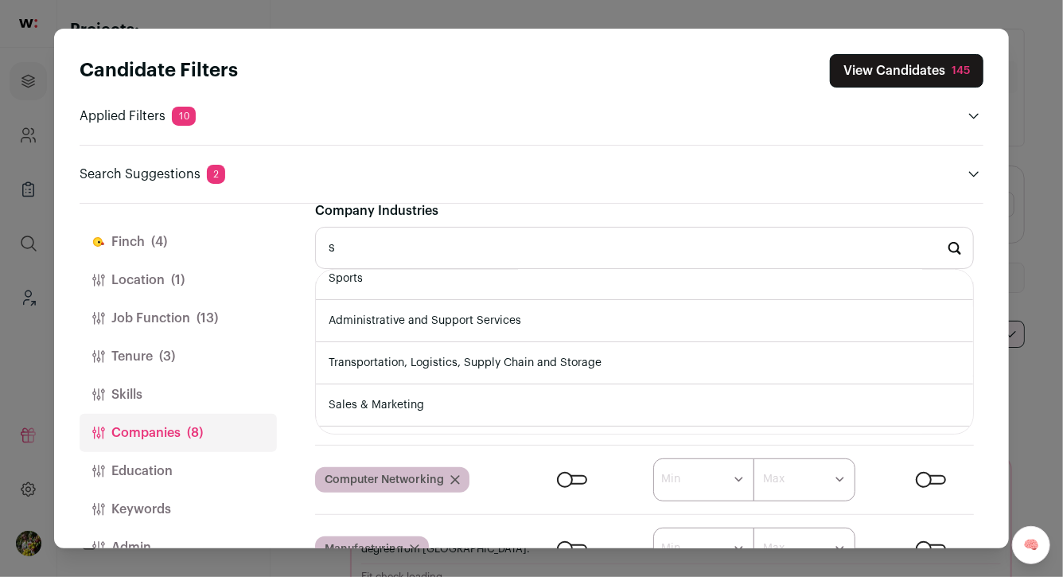
scroll to position [0, 0]
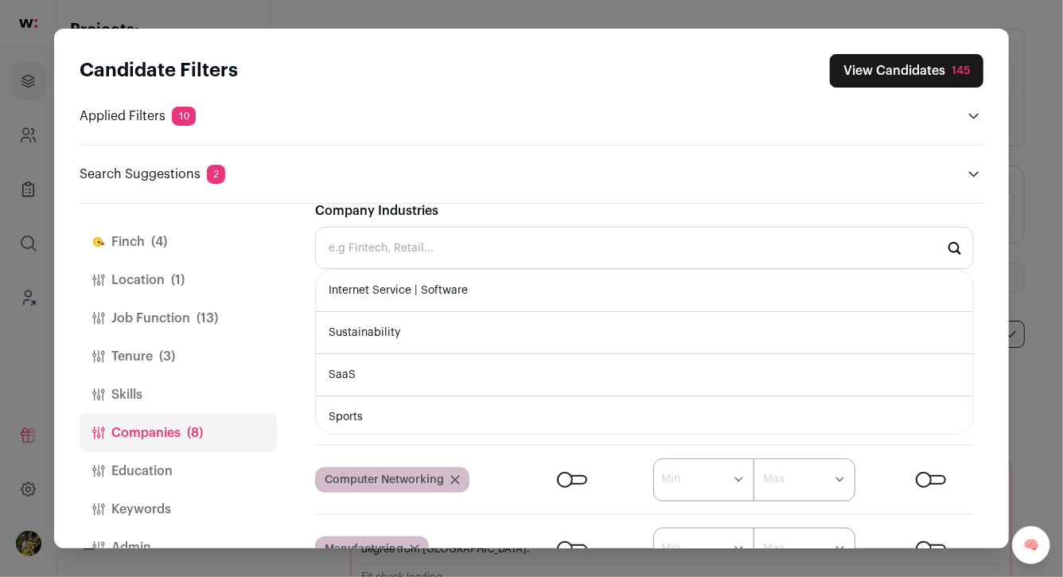
type input "t"
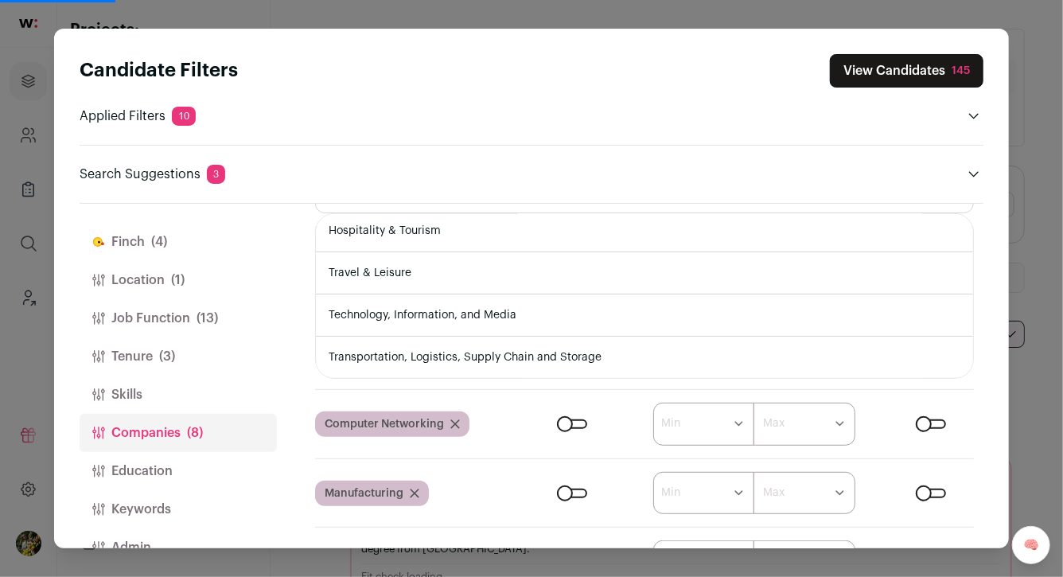
scroll to position [352, 0]
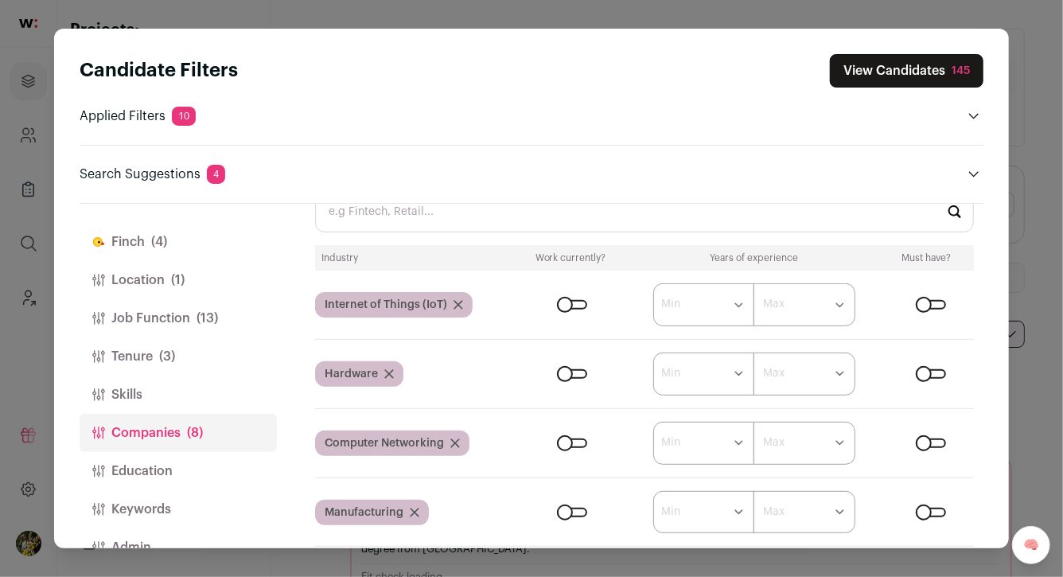
type input "u"
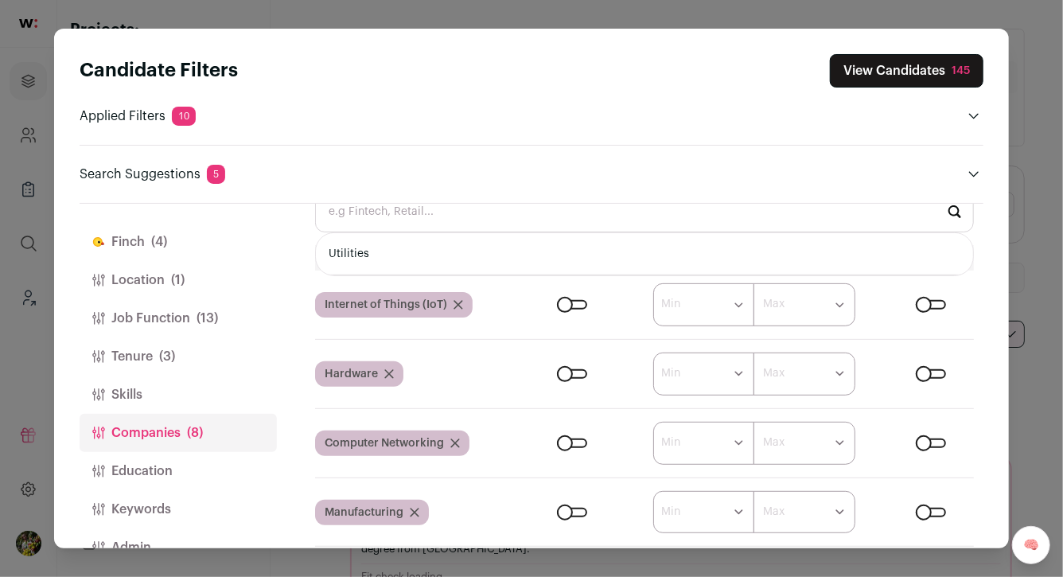
scroll to position [351, 0]
click at [523, 256] on li "Augmented & Virtual Reality" at bounding box center [644, 255] width 657 height 42
type input "Augmented & Virtual Reality"
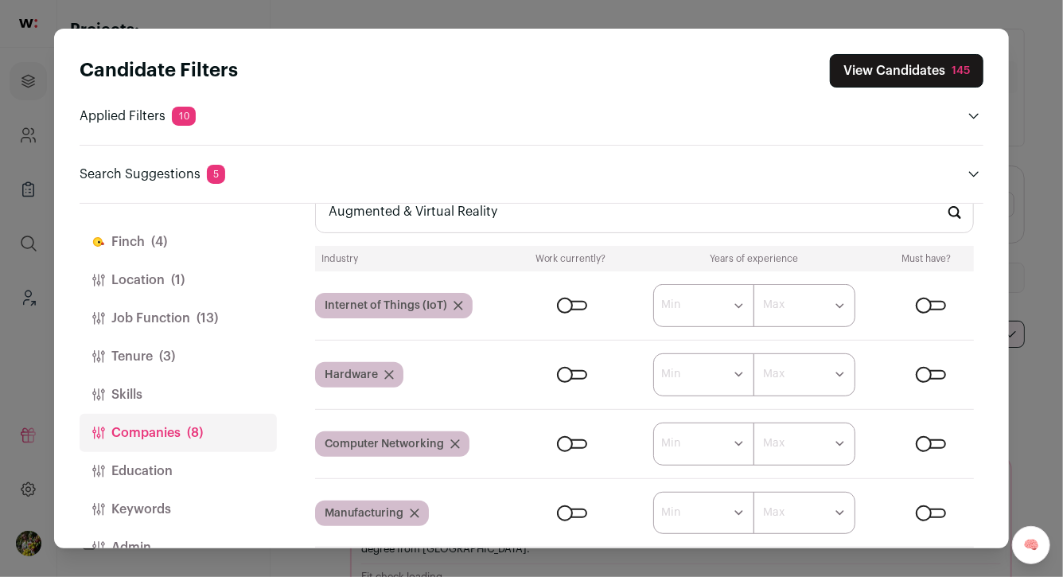
scroll to position [337, 0]
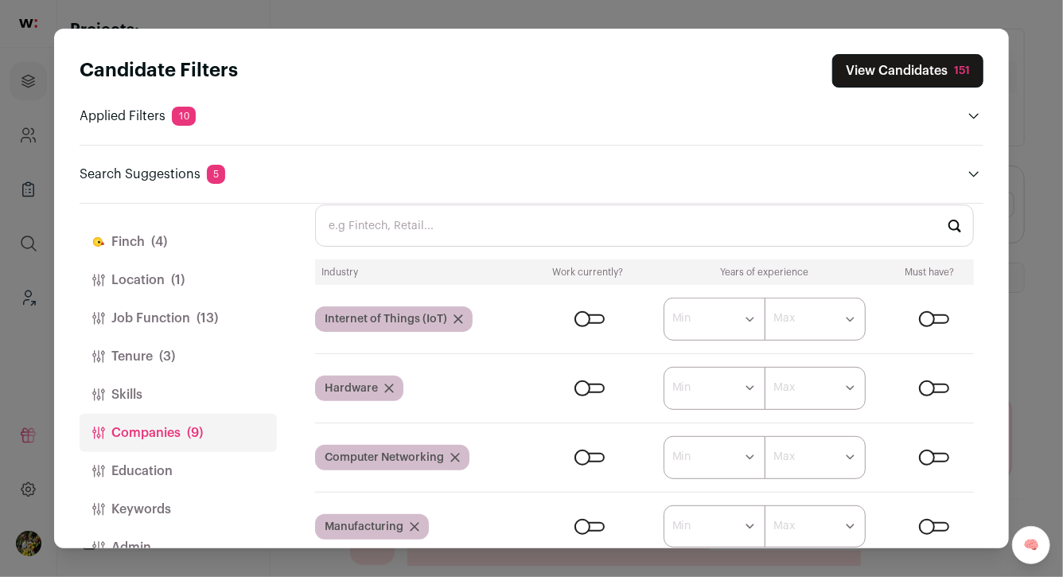
click at [521, 238] on input "Company Industries" at bounding box center [644, 225] width 659 height 42
type input "x"
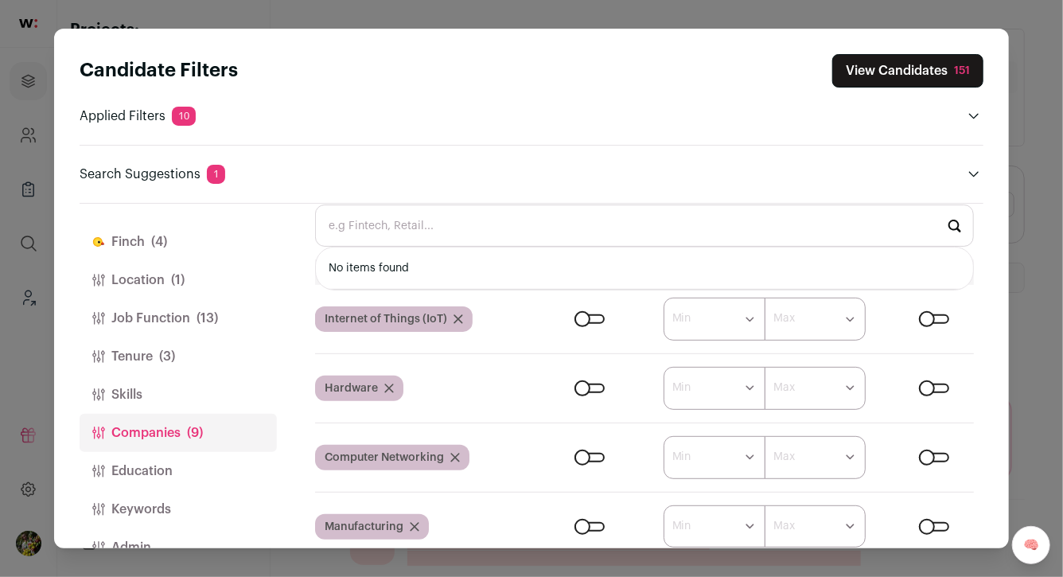
type input "z"
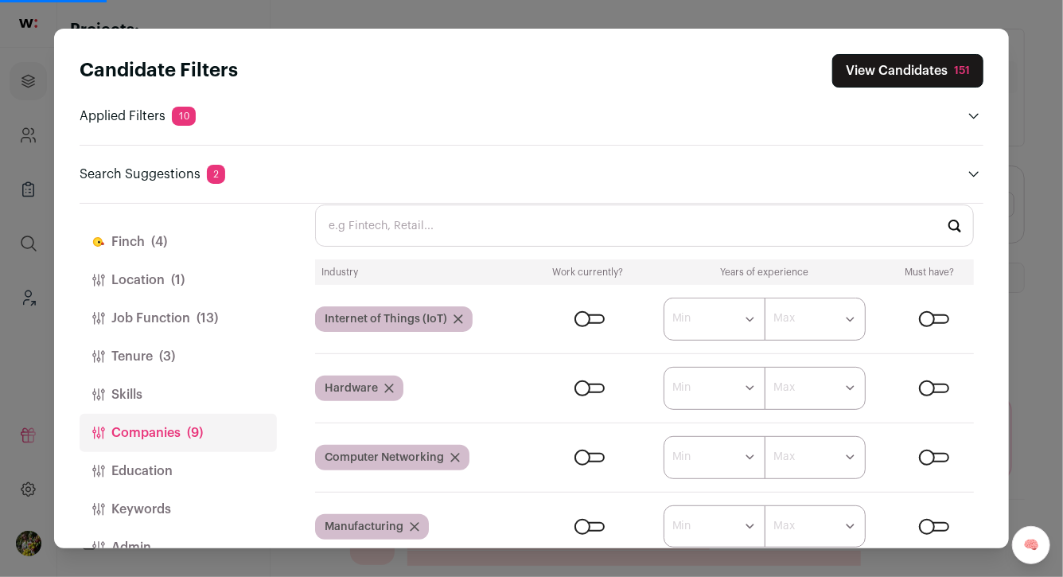
type input "y"
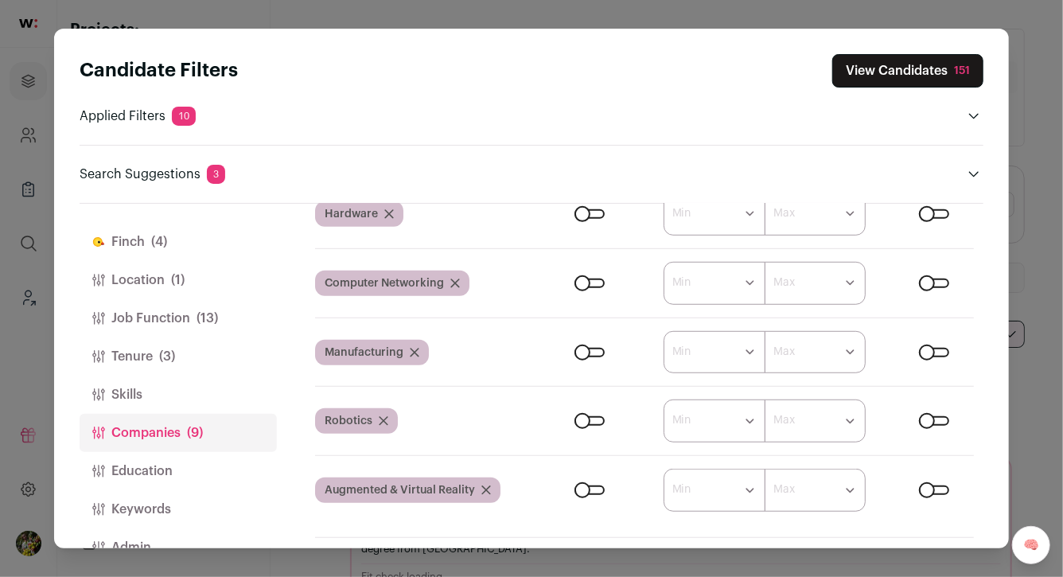
scroll to position [592, 0]
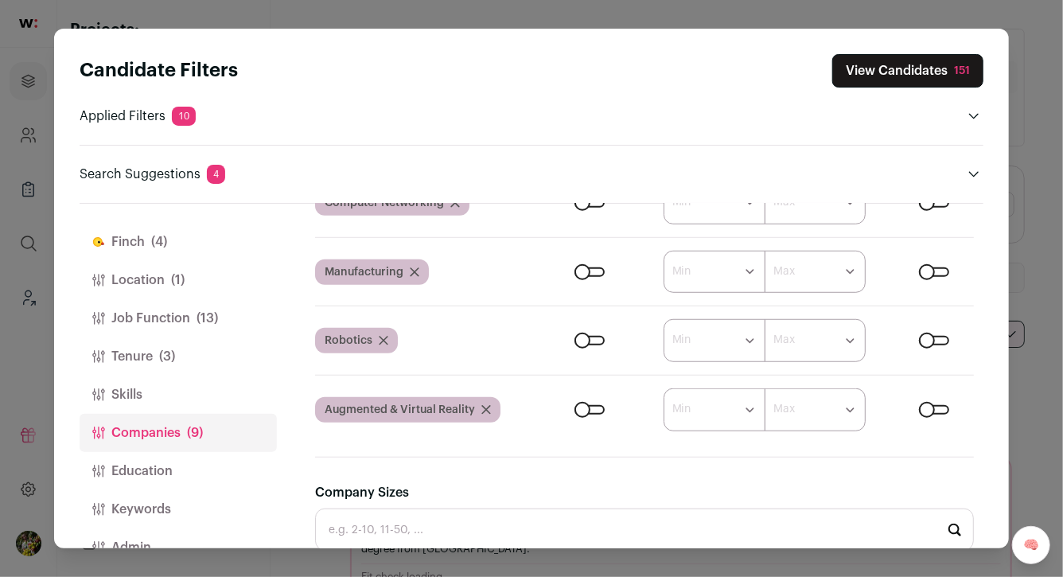
click at [903, 80] on button "View Candidates 151" at bounding box center [907, 70] width 151 height 33
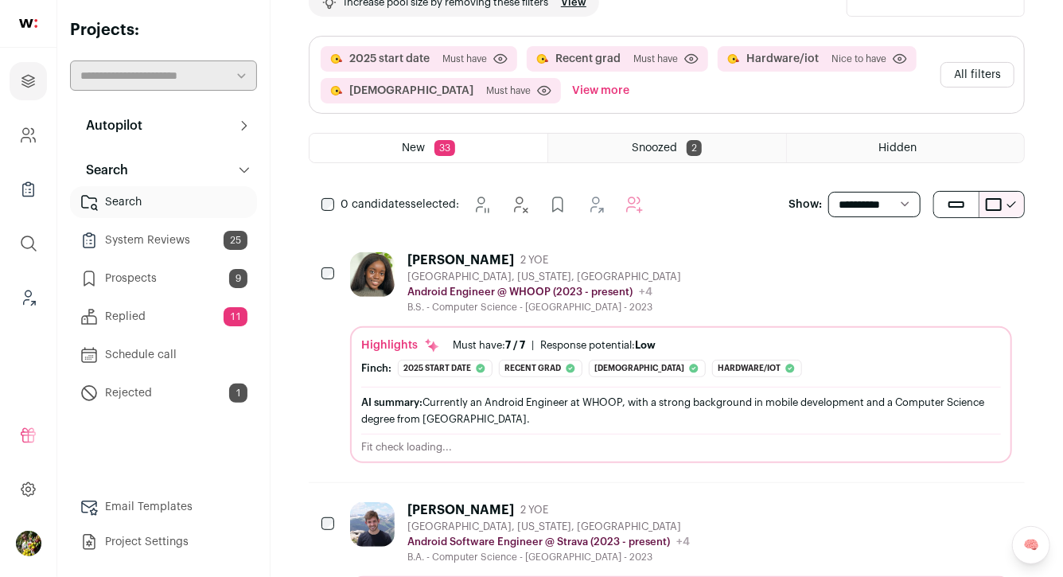
scroll to position [112, 0]
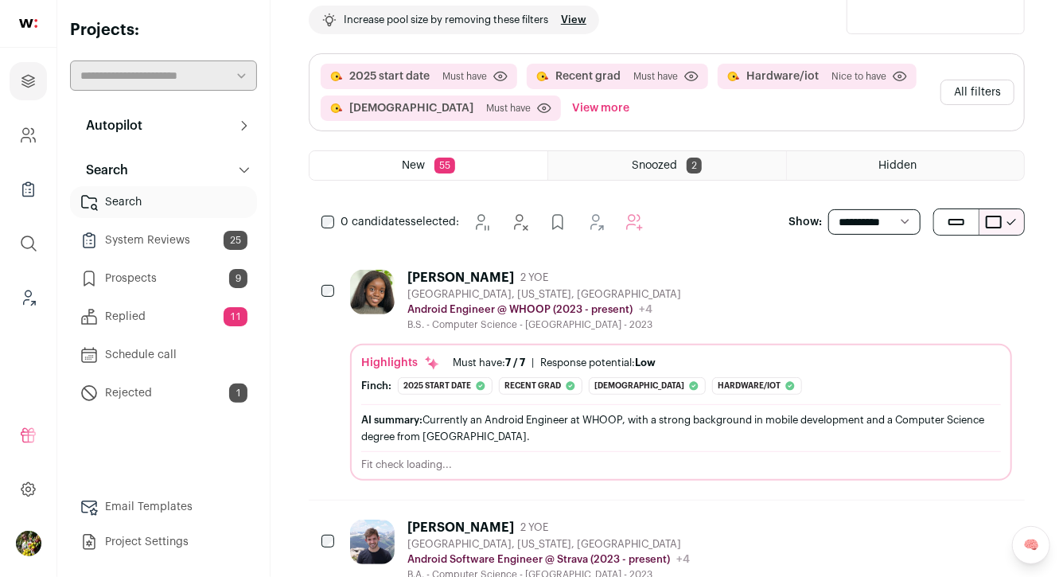
click at [964, 94] on button "All filters" at bounding box center [977, 92] width 74 height 25
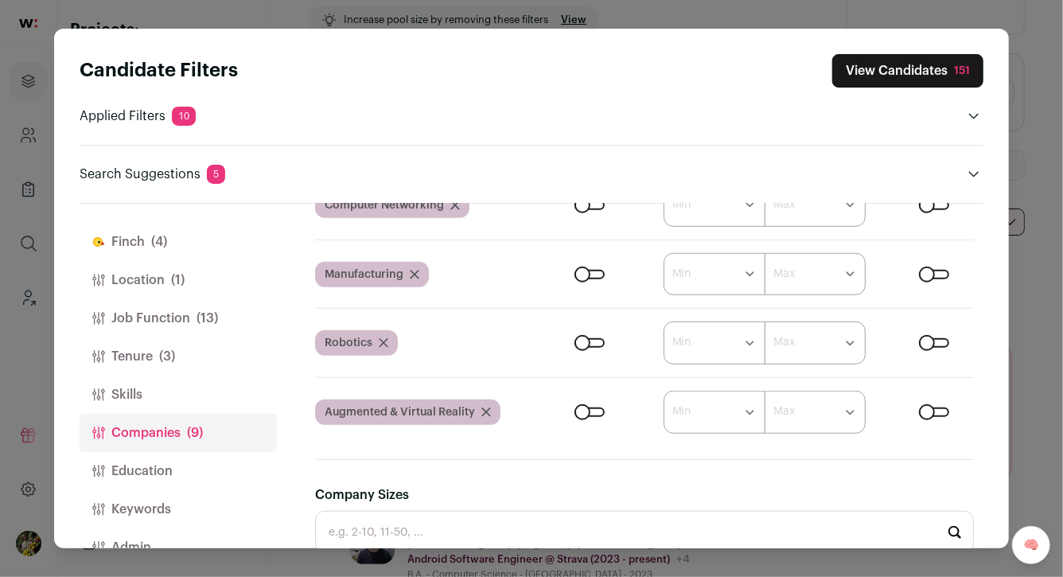
click at [203, 243] on button "[PERSON_NAME] (4)" at bounding box center [178, 242] width 197 height 38
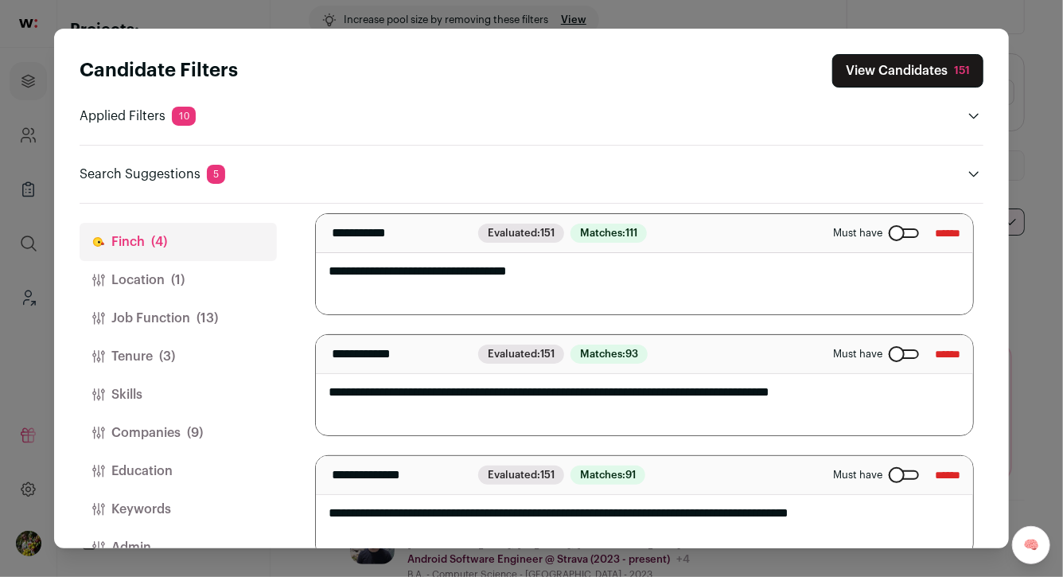
scroll to position [247, 0]
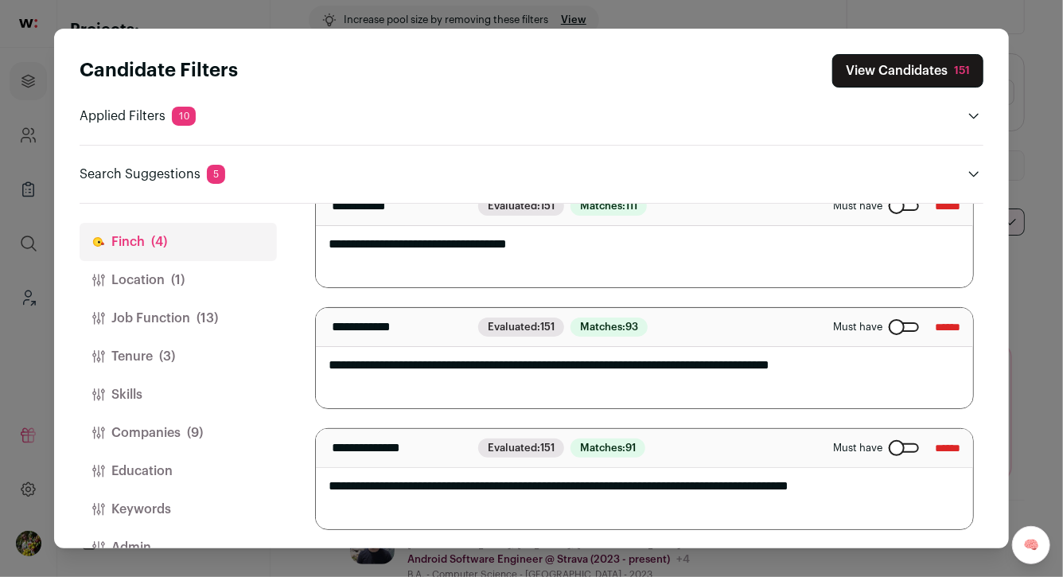
click at [894, 78] on button "View Candidates 151" at bounding box center [907, 70] width 151 height 33
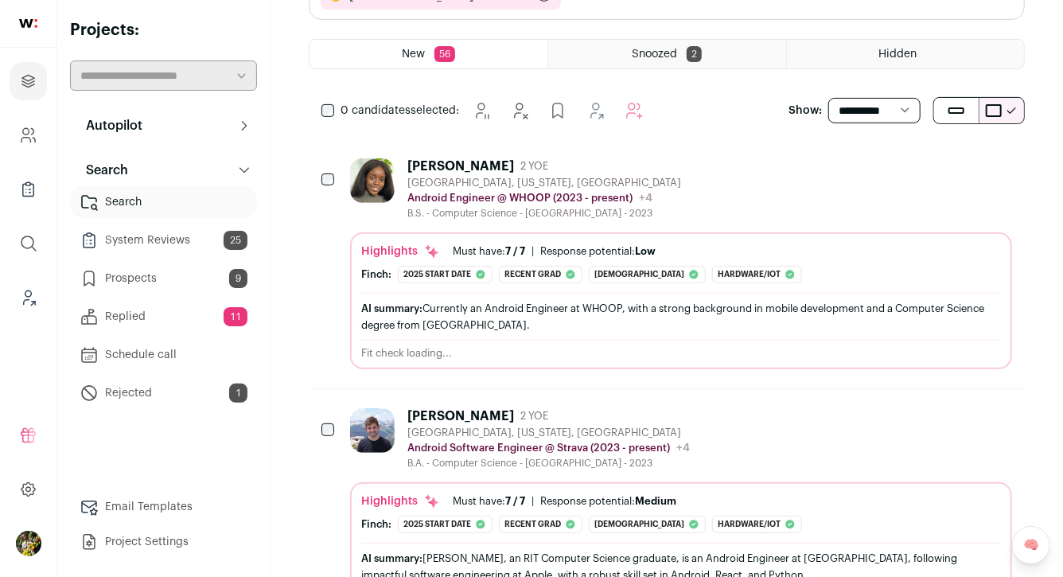
scroll to position [260, 0]
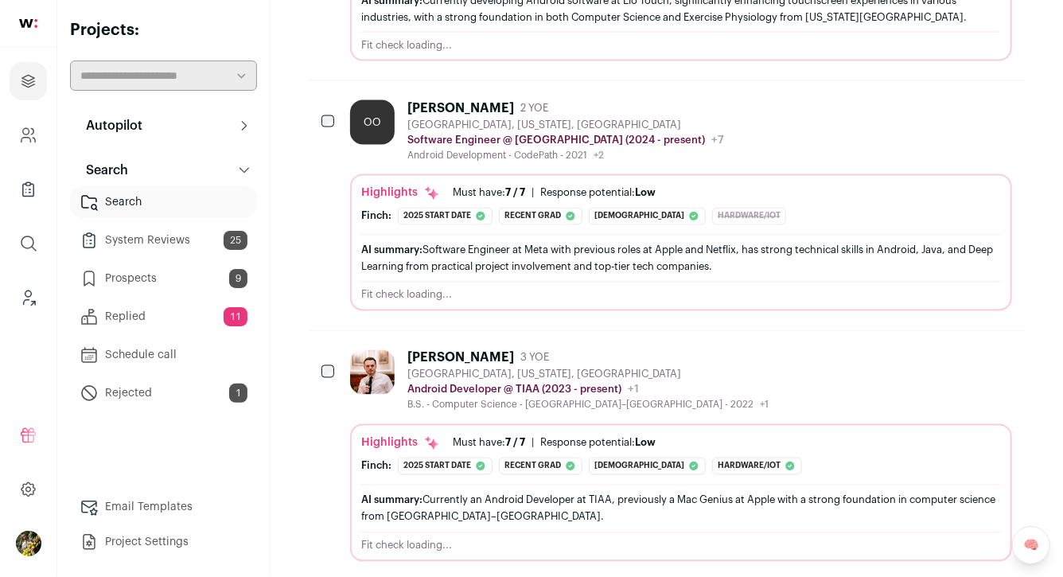
scroll to position [1385, 0]
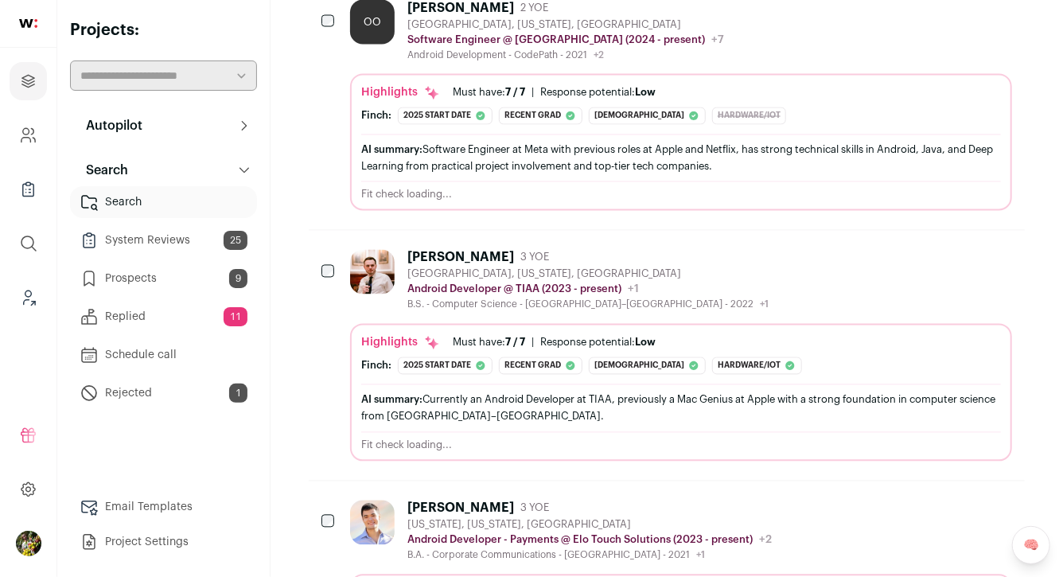
click at [288, 141] on main "Remote Software Engineer Remaining Candidates: 151 100% evaluated by [PERSON_NA…" at bounding box center [667, 64] width 792 height 2898
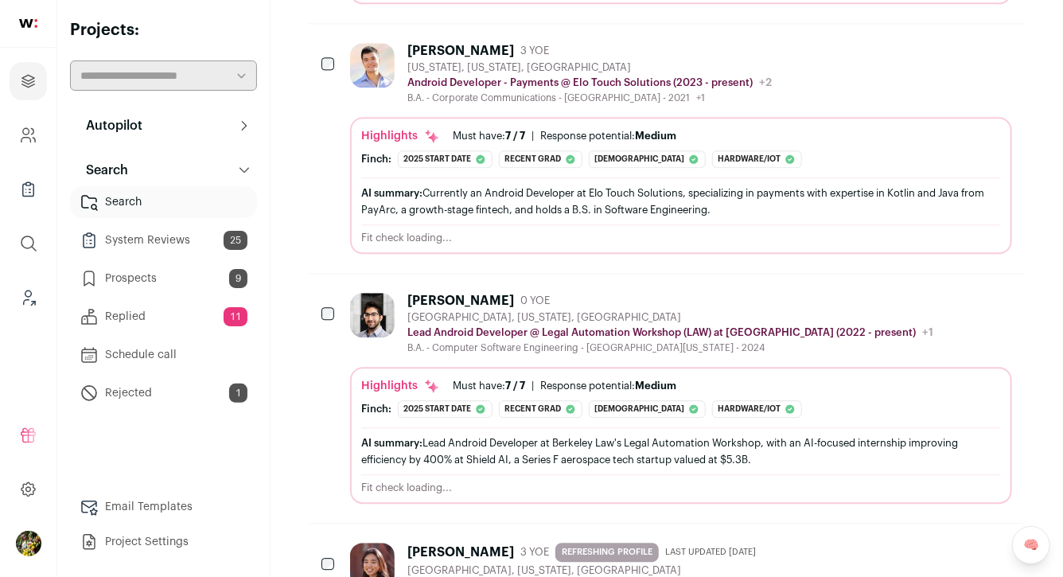
scroll to position [1949, 0]
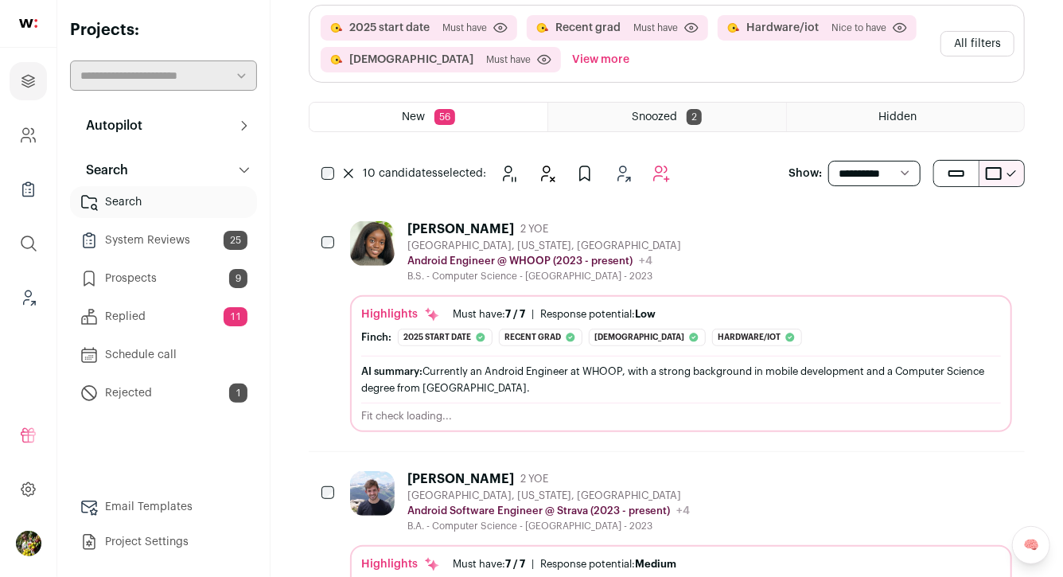
scroll to position [0, 0]
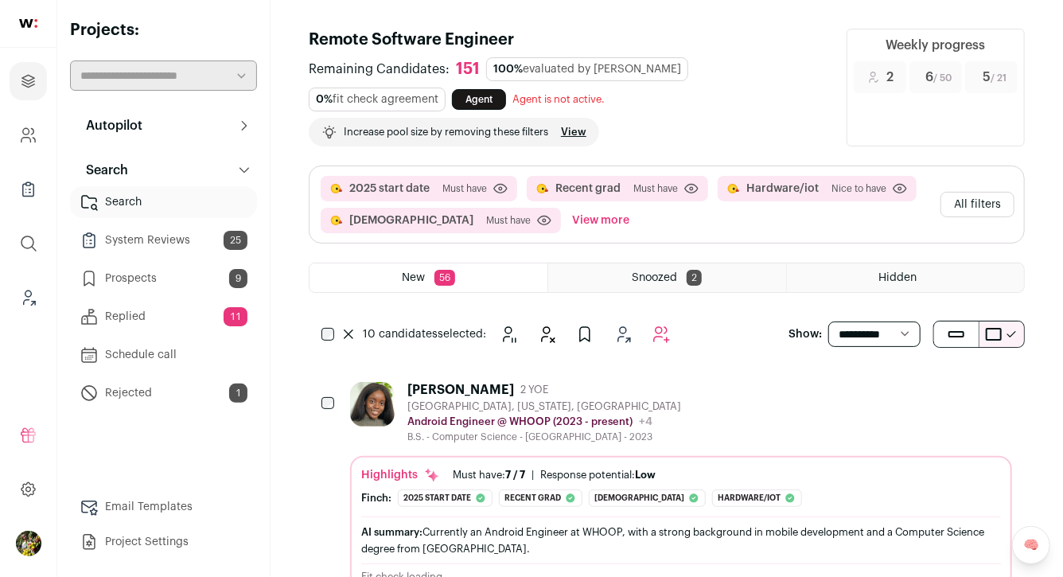
click at [668, 340] on icon "Add to Autopilot" at bounding box center [661, 334] width 19 height 19
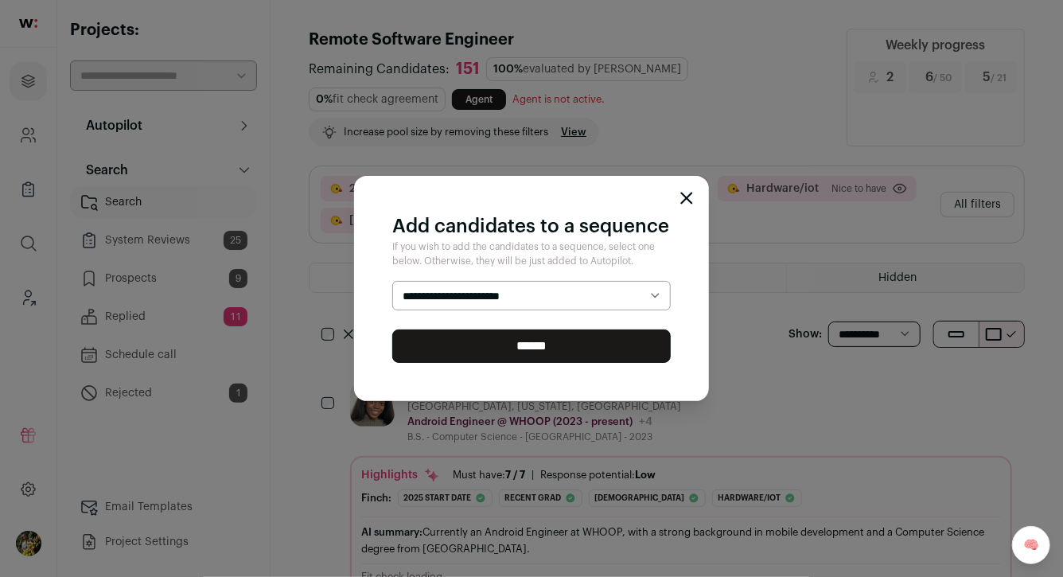
select select "*****"
click at [392, 281] on select "**********" at bounding box center [531, 296] width 278 height 30
click at [607, 342] on input "******" at bounding box center [531, 345] width 278 height 33
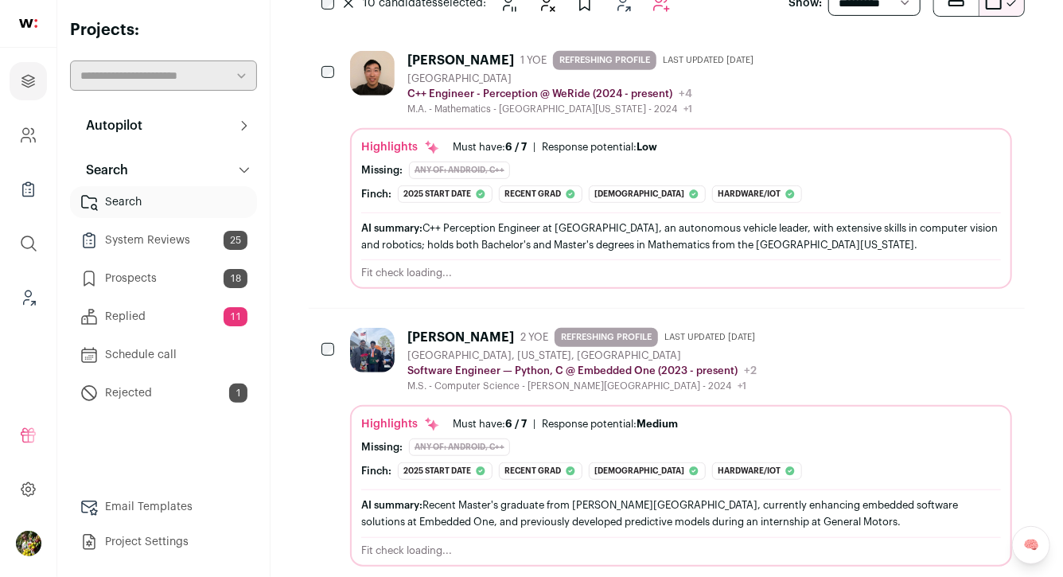
scroll to position [335, 0]
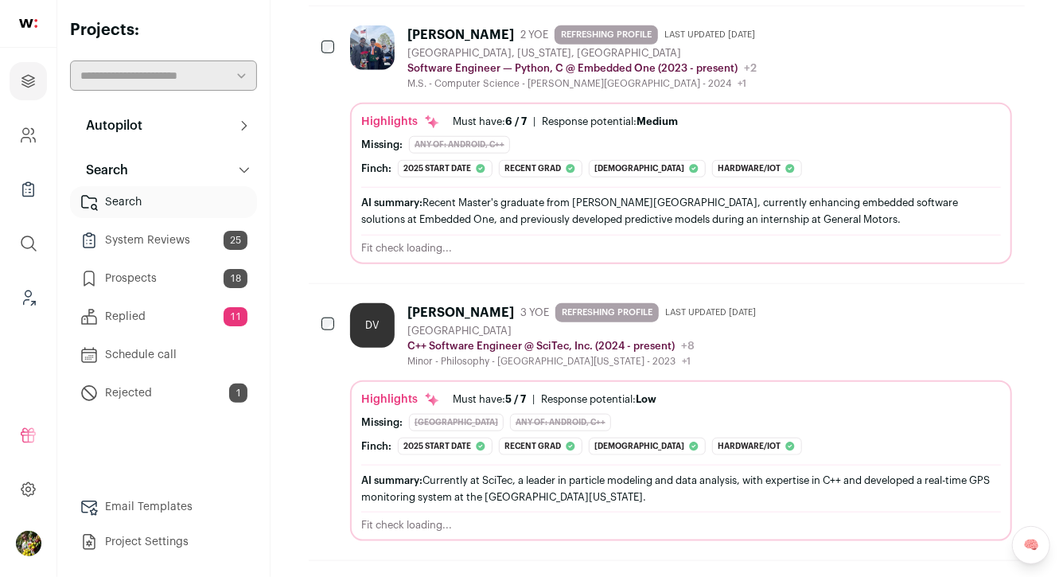
scroll to position [634, 0]
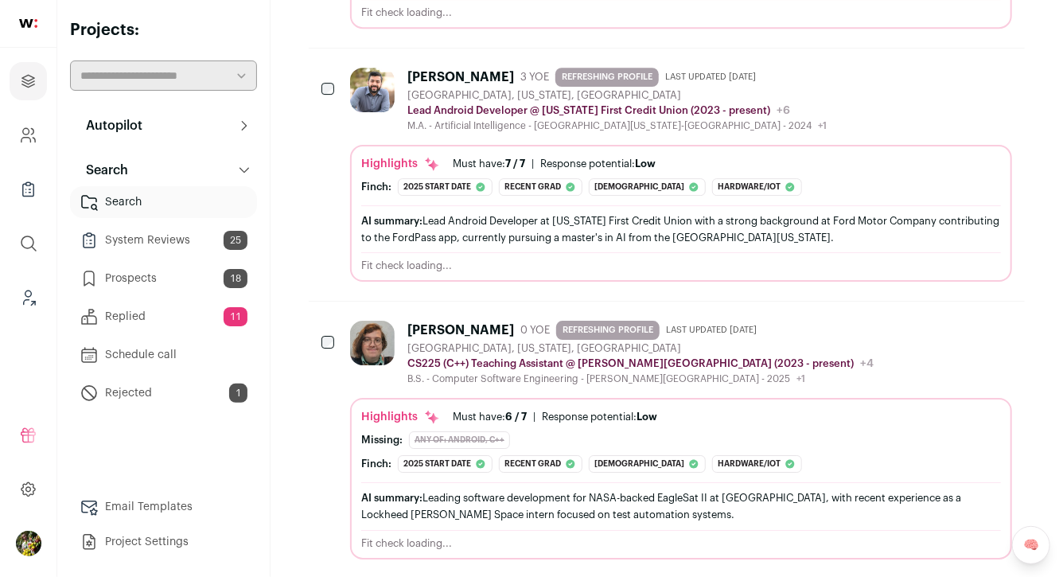
scroll to position [2505, 0]
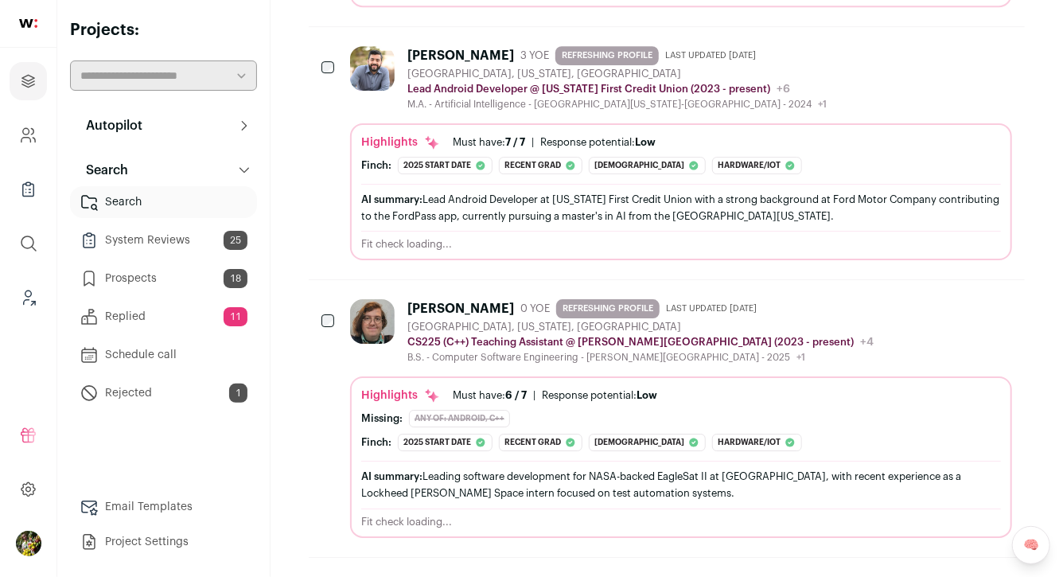
click at [533, 364] on div "[PERSON_NAME] 0 YOE REFRESHING PROFILE Last updated [DATE] [GEOGRAPHIC_DATA], […" at bounding box center [681, 418] width 662 height 238
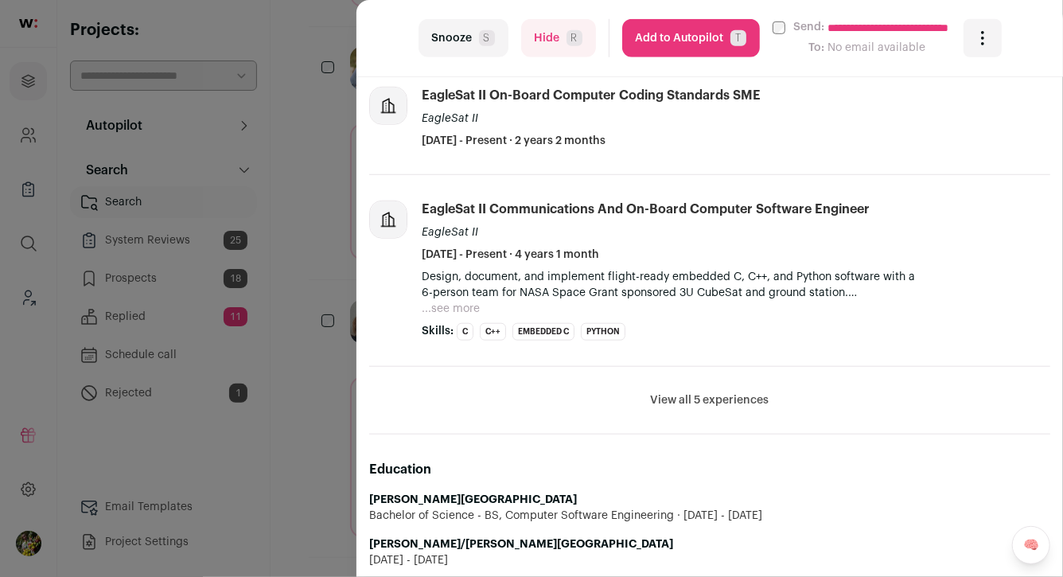
scroll to position [607, 0]
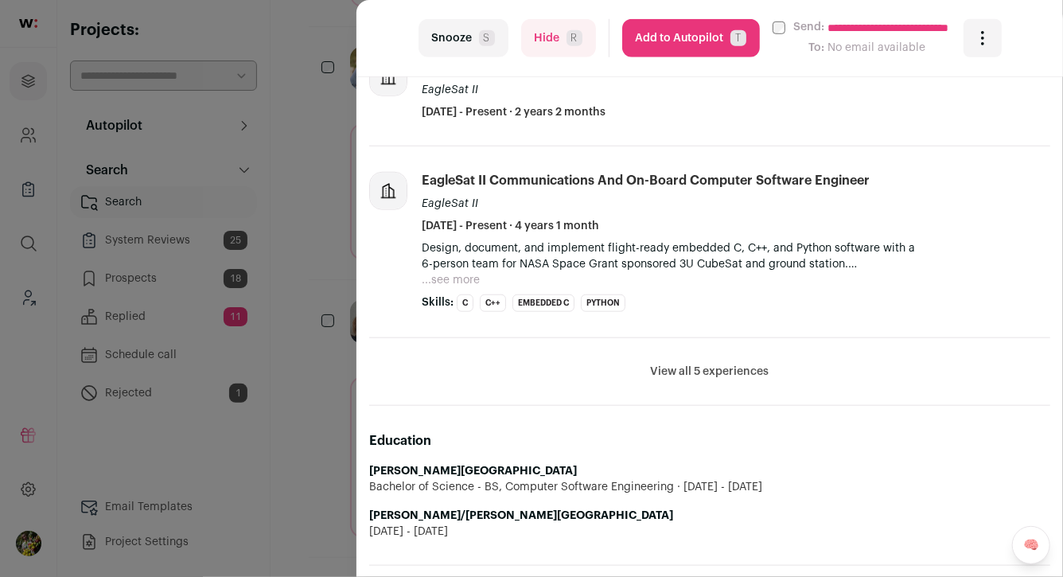
click at [341, 395] on div "**********" at bounding box center [531, 288] width 1063 height 577
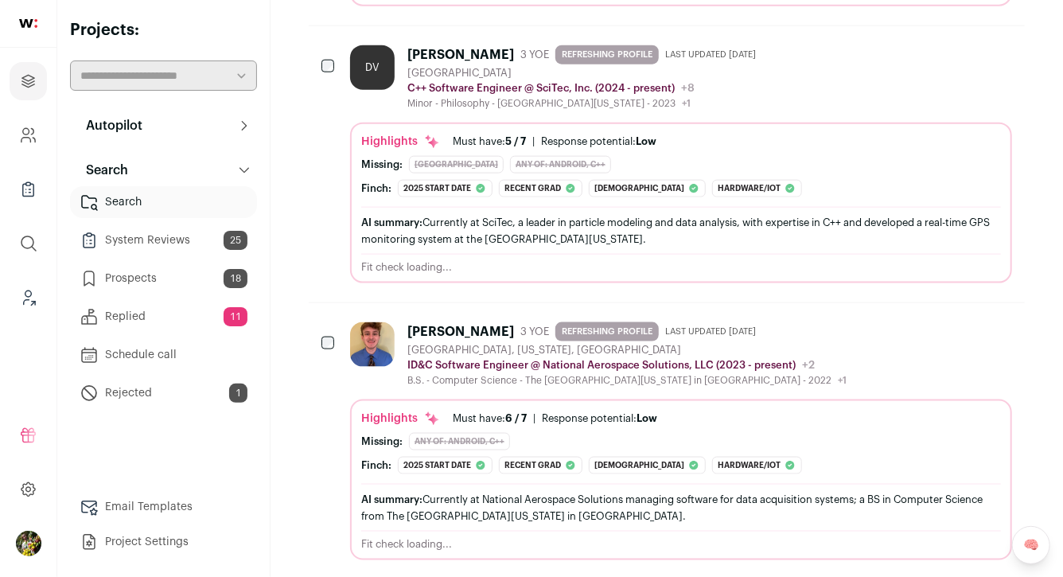
scroll to position [0, 0]
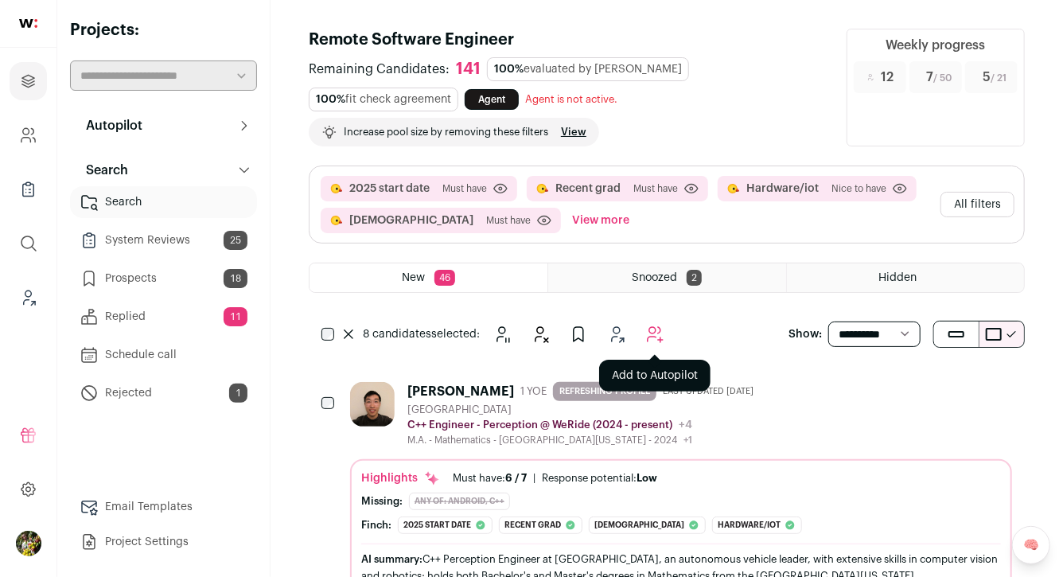
click at [658, 328] on icon "Add to Autopilot" at bounding box center [654, 334] width 19 height 19
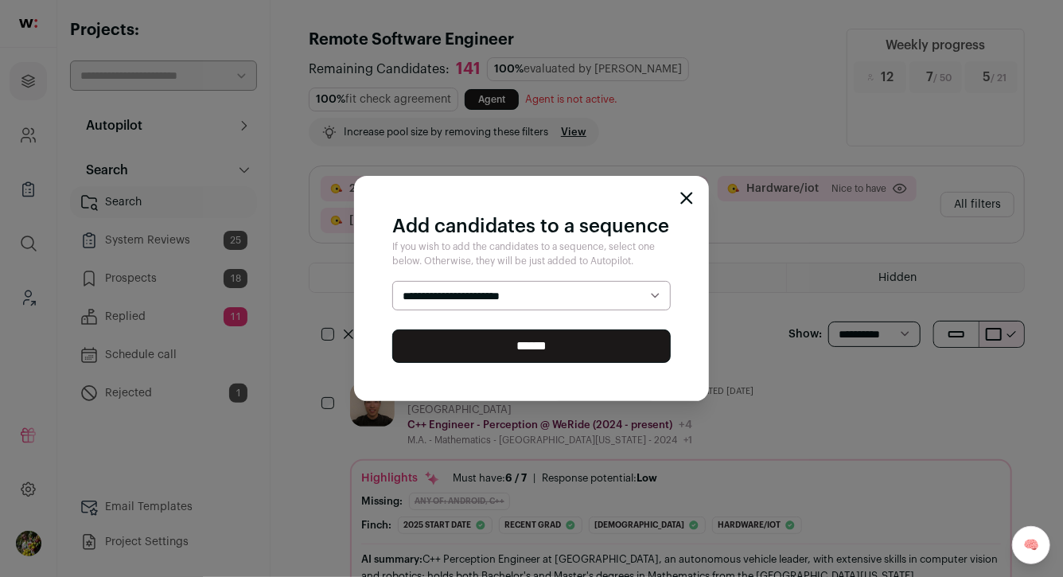
click at [392, 281] on select "**********" at bounding box center [531, 296] width 278 height 30
click at [607, 307] on select "**********" at bounding box center [531, 296] width 278 height 30
select select "*****"
click at [392, 281] on select "**********" at bounding box center [531, 296] width 278 height 30
click at [602, 334] on input "******" at bounding box center [531, 345] width 278 height 33
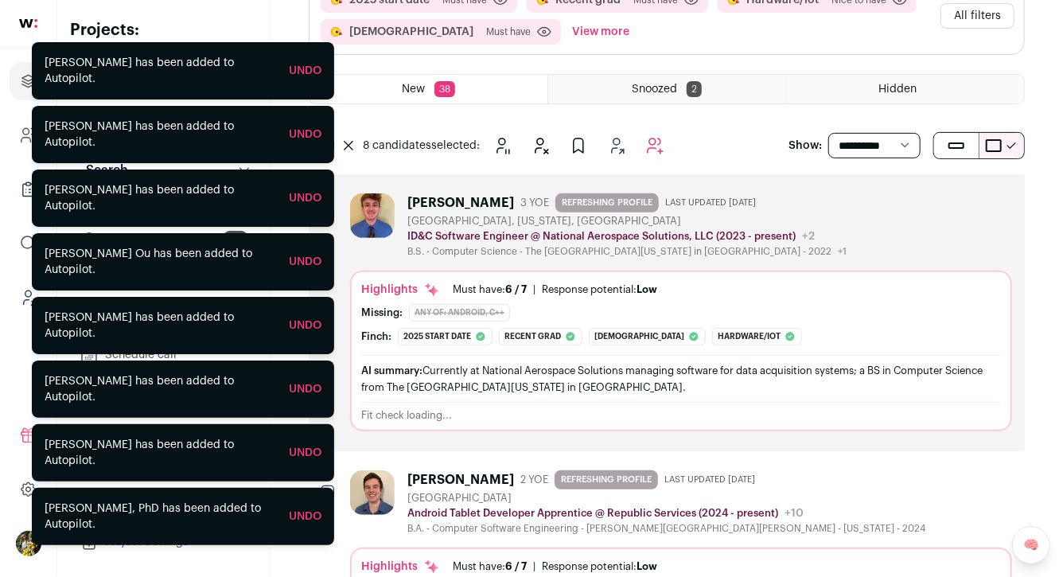
scroll to position [191, 0]
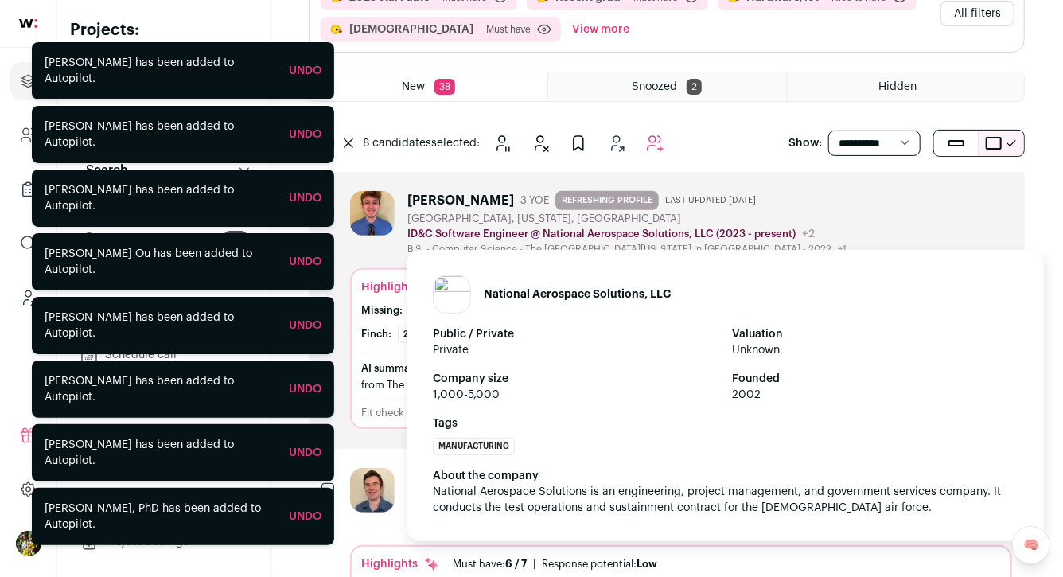
click at [612, 228] on p "ID&C Software Engineer @ National Aerospace Solutions, LLC (2023 - present)" at bounding box center [601, 234] width 388 height 13
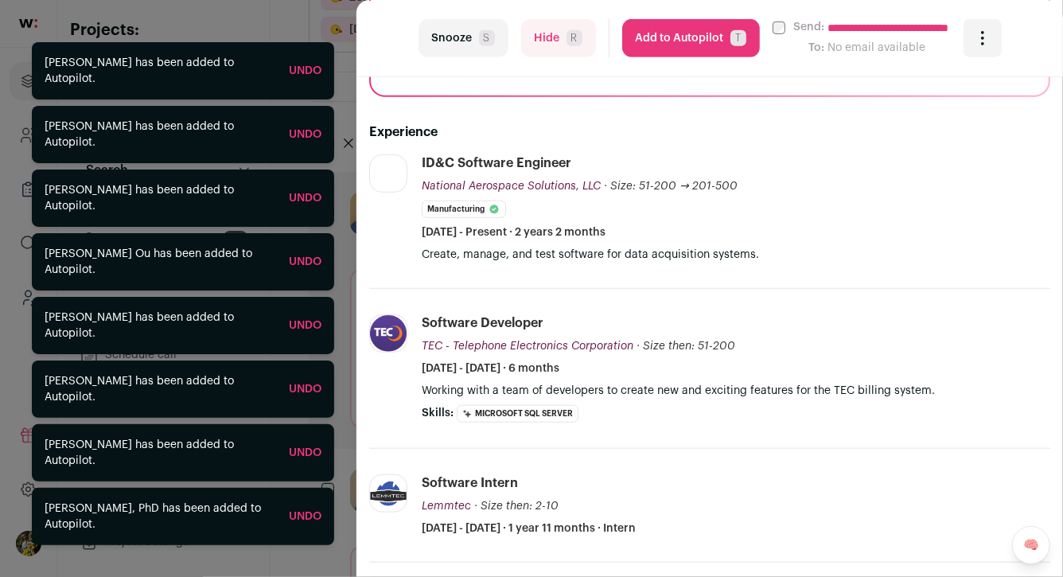
scroll to position [381, 0]
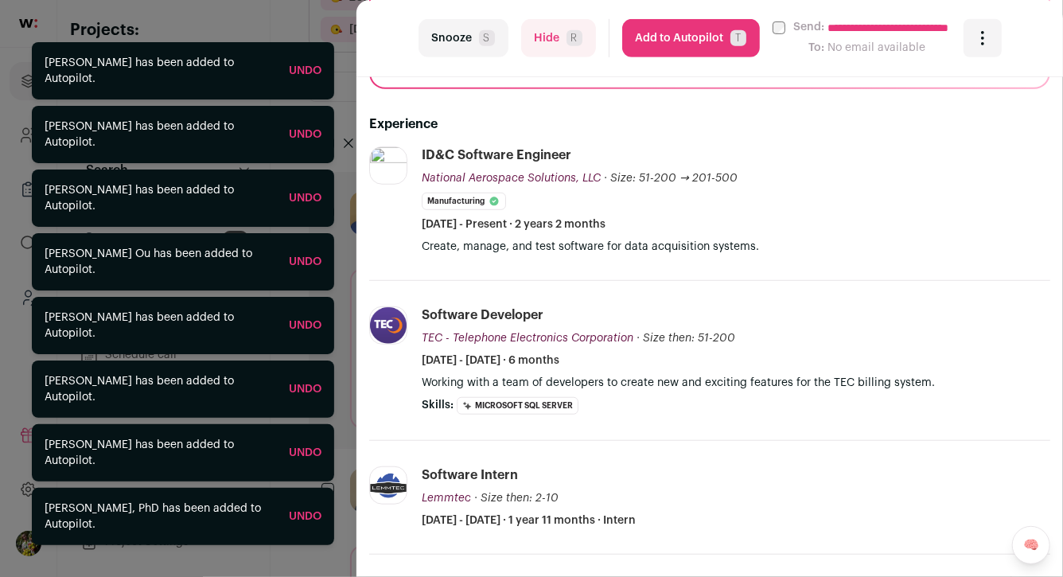
click at [562, 45] on button "Hide R" at bounding box center [558, 38] width 75 height 38
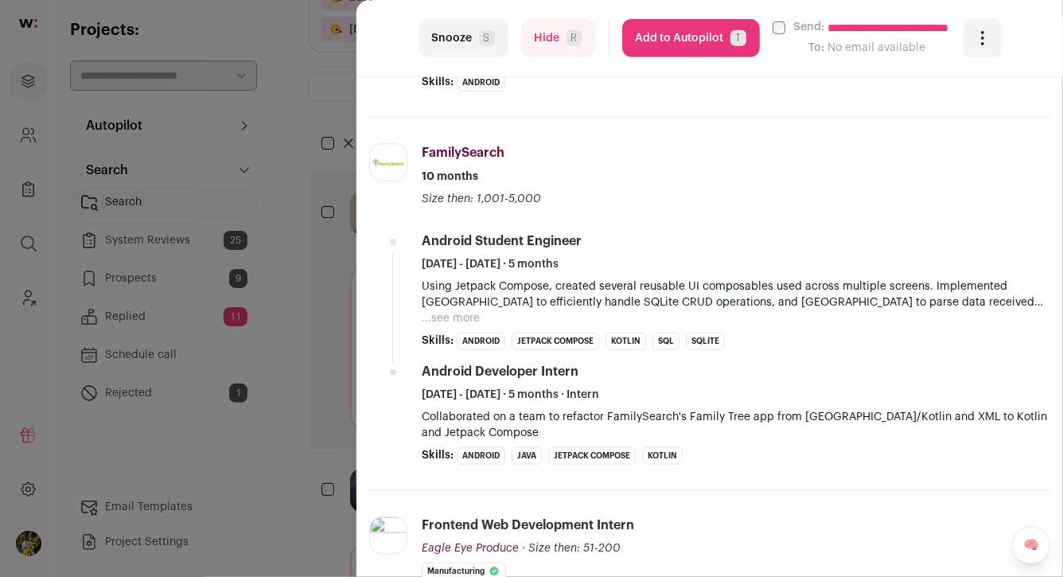
scroll to position [419, 0]
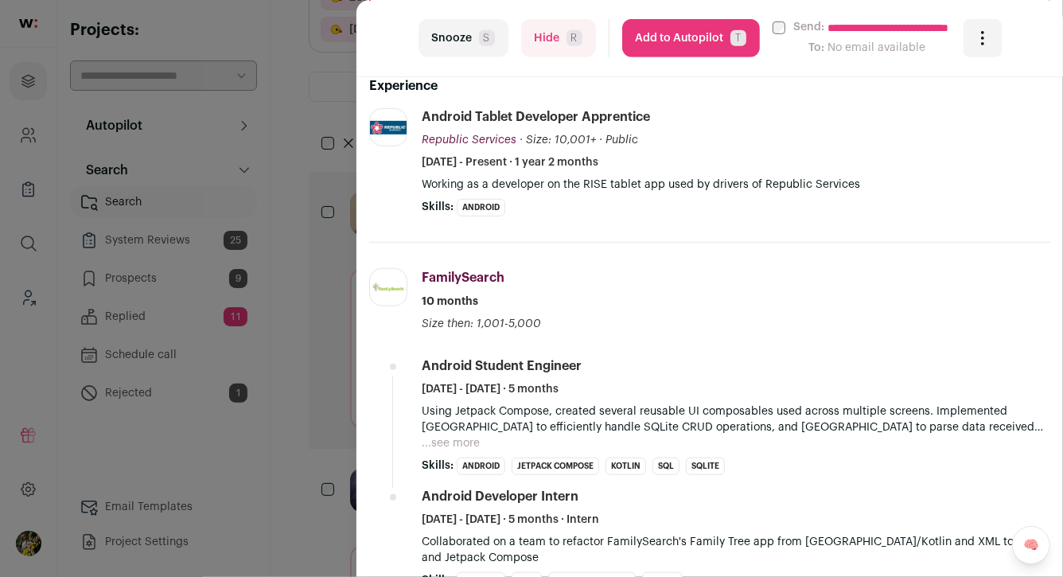
click at [575, 55] on button "Hide R" at bounding box center [558, 38] width 75 height 38
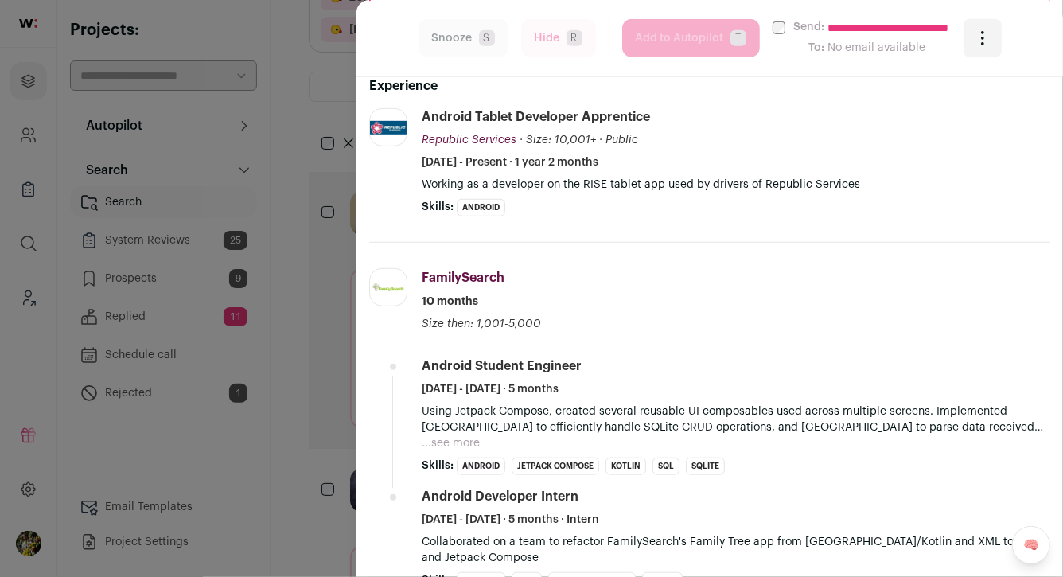
click at [575, 55] on form "Hide R" at bounding box center [558, 38] width 75 height 38
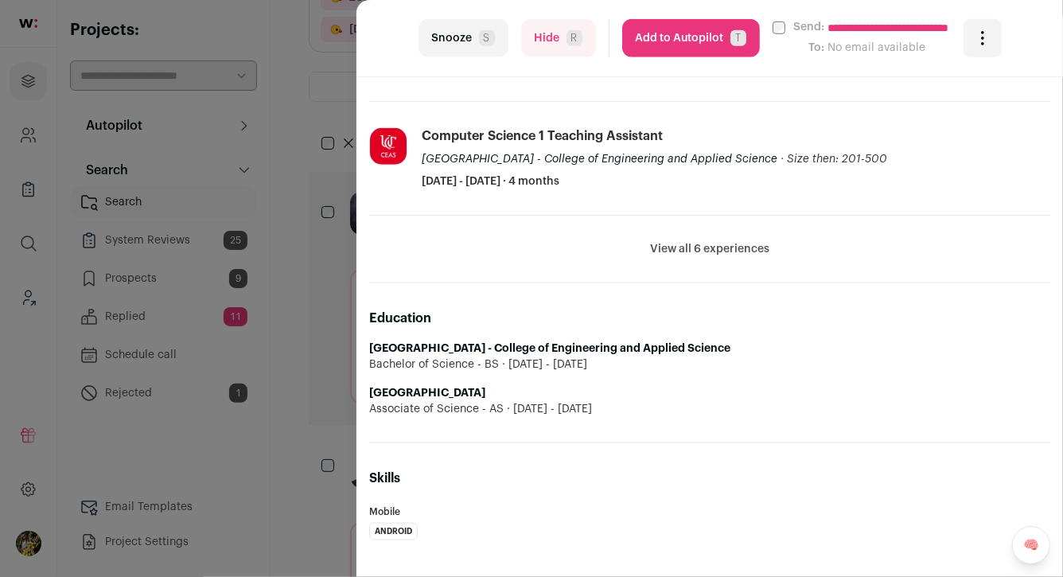
scroll to position [622, 0]
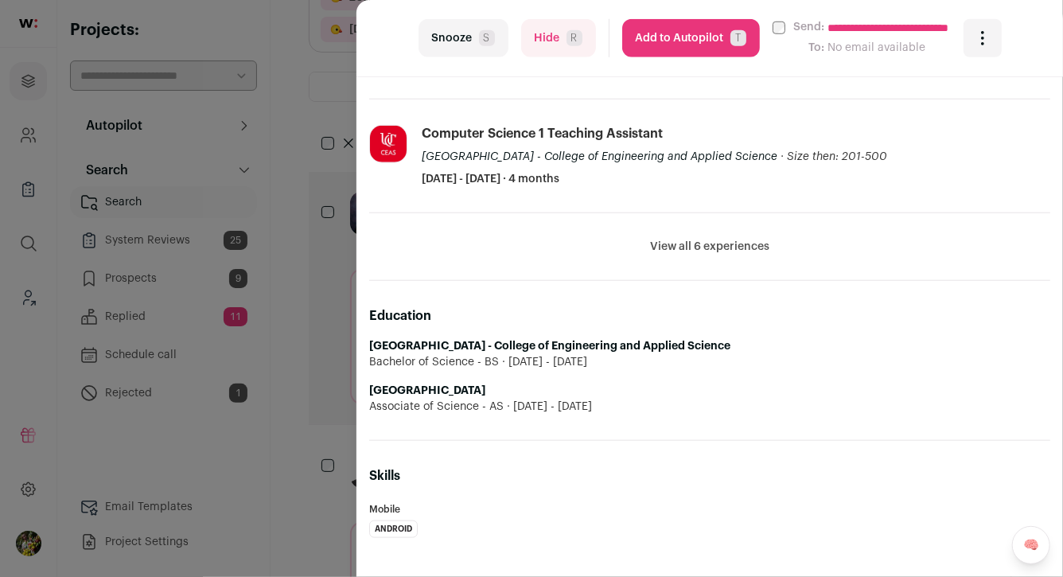
click at [657, 43] on button "Add to Autopilot T" at bounding box center [691, 38] width 138 height 38
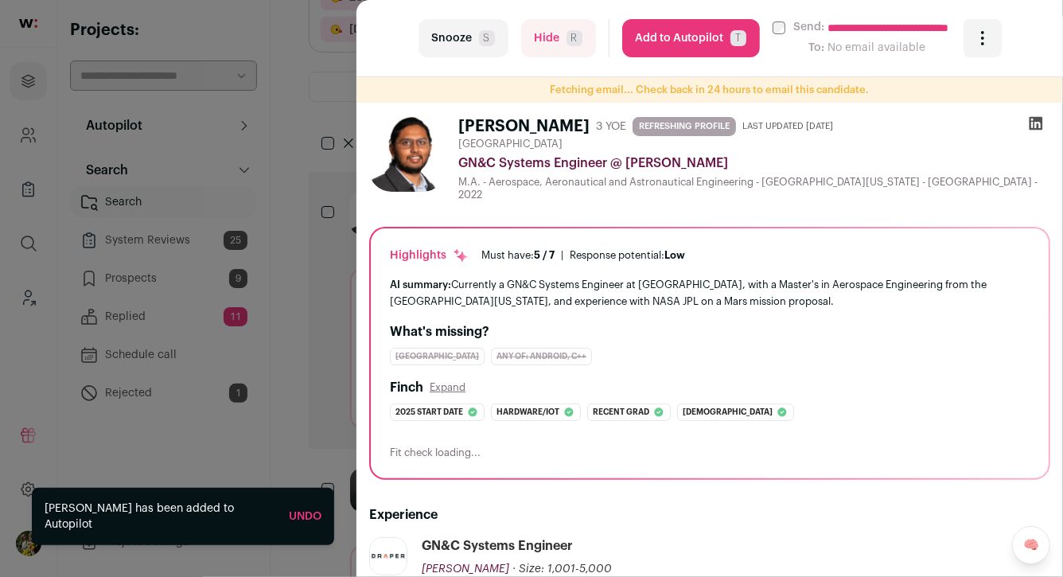
click at [321, 166] on div "**********" at bounding box center [531, 288] width 1063 height 577
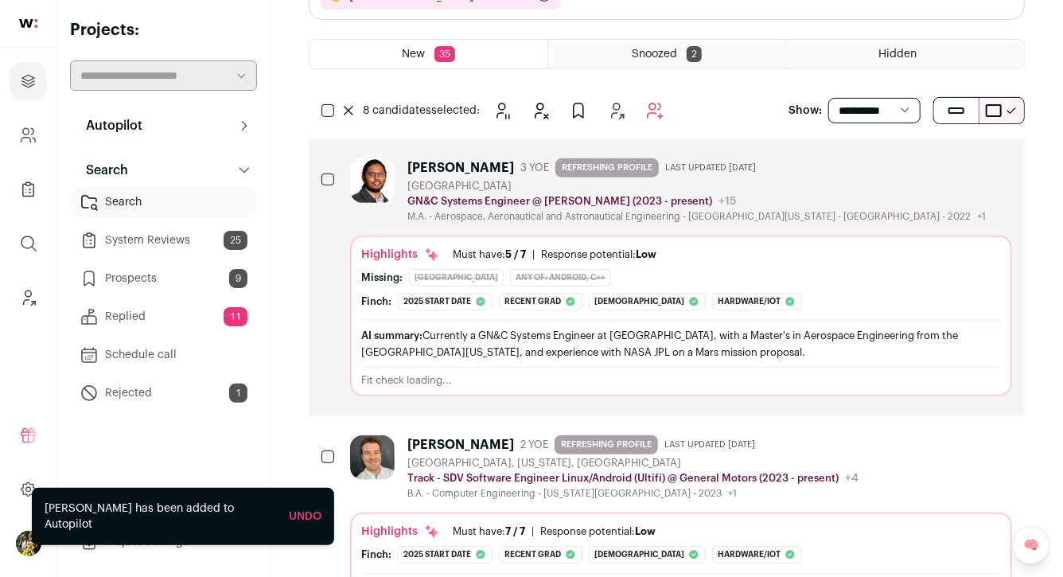
scroll to position [278, 0]
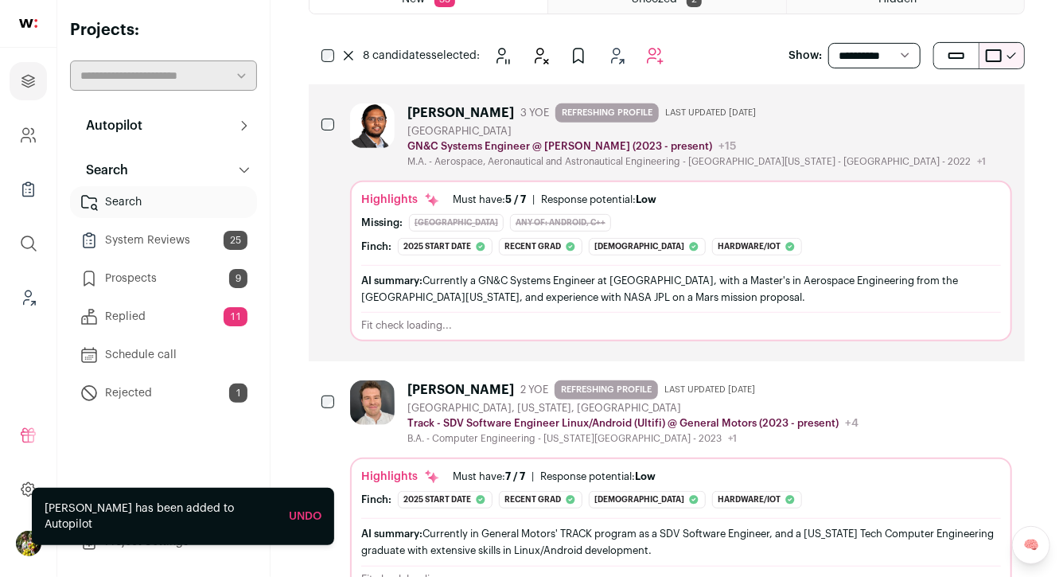
click at [870, 112] on icon "Hide" at bounding box center [869, 110] width 19 height 19
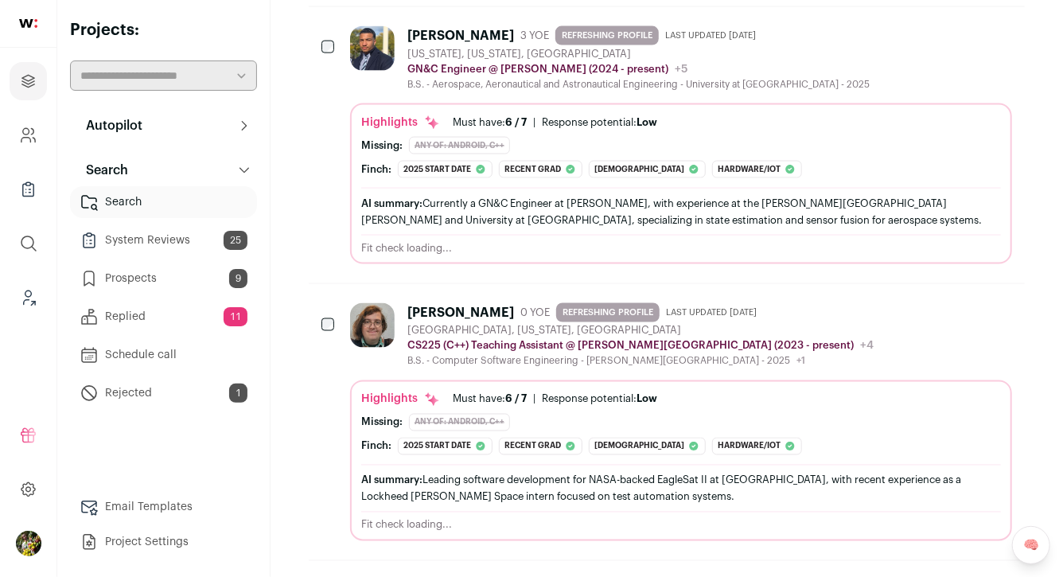
scroll to position [1133, 0]
click at [877, 39] on button "Hide" at bounding box center [869, 32] width 33 height 33
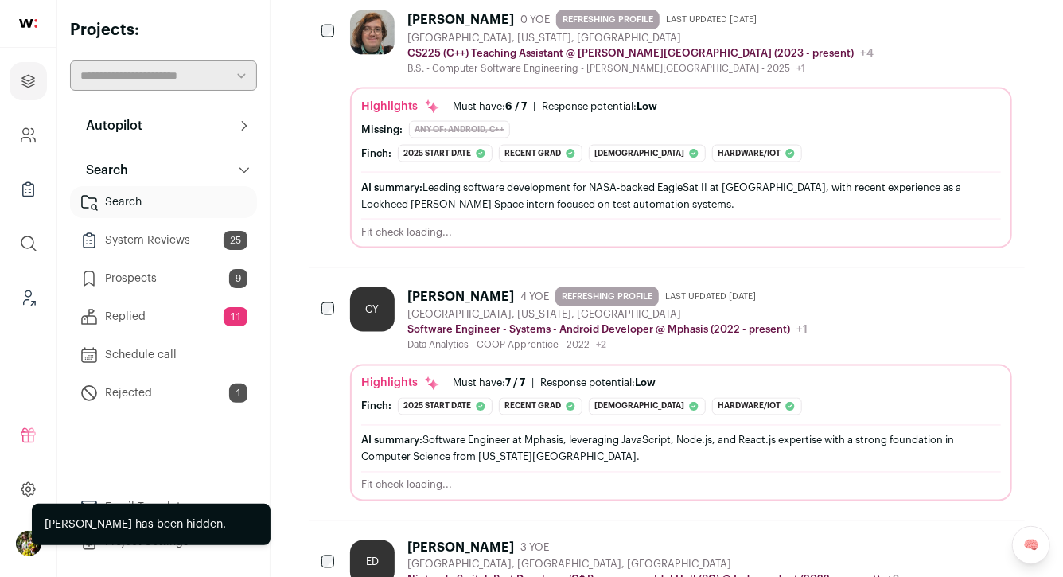
click at [867, 18] on icon "Hide" at bounding box center [869, 17] width 19 height 19
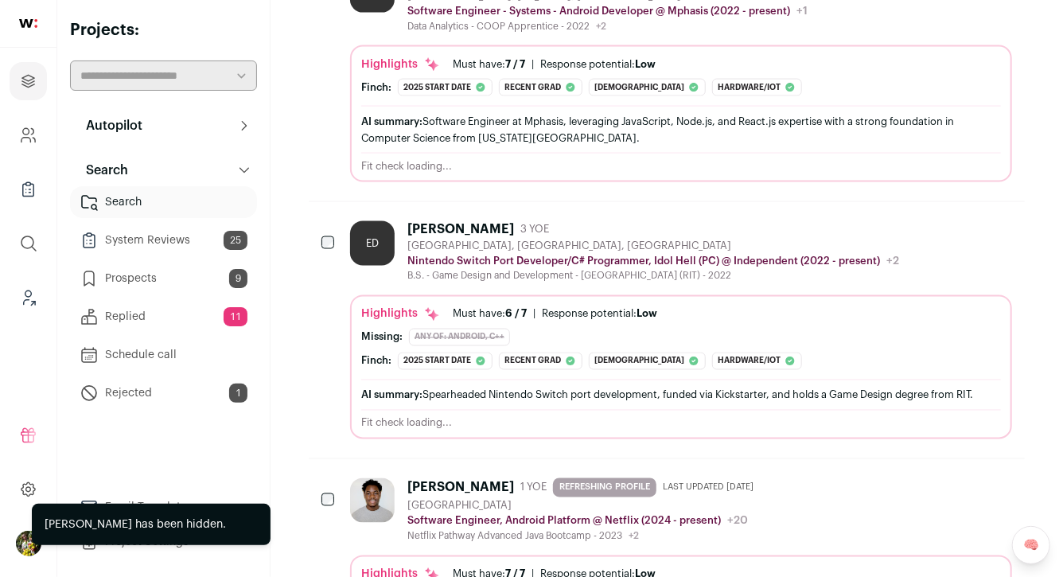
scroll to position [1186, 0]
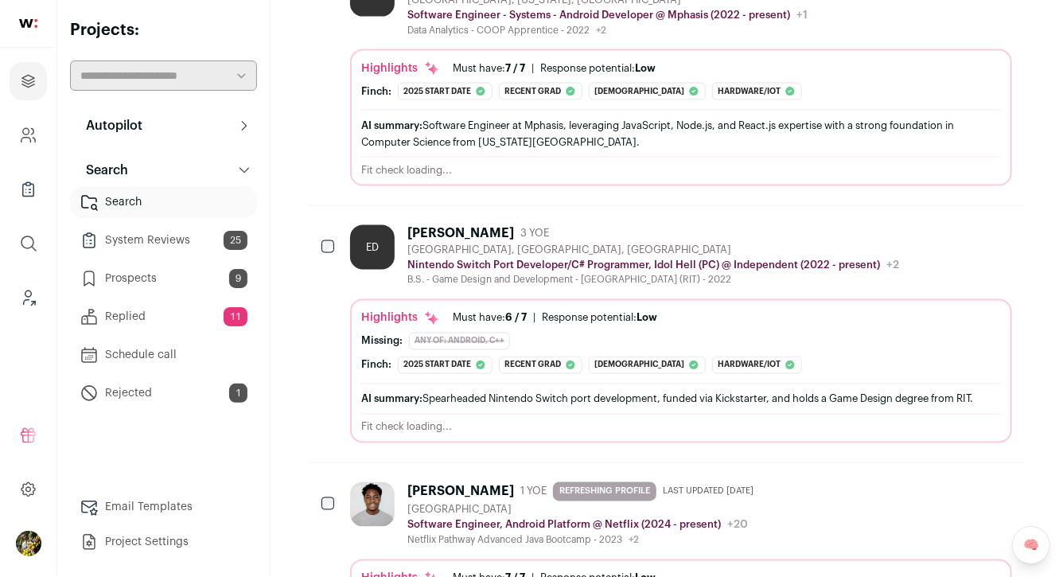
click at [878, 234] on icon "Hide" at bounding box center [869, 232] width 19 height 19
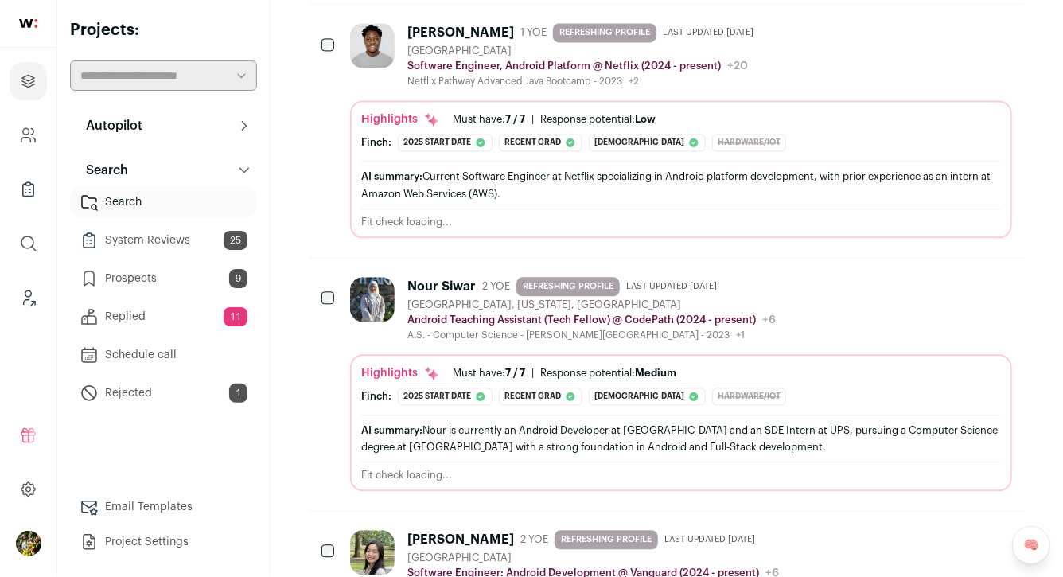
scroll to position [1660, 0]
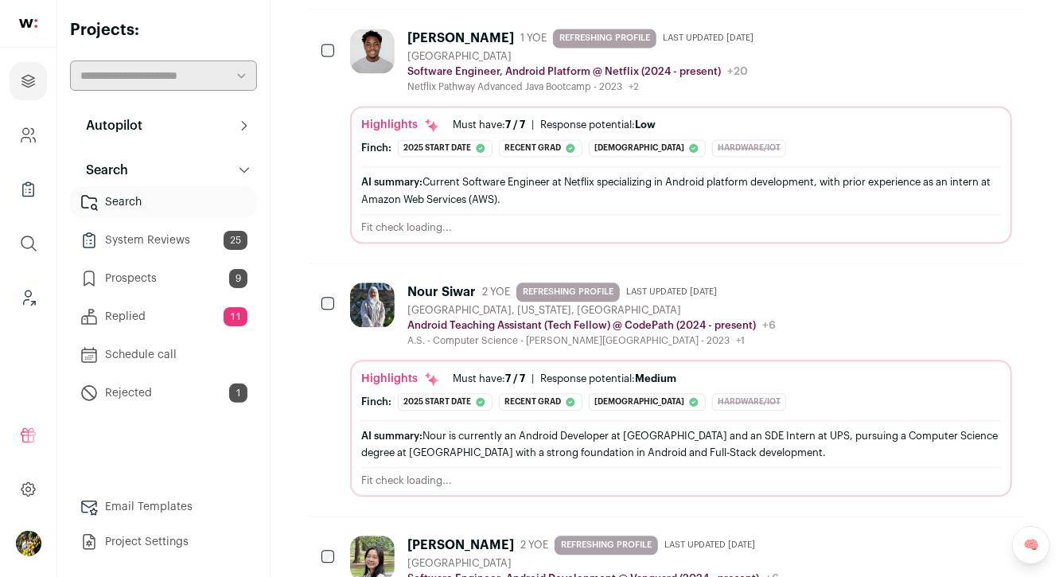
click at [820, 316] on div "Nour Siwar 2 YOE REFRESHING PROFILE Last updated [DATE] [GEOGRAPHIC_DATA], [US_…" at bounding box center [681, 314] width 662 height 64
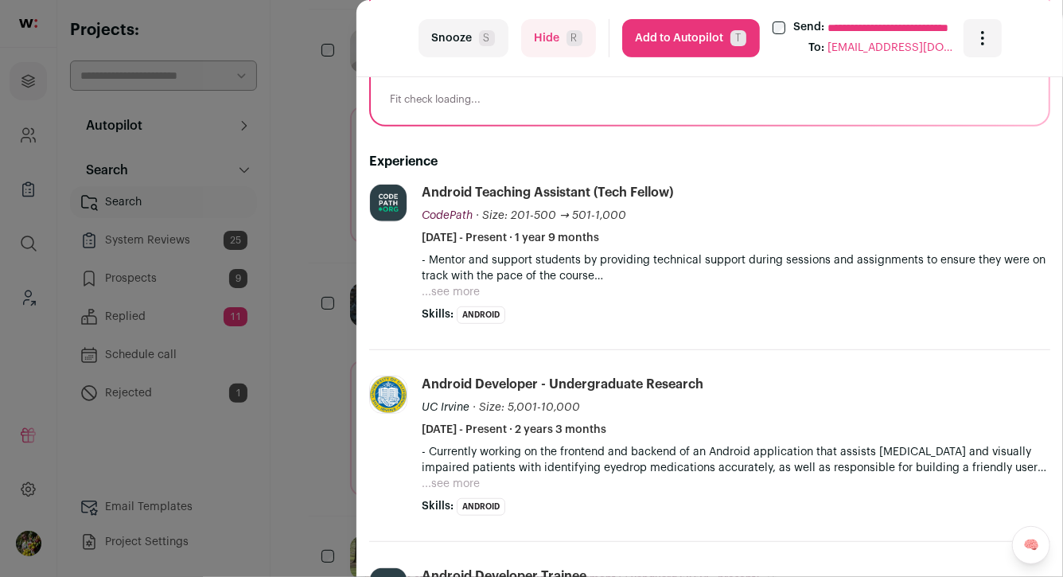
scroll to position [254, 0]
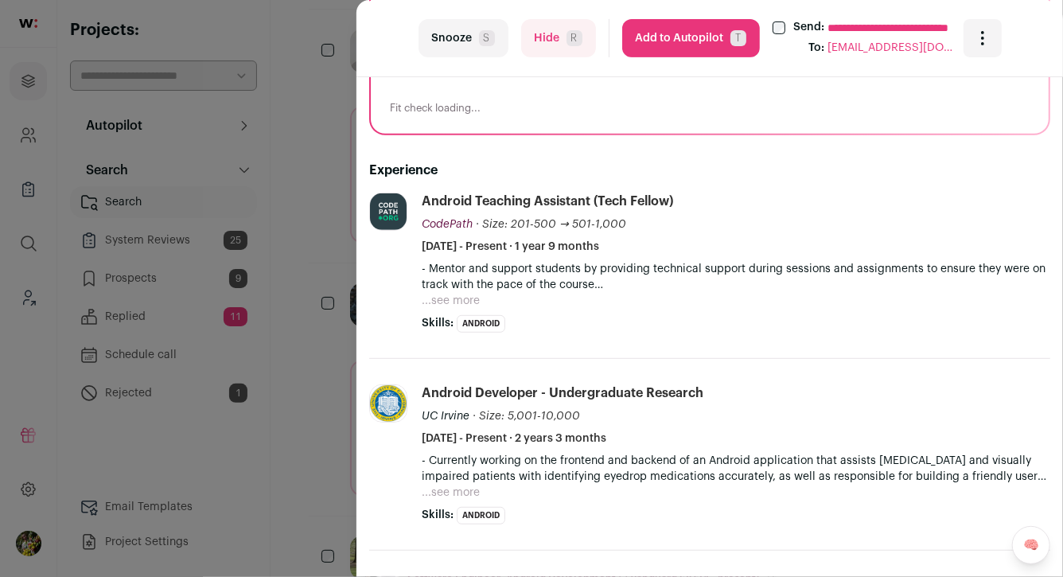
click at [546, 41] on button "Hide R" at bounding box center [558, 38] width 75 height 38
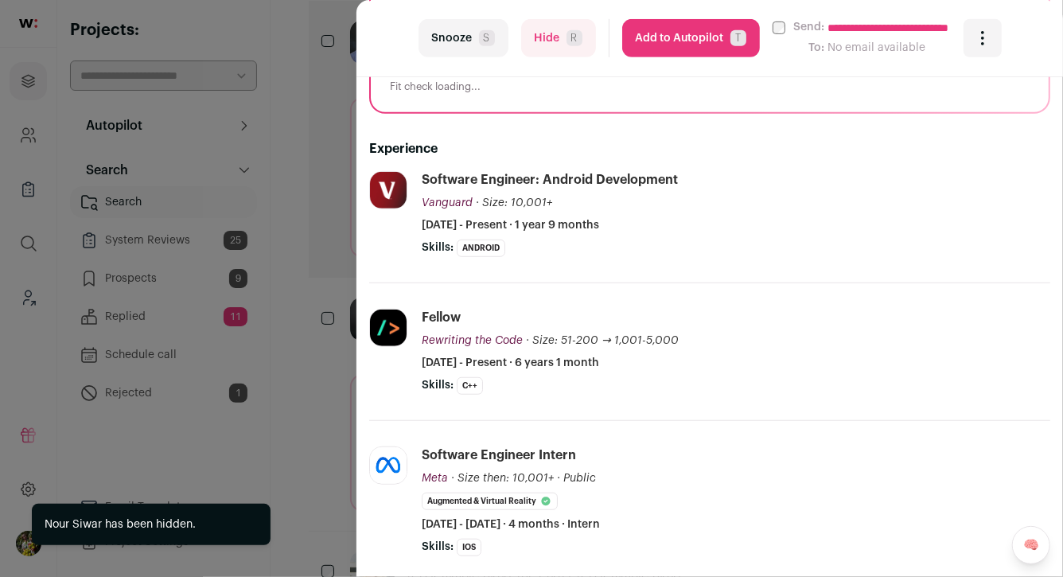
scroll to position [430, 0]
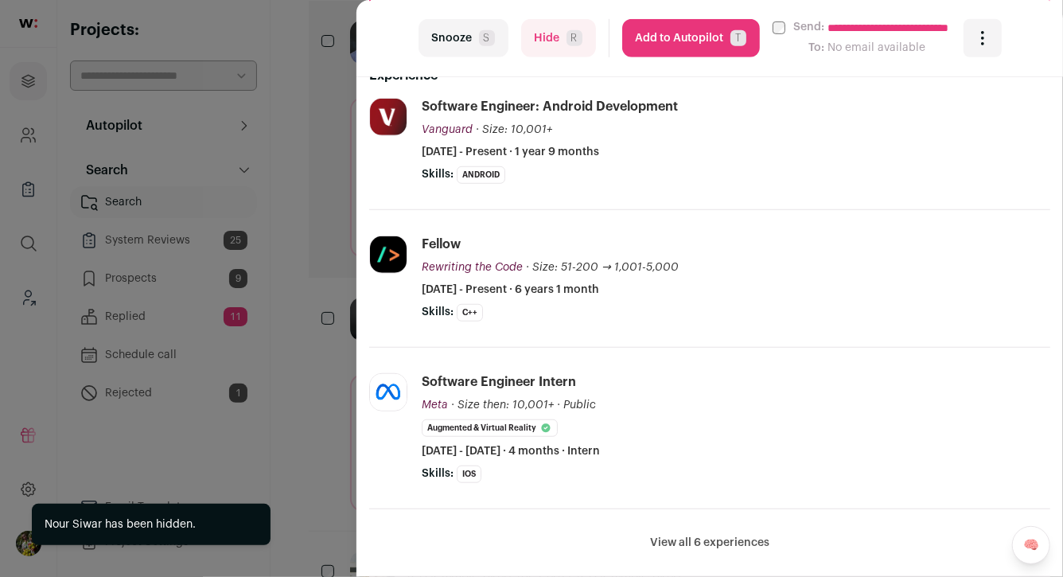
click at [325, 302] on div "**********" at bounding box center [531, 288] width 1063 height 577
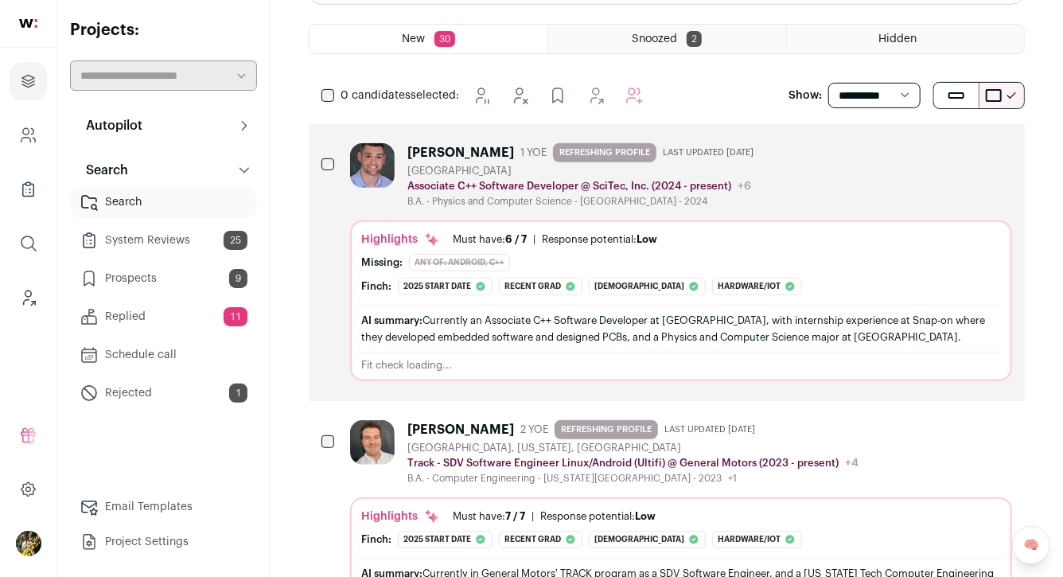
scroll to position [0, 0]
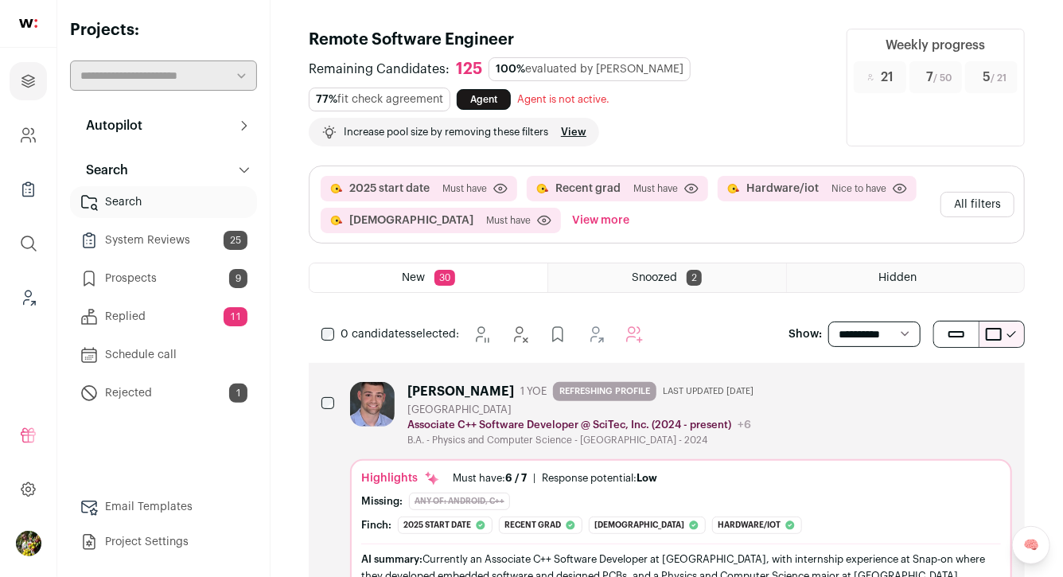
click at [321, 337] on div "0 candidates selected: [GEOGRAPHIC_DATA] Hide" at bounding box center [486, 334] width 354 height 32
click at [667, 334] on icon "Add to Autopilot" at bounding box center [661, 334] width 19 height 19
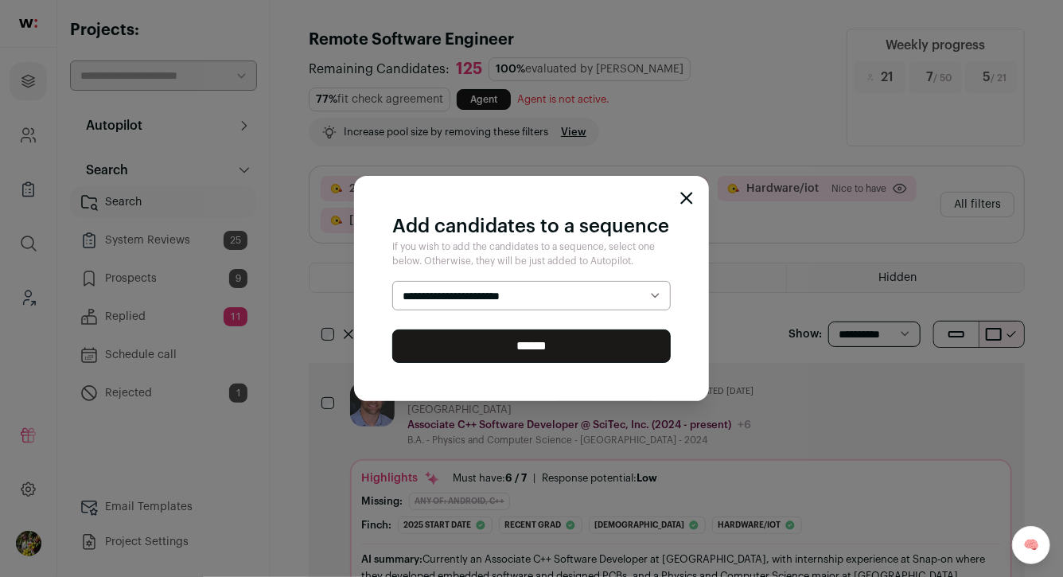
select select "*****"
click at [392, 281] on select "**********" at bounding box center [531, 296] width 278 height 30
click at [612, 337] on input "******" at bounding box center [531, 345] width 278 height 33
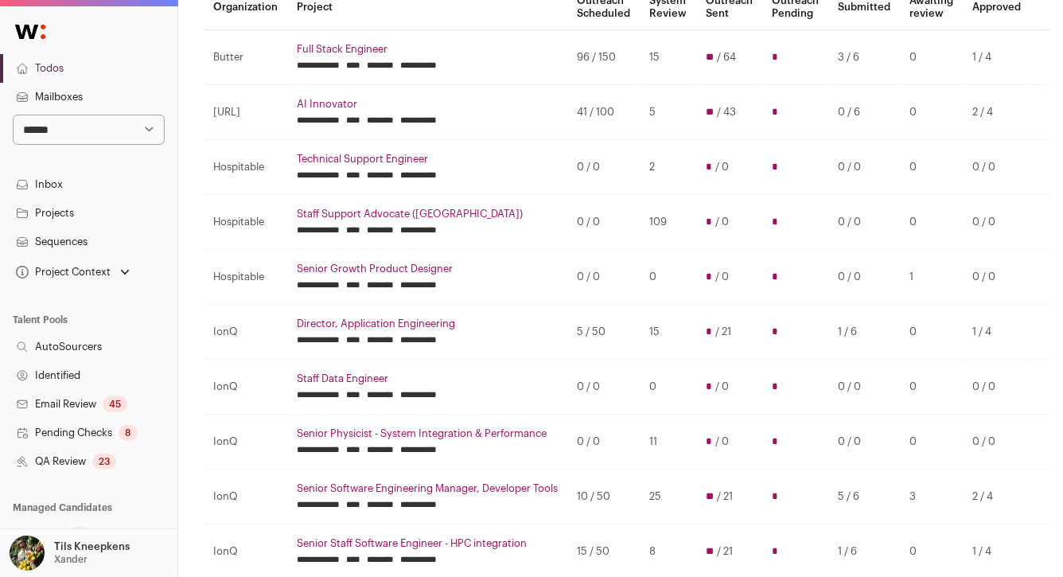
scroll to position [171, 0]
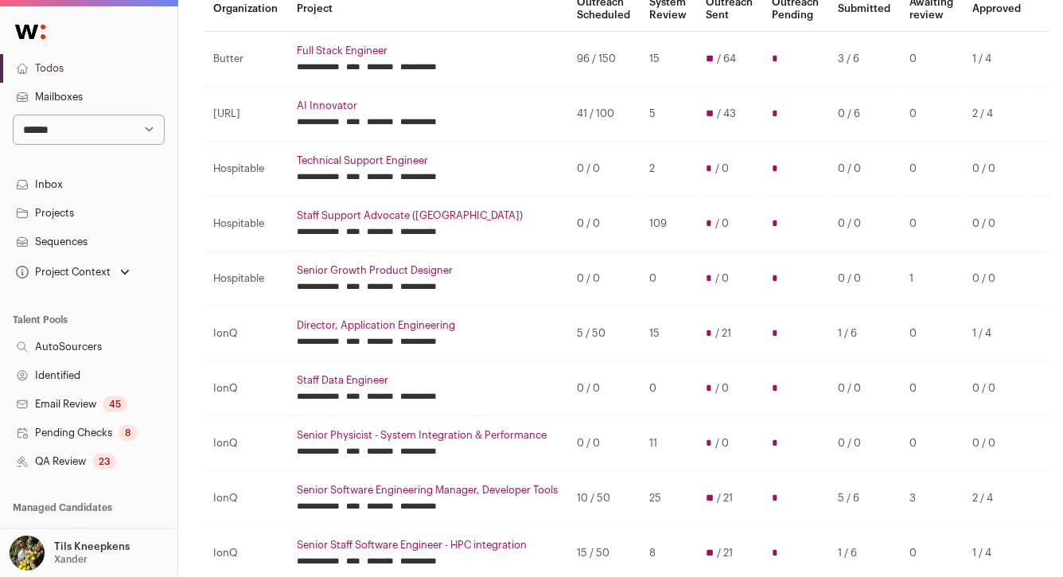
click at [356, 319] on link "Director, Application Engineering" at bounding box center [427, 325] width 261 height 13
